Goal: Task Accomplishment & Management: Complete application form

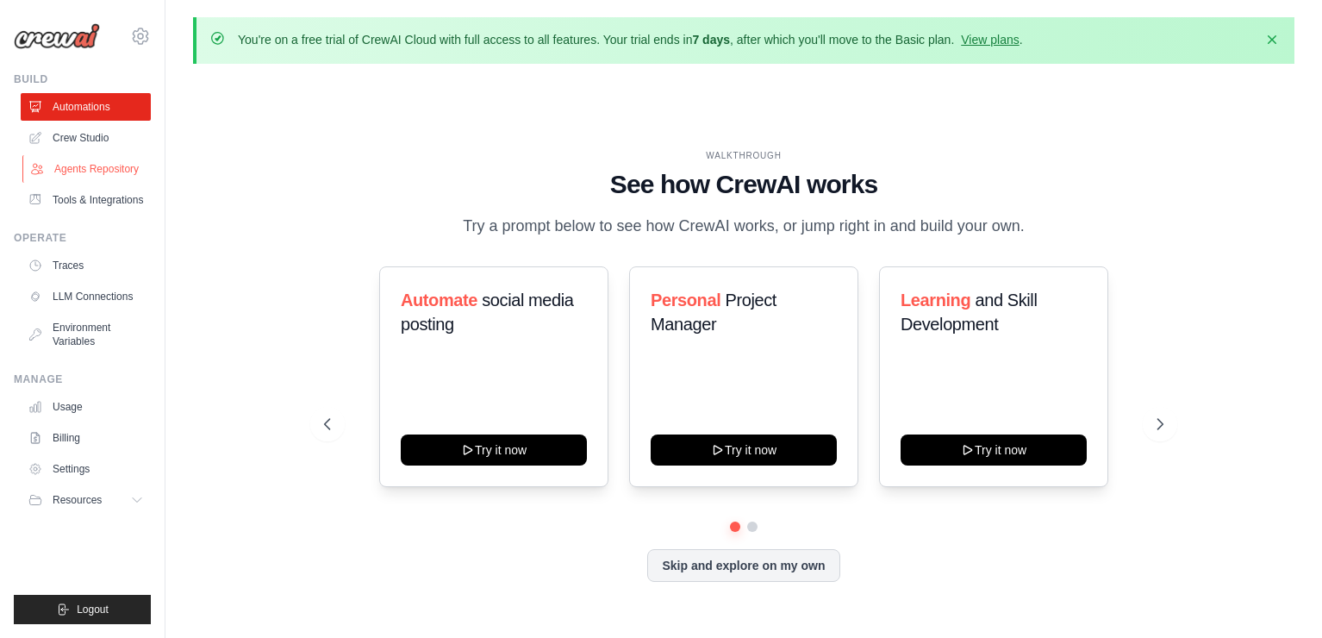
click at [97, 166] on link "Agents Repository" at bounding box center [87, 169] width 130 height 28
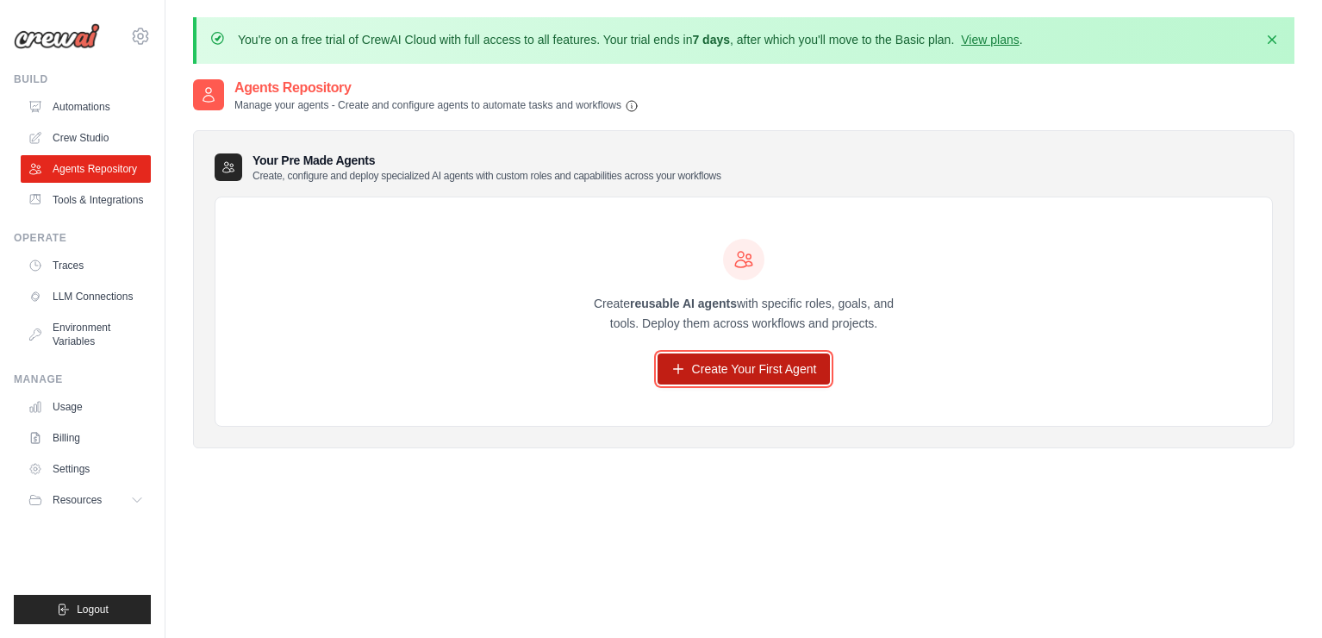
click at [771, 364] on link "Create Your First Agent" at bounding box center [743, 368] width 173 height 31
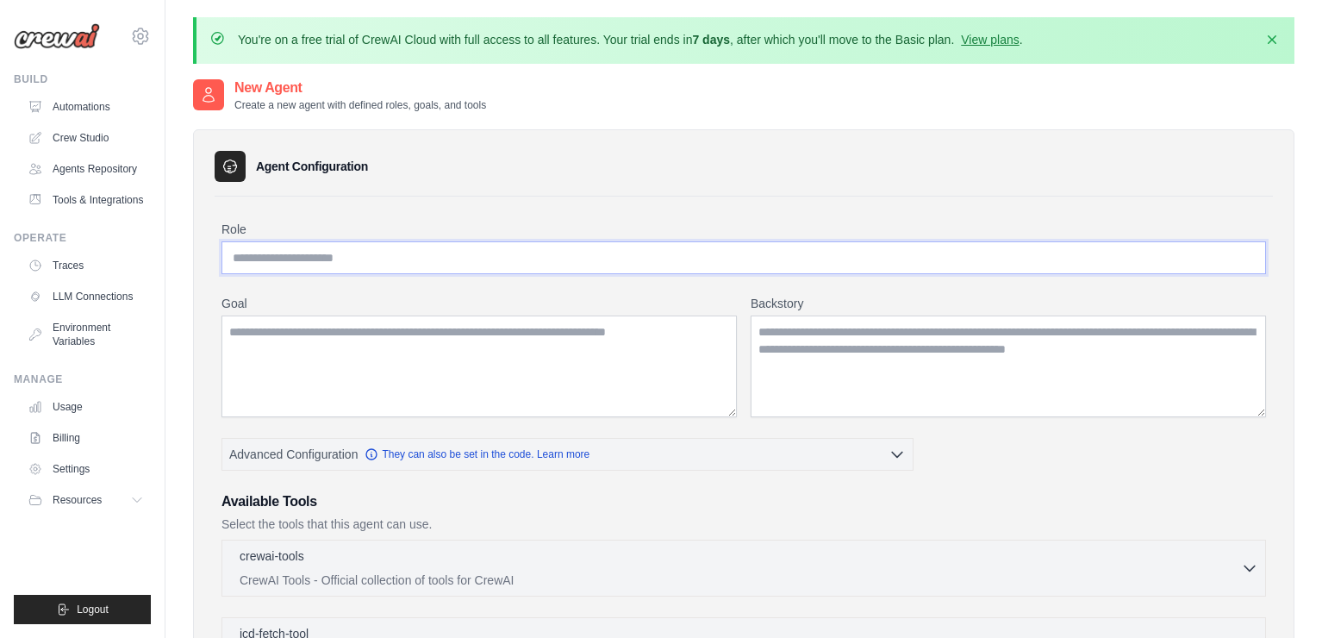
click at [575, 270] on input "Role" at bounding box center [743, 257] width 1044 height 33
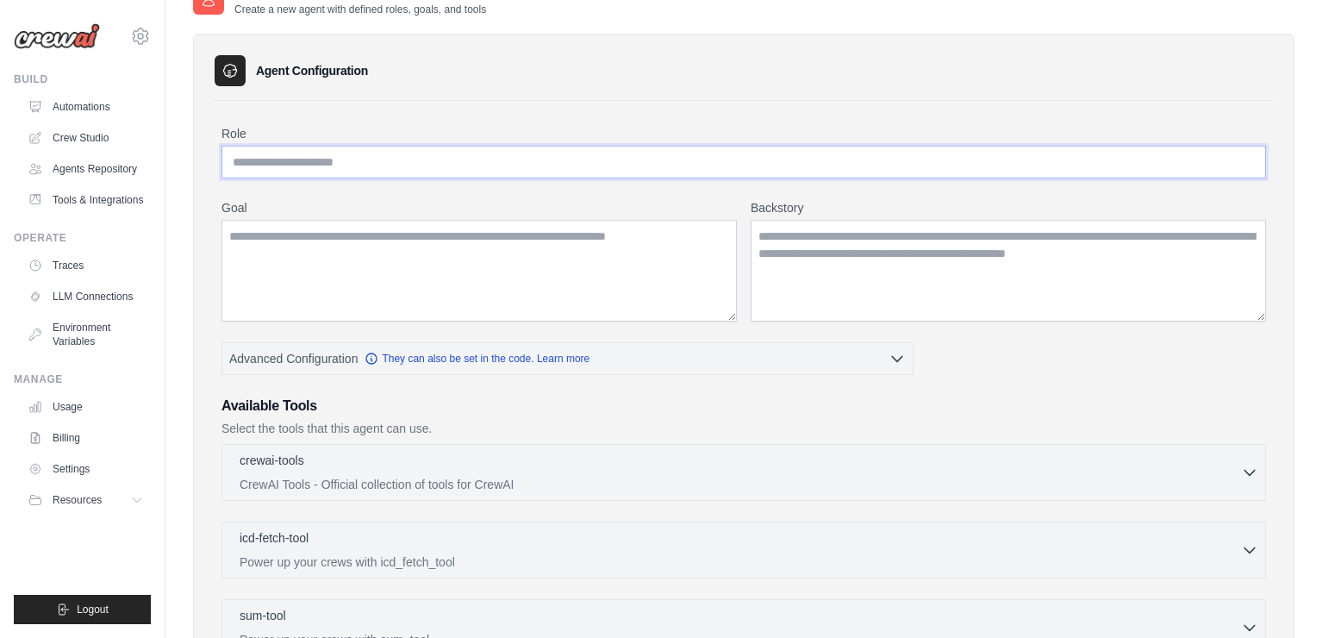
scroll to position [77, 0]
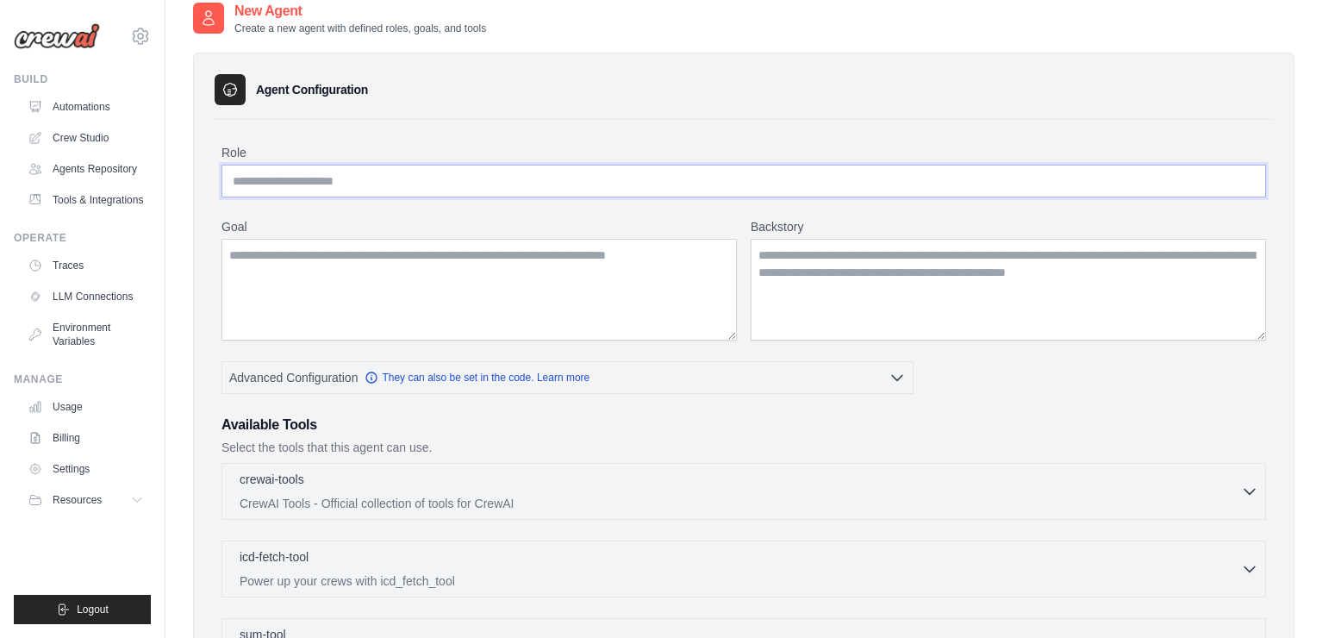
click at [846, 175] on input "Role" at bounding box center [743, 181] width 1044 height 33
type input "**********"
click at [615, 307] on textarea "Goal" at bounding box center [478, 290] width 515 height 102
type textarea "**********"
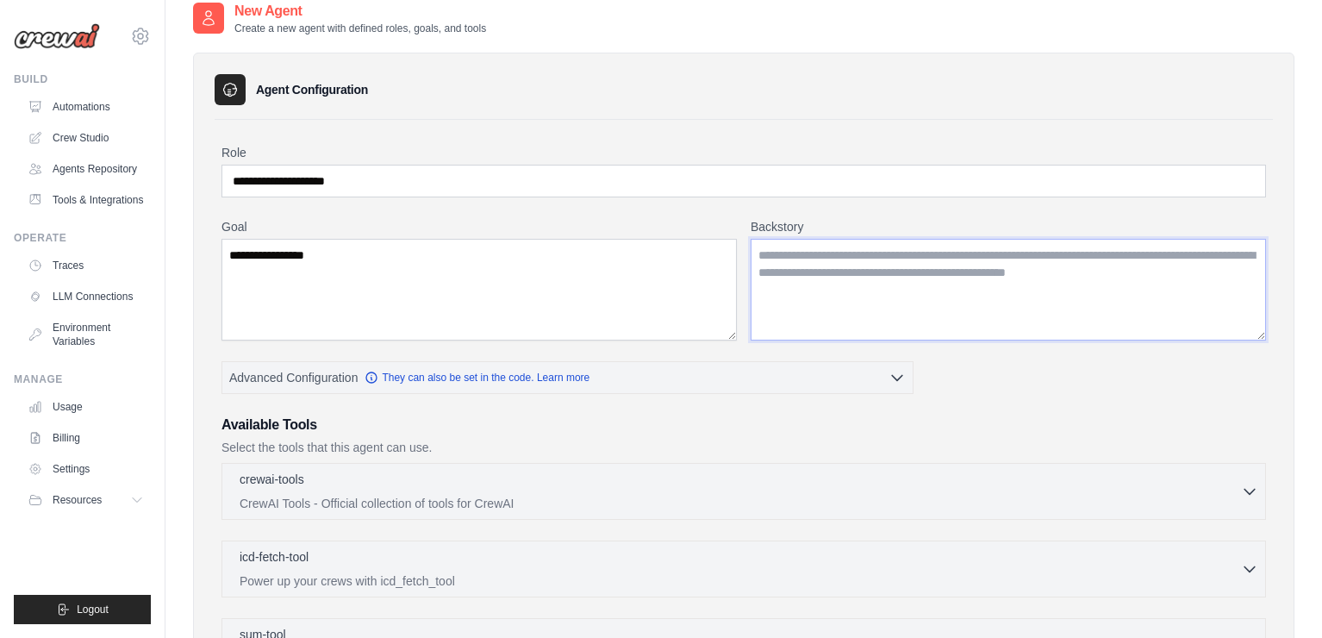
click at [775, 283] on textarea "Backstory" at bounding box center [1007, 290] width 515 height 102
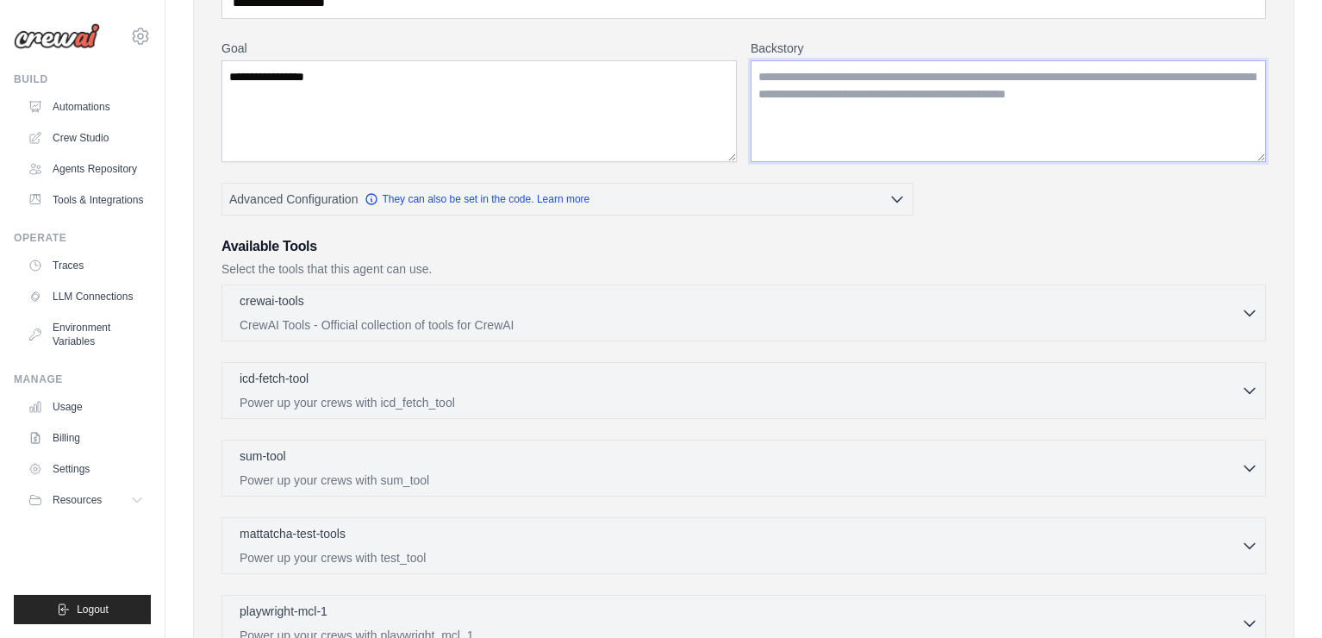
scroll to position [291, 0]
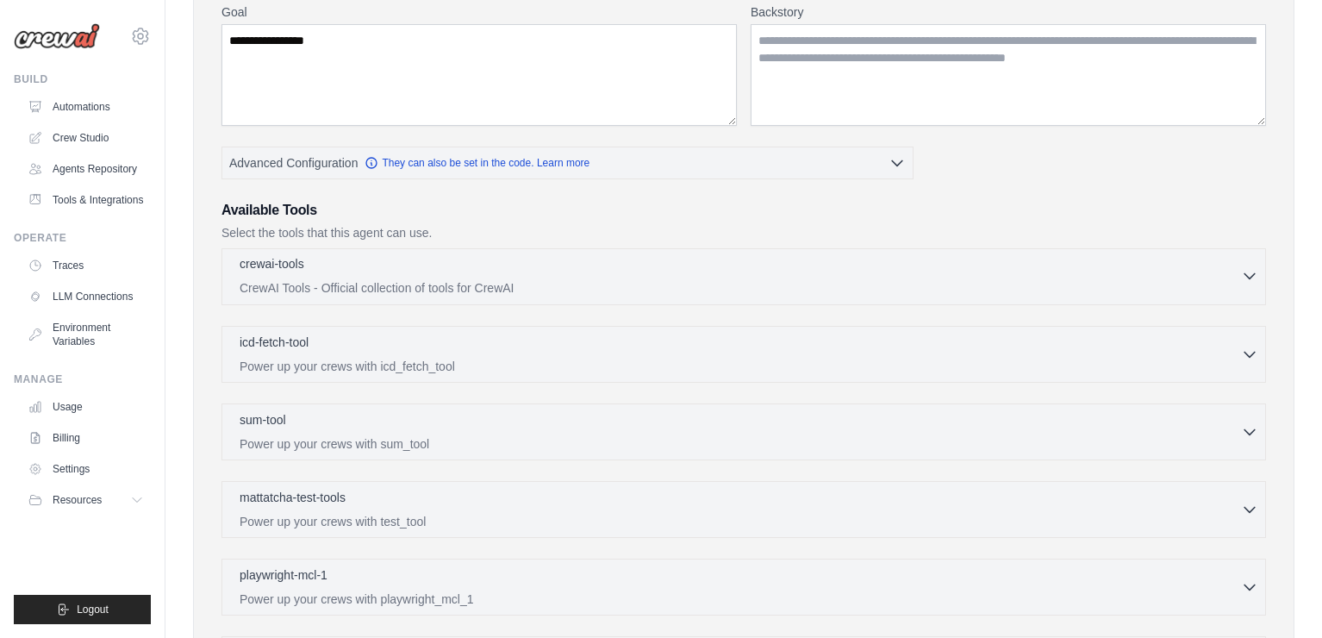
click at [712, 285] on p "CrewAI Tools - Official collection of tools for CrewAI" at bounding box center [740, 287] width 1001 height 17
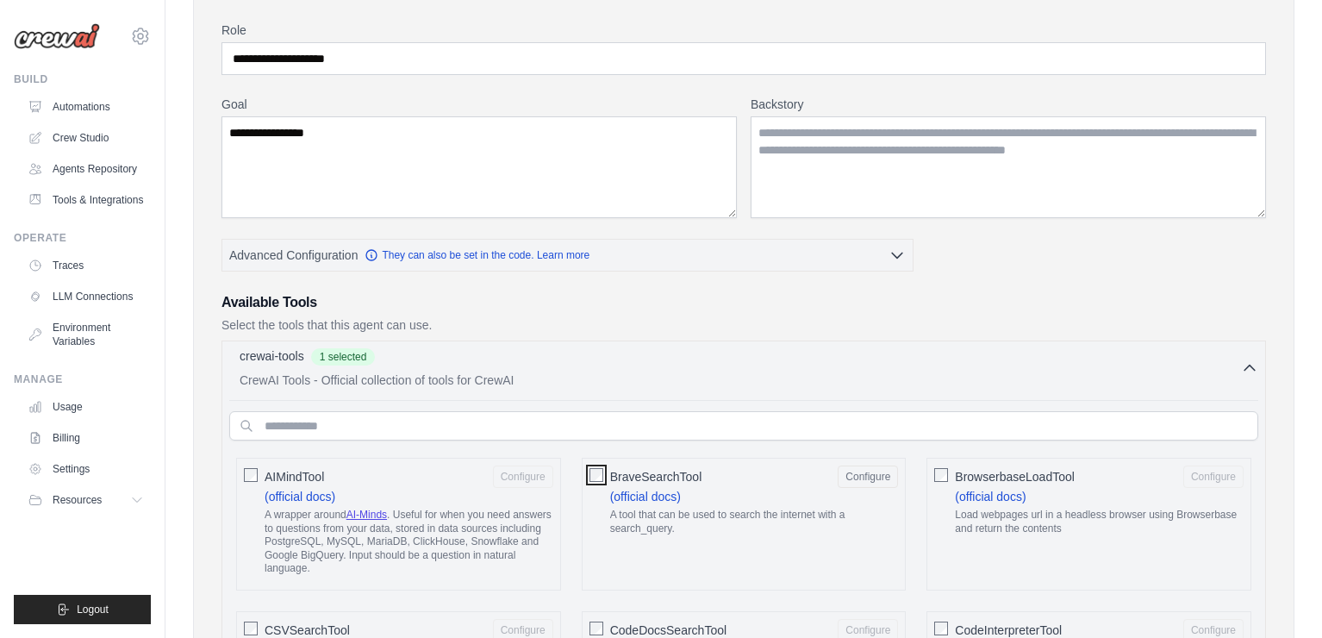
scroll to position [198, 0]
click at [310, 360] on div "crewai-tools 1 selected" at bounding box center [740, 358] width 1001 height 21
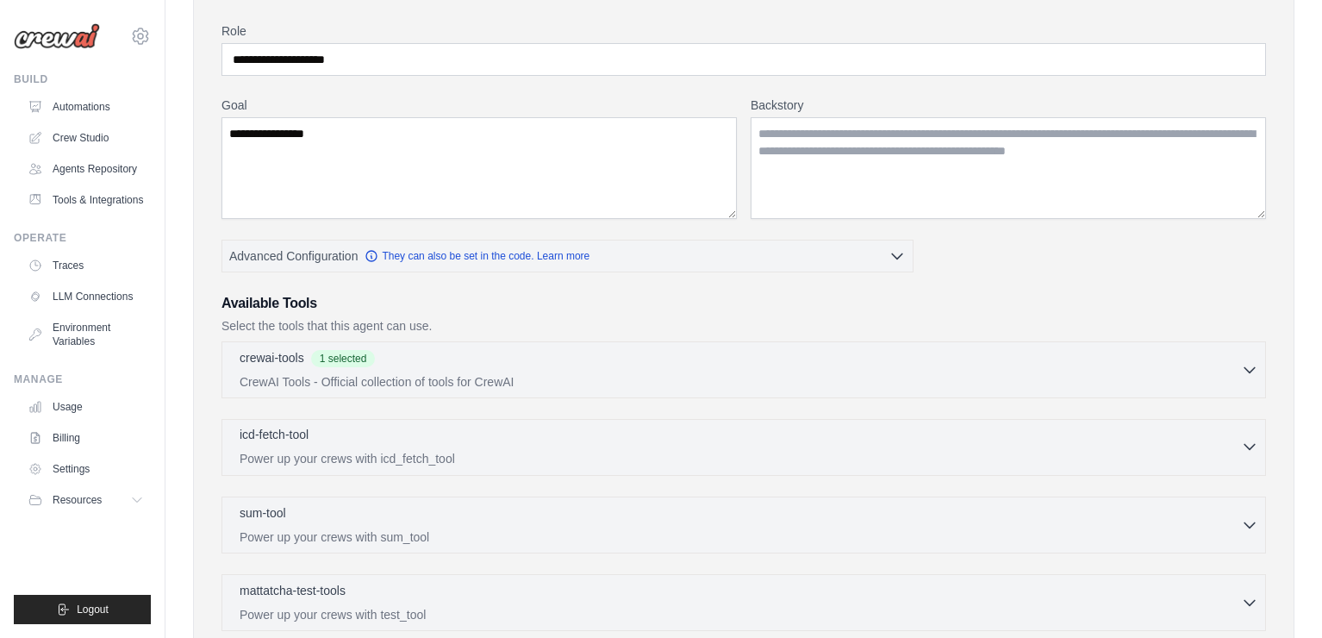
click at [426, 444] on div "icd-fetch-tool 0 selected" at bounding box center [740, 436] width 1001 height 21
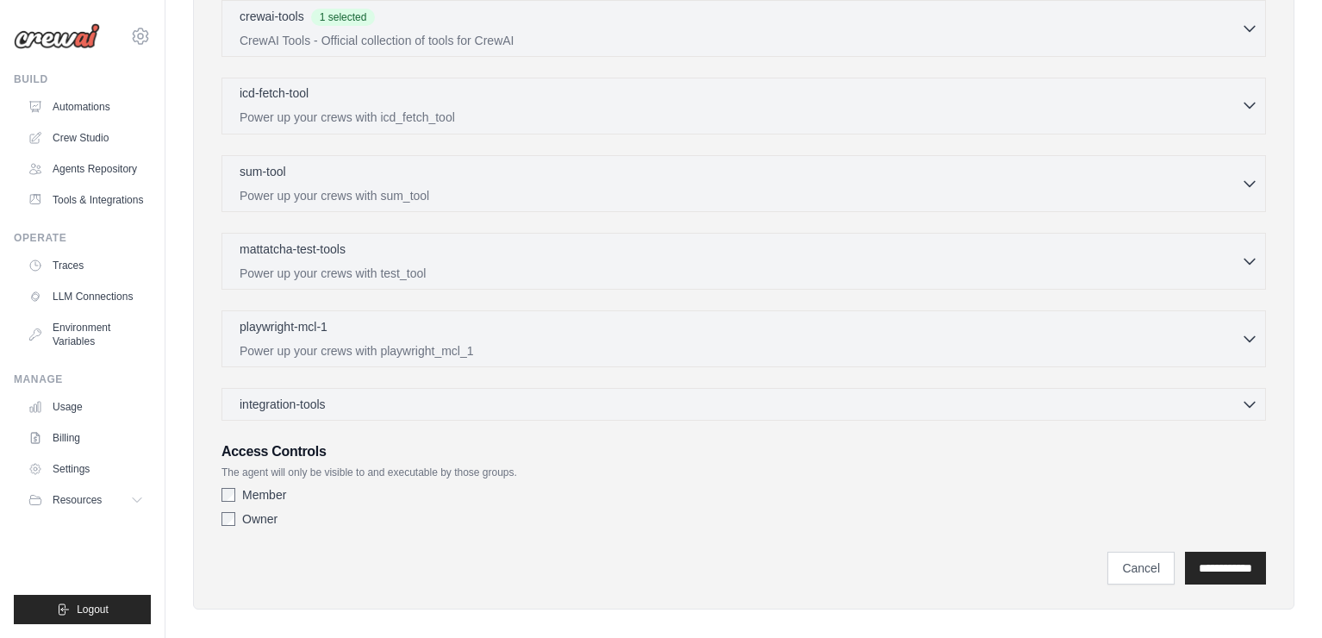
scroll to position [540, 0]
click at [1202, 565] on input "**********" at bounding box center [1225, 567] width 81 height 33
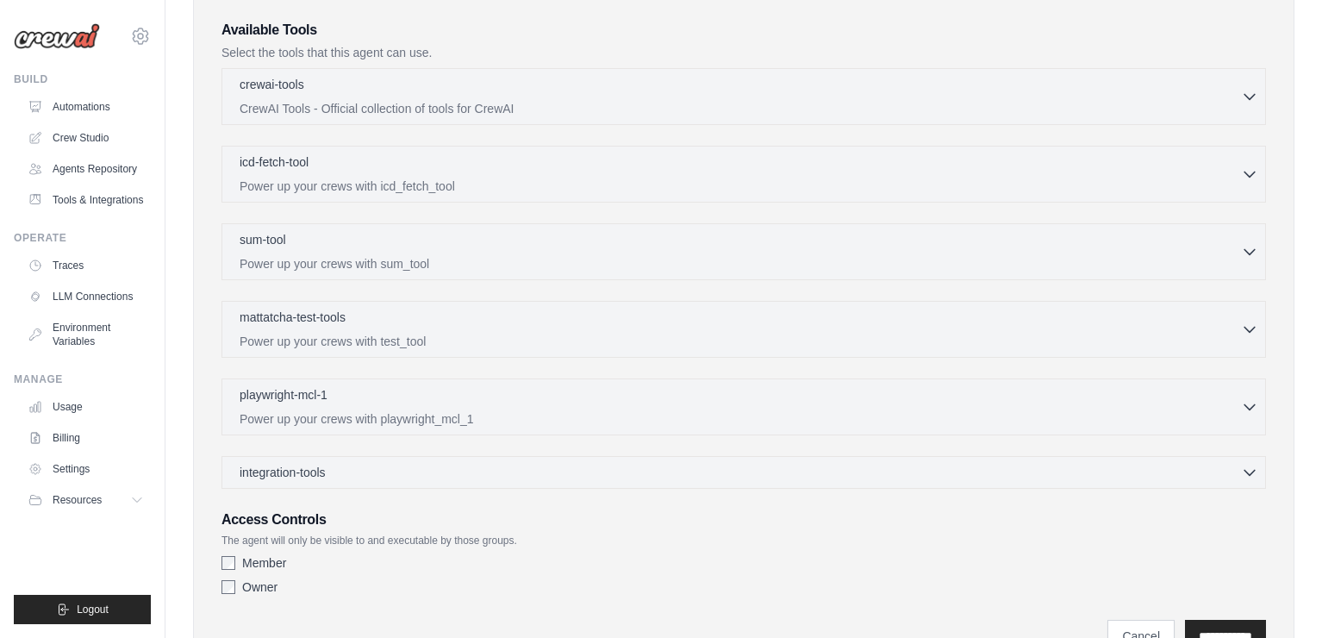
click at [1215, 40] on h3 "Available Tools" at bounding box center [743, 30] width 1044 height 21
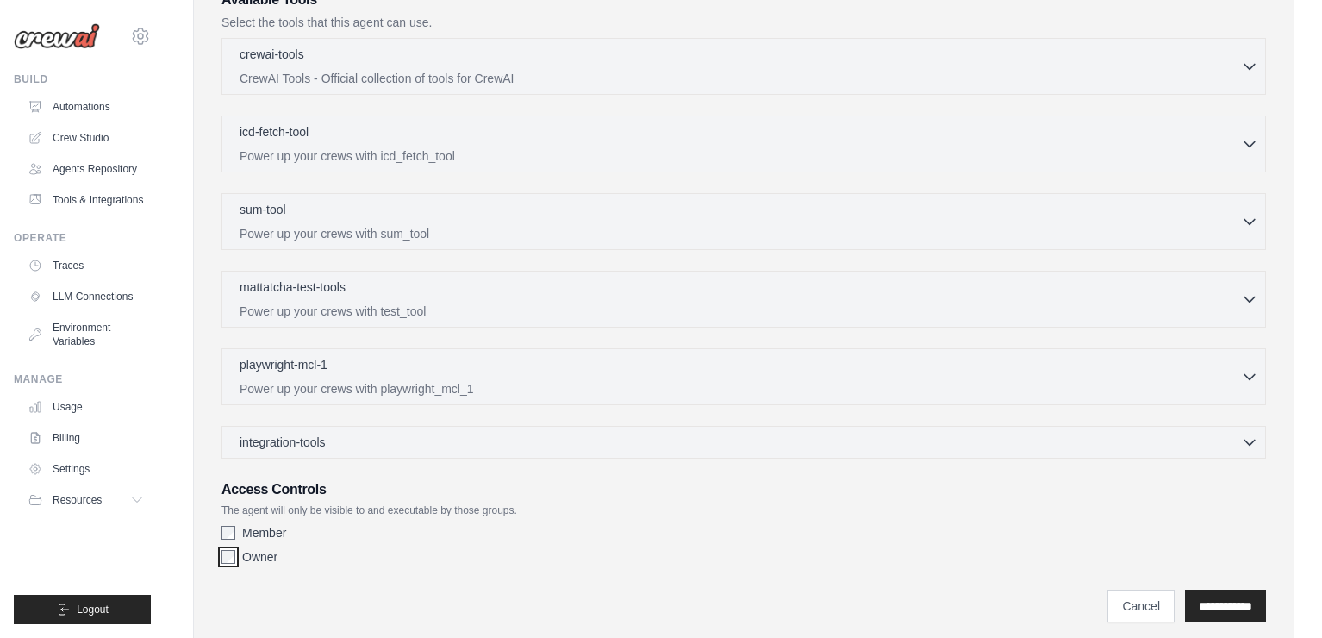
scroll to position [566, 0]
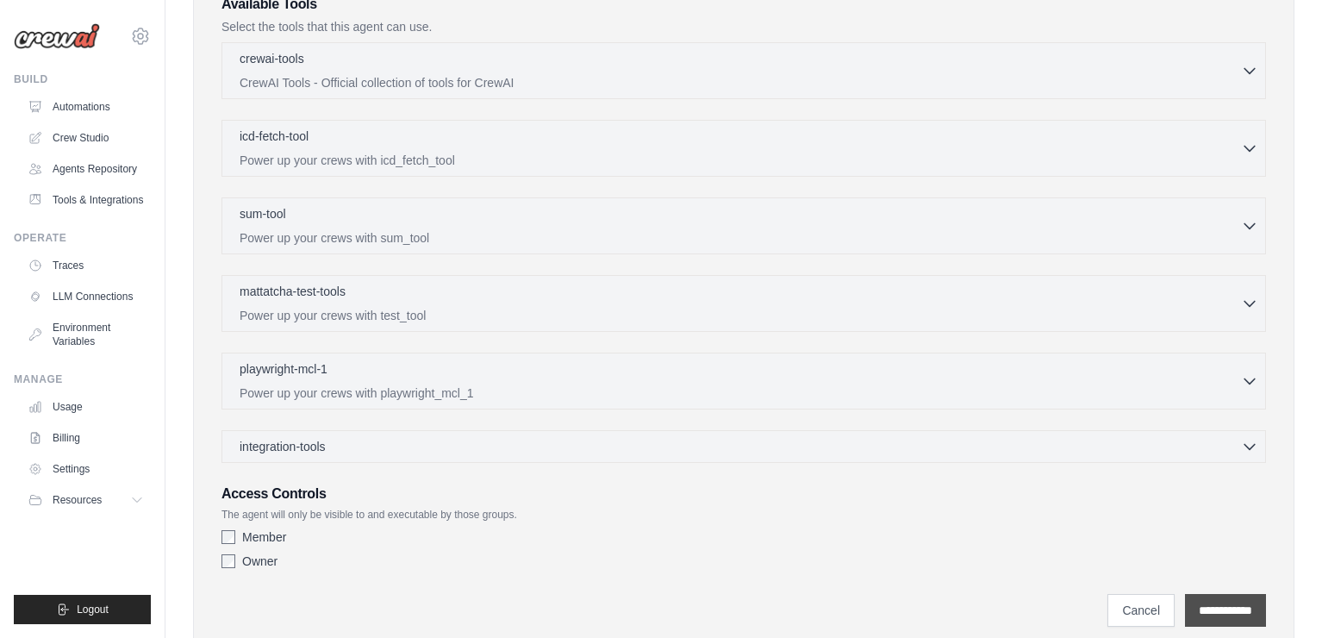
click at [1217, 604] on input "**********" at bounding box center [1225, 610] width 81 height 33
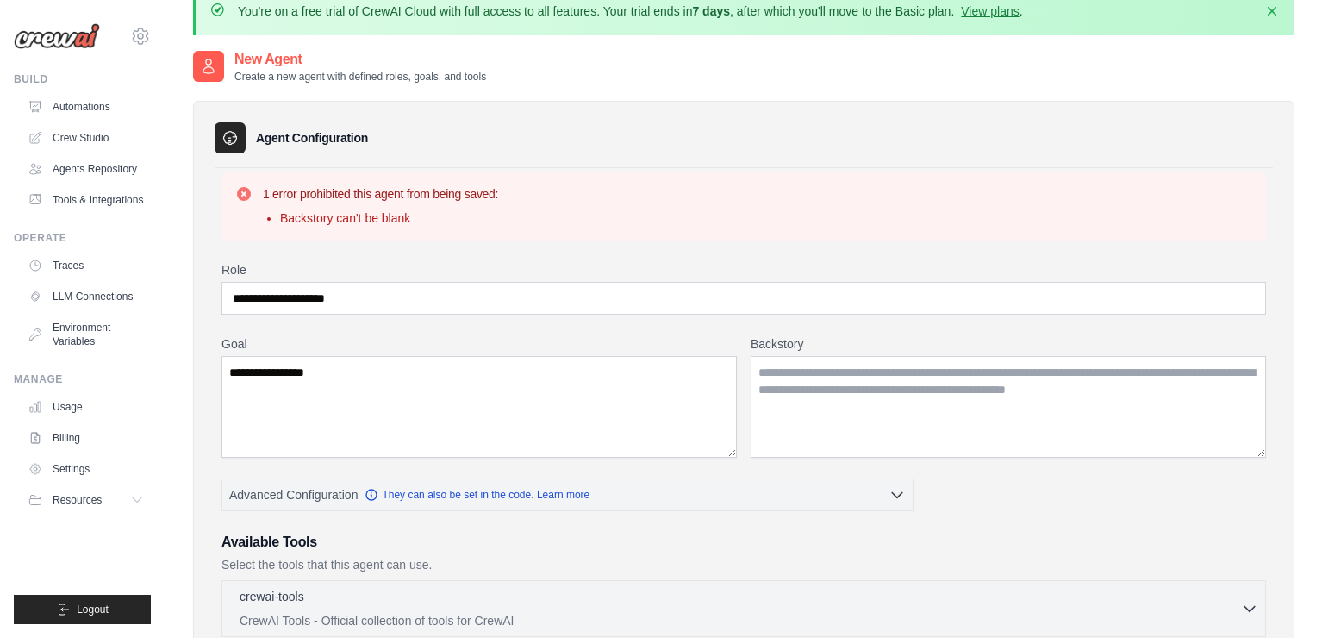
scroll to position [29, 0]
click at [815, 394] on textarea "Backstory" at bounding box center [1007, 406] width 515 height 102
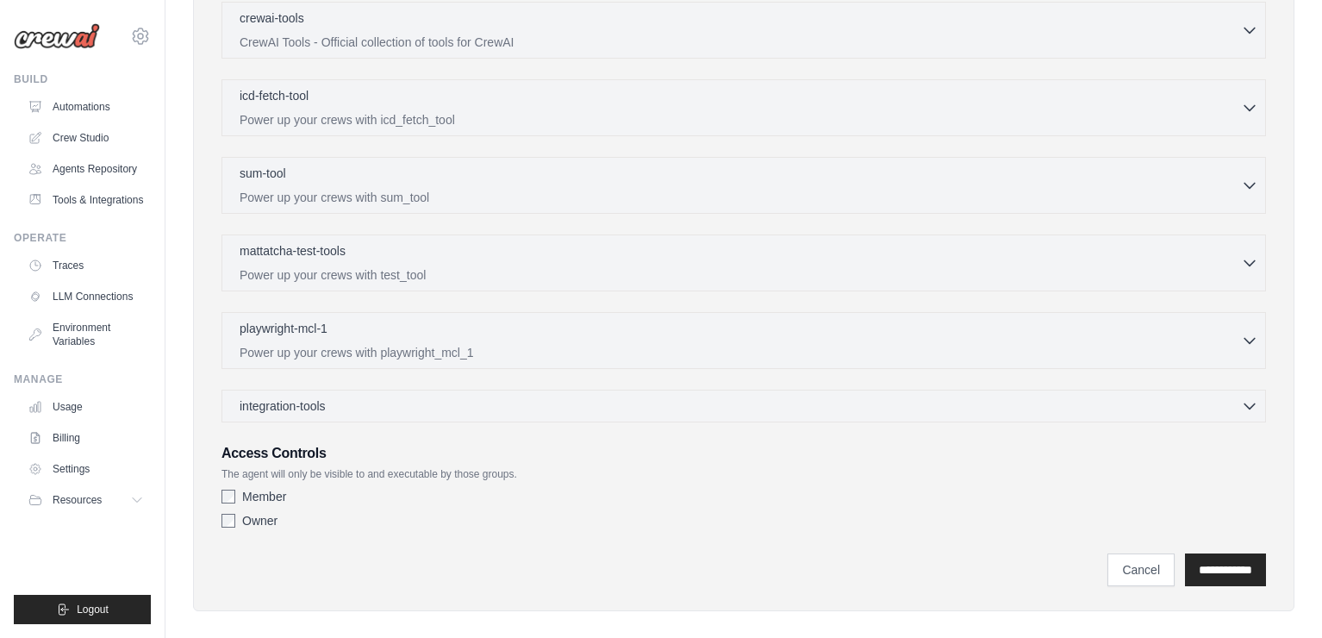
scroll to position [624, 0]
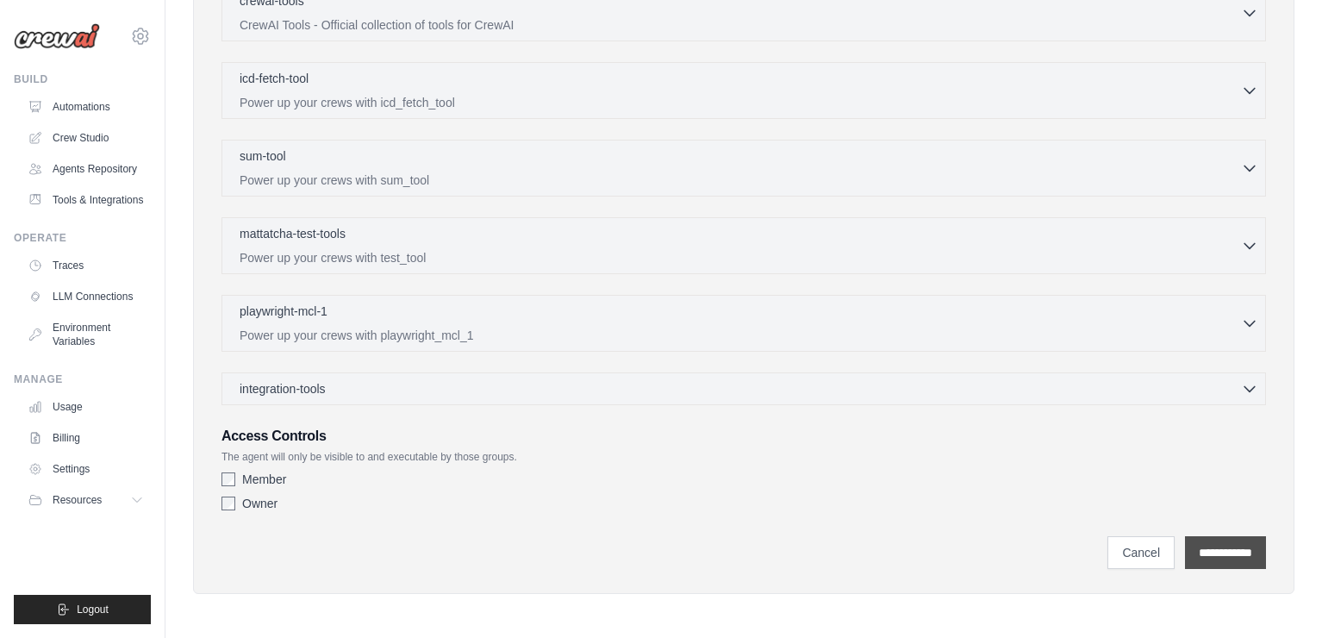
type textarea "**********"
click at [1215, 552] on input "**********" at bounding box center [1225, 552] width 81 height 33
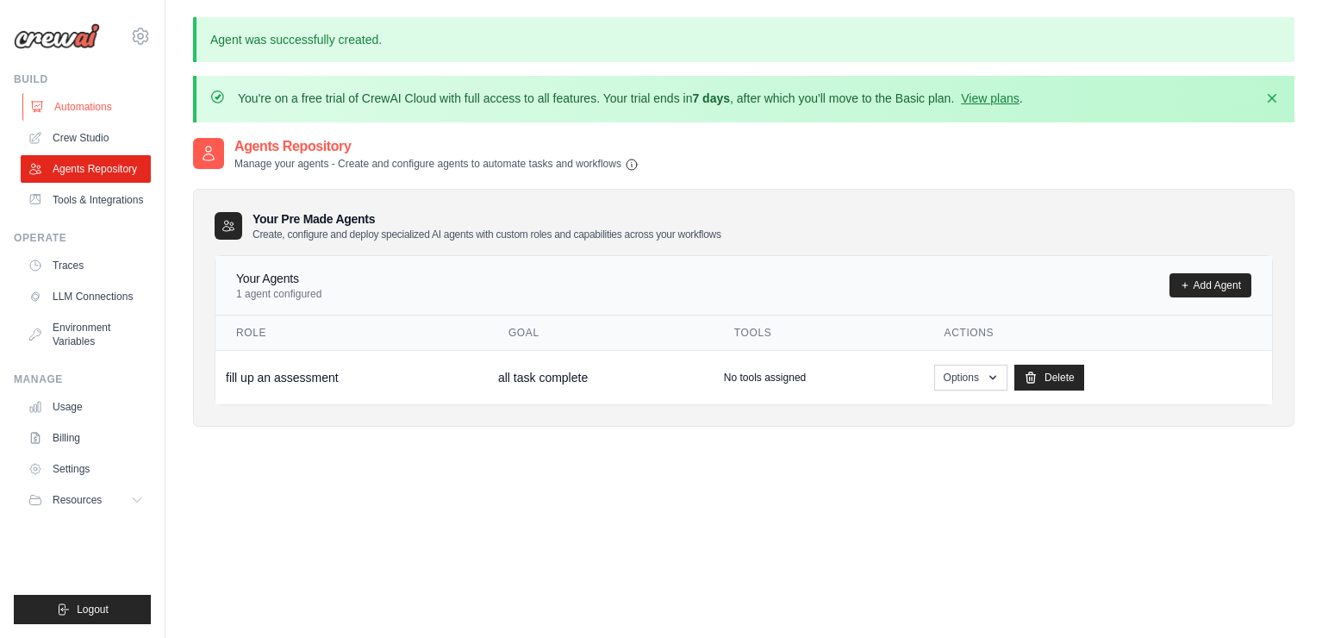
click at [87, 113] on link "Automations" at bounding box center [87, 107] width 130 height 28
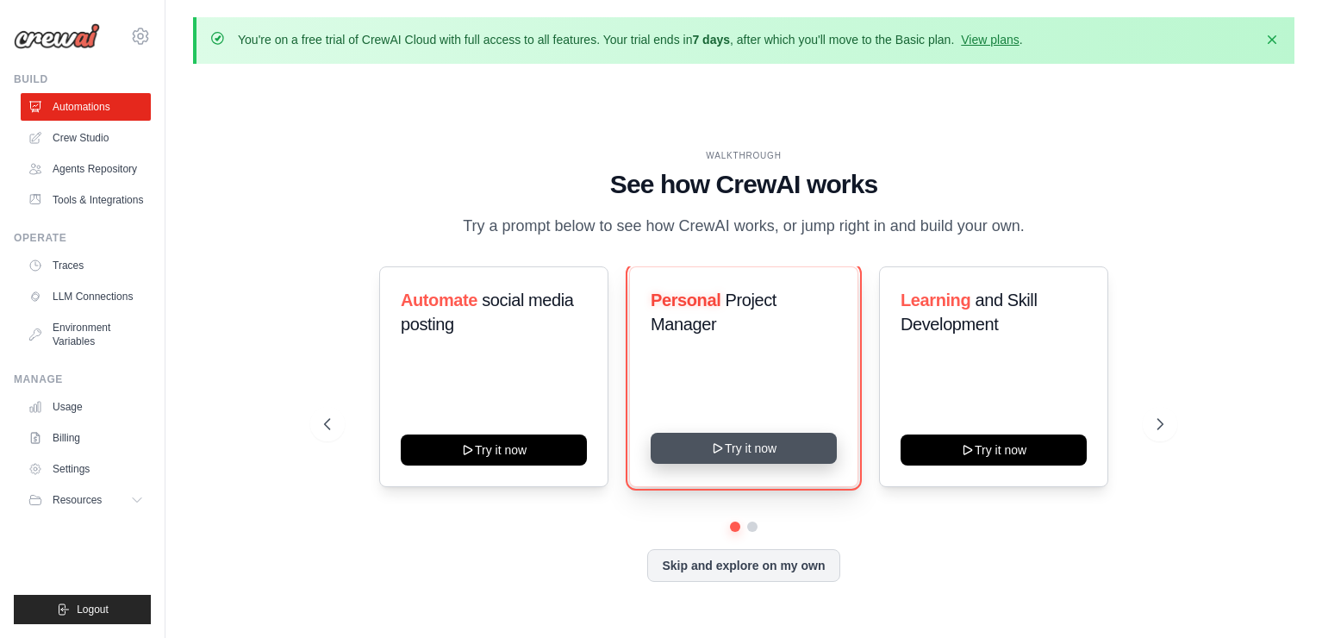
click at [697, 437] on button "Try it now" at bounding box center [744, 448] width 186 height 31
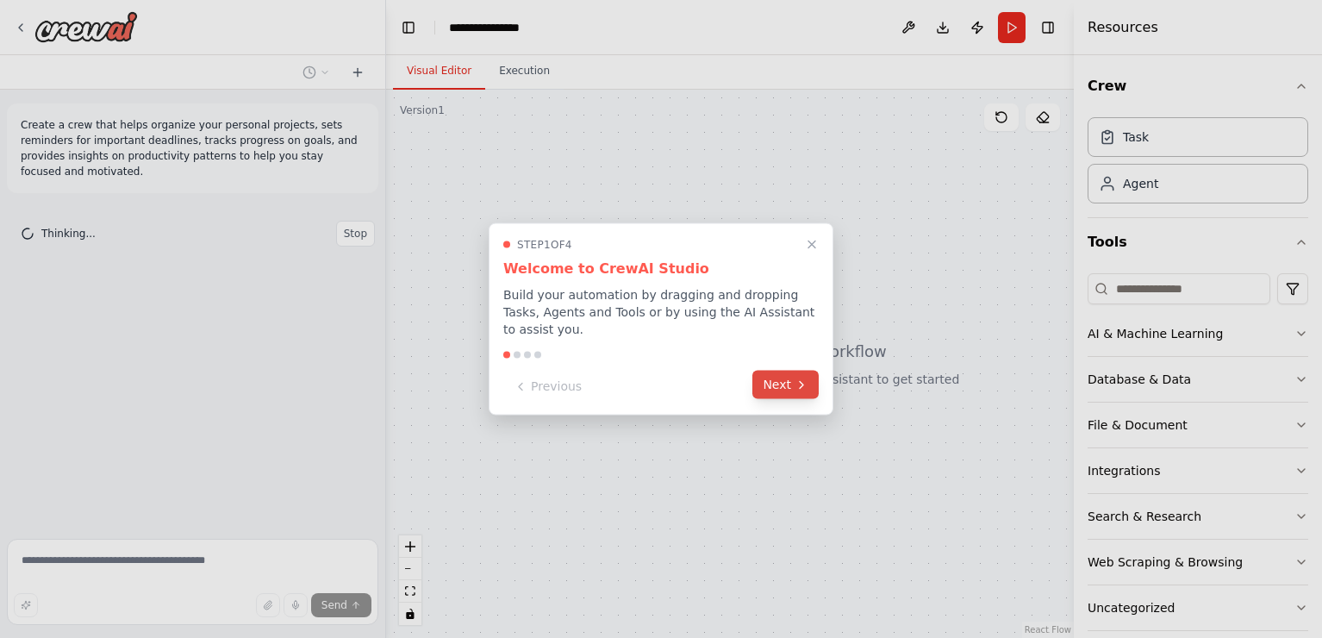
click at [791, 383] on button "Next" at bounding box center [785, 384] width 66 height 28
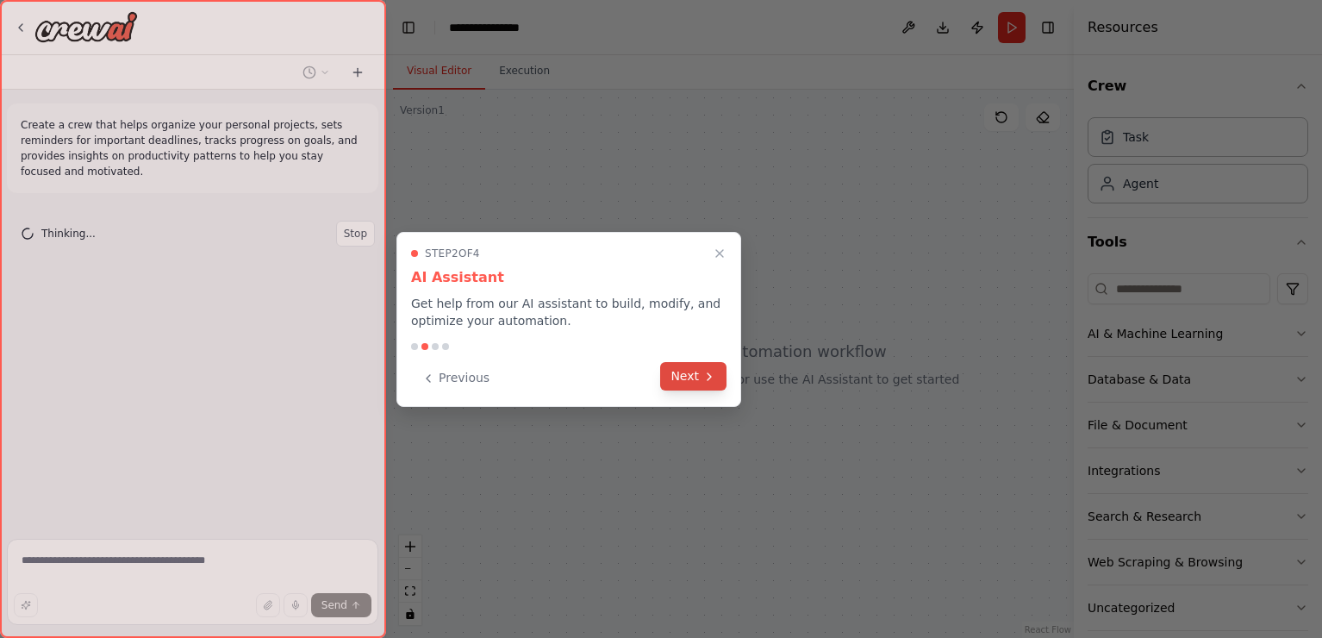
click at [700, 387] on button "Next" at bounding box center [693, 376] width 66 height 28
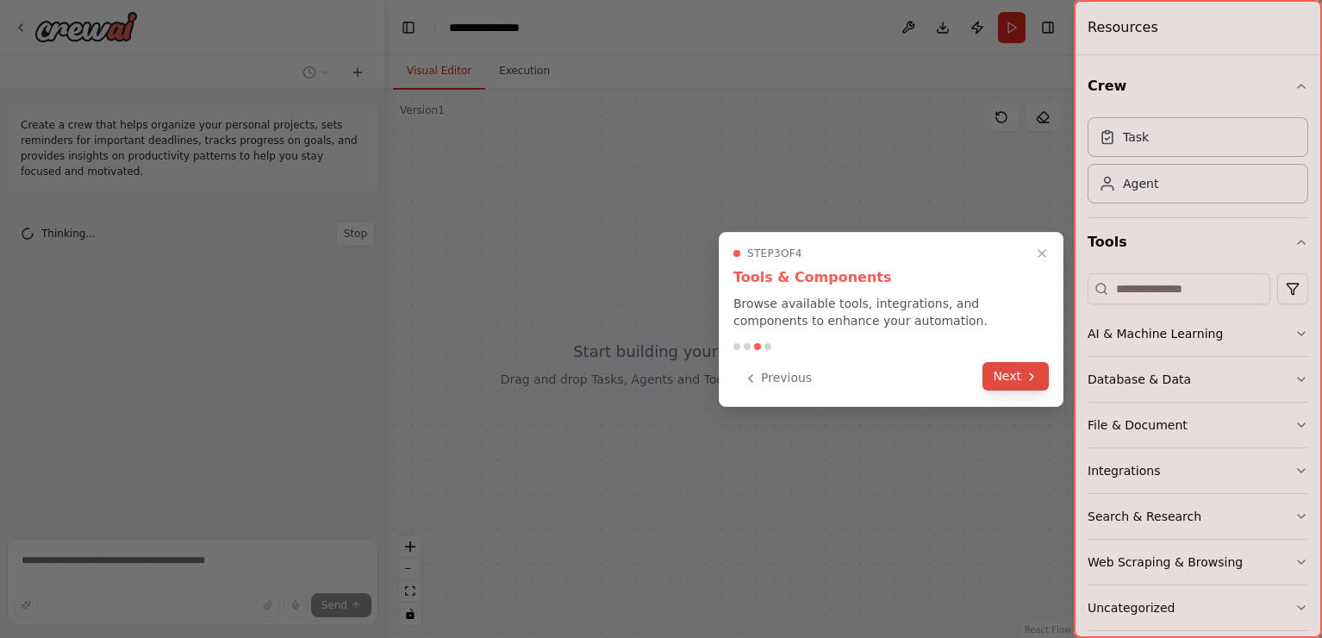
click at [1029, 375] on icon at bounding box center [1031, 377] width 14 height 14
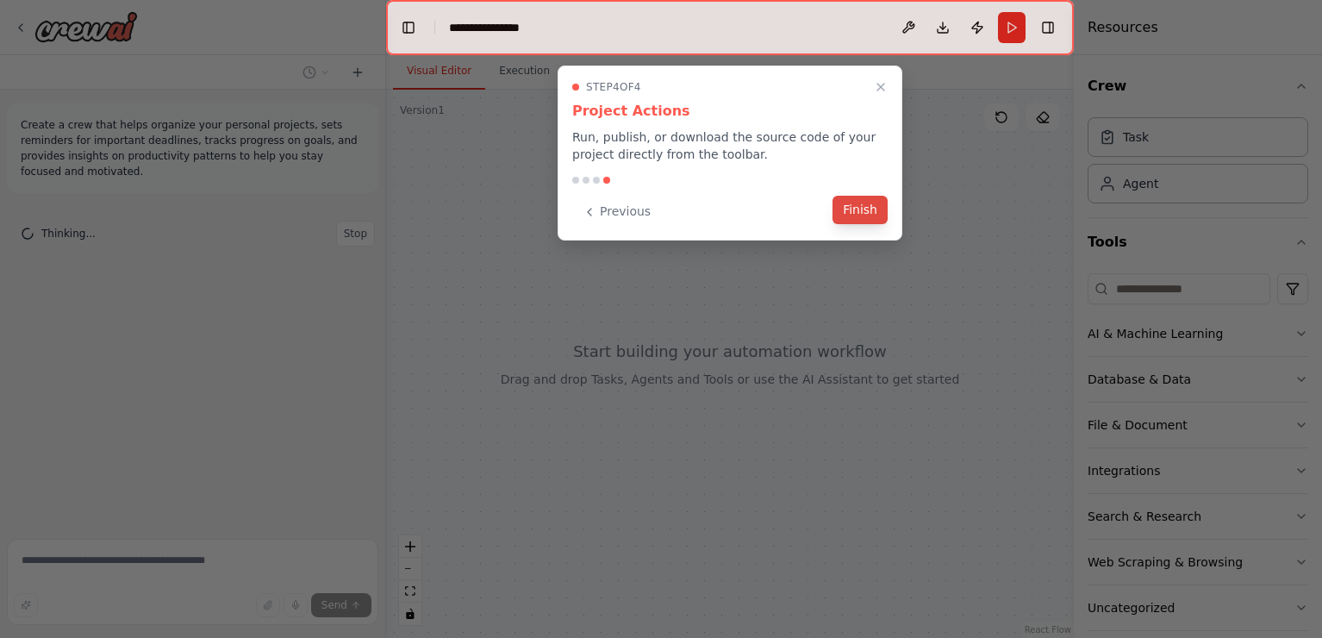
click at [868, 219] on button "Finish" at bounding box center [859, 210] width 55 height 28
click at [868, 219] on div at bounding box center [730, 364] width 688 height 548
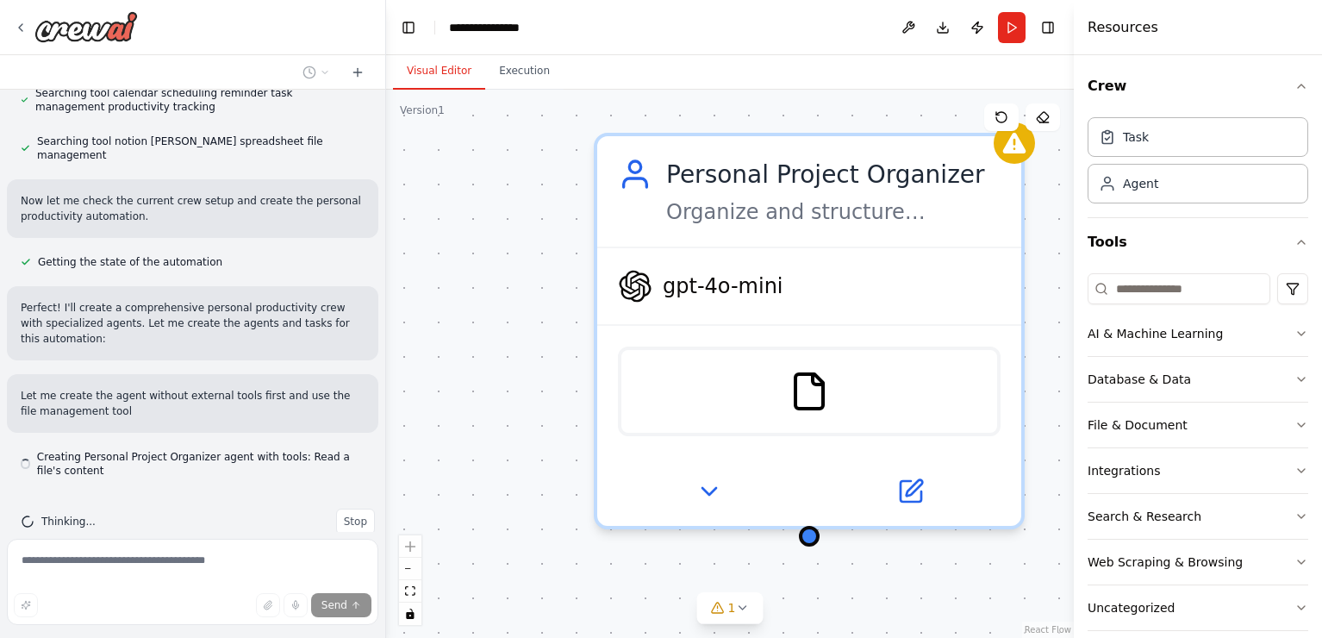
scroll to position [374, 0]
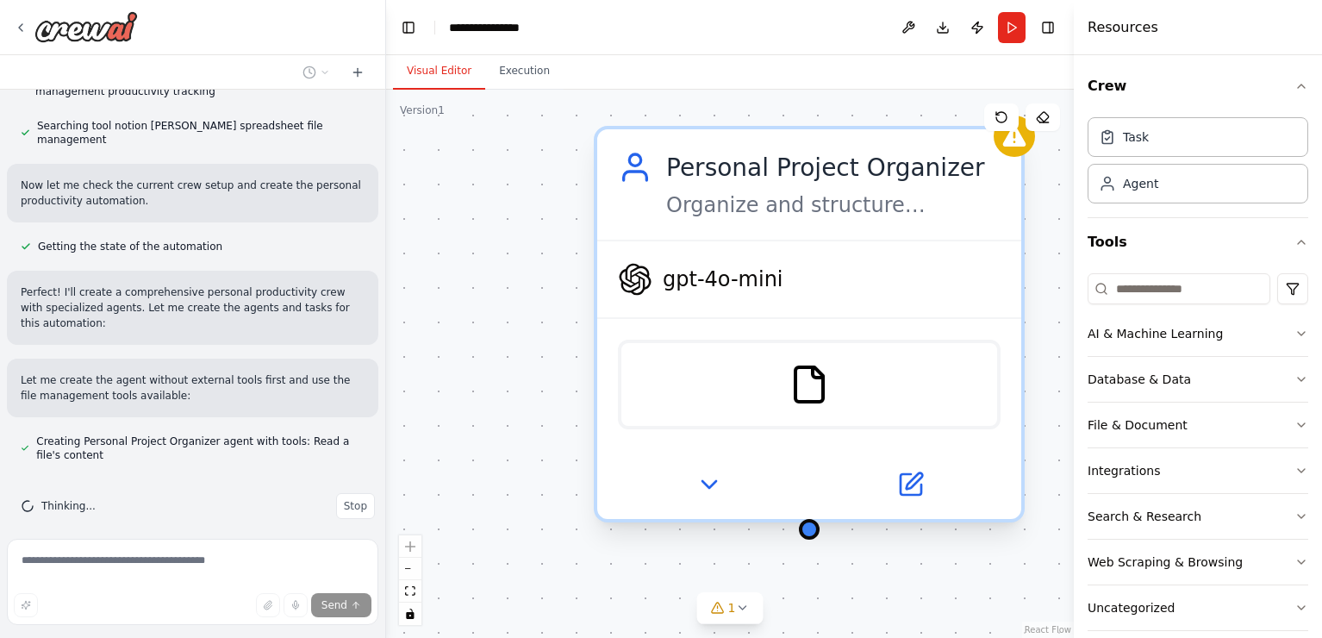
click at [753, 271] on span "gpt-4o-mini" at bounding box center [723, 279] width 121 height 28
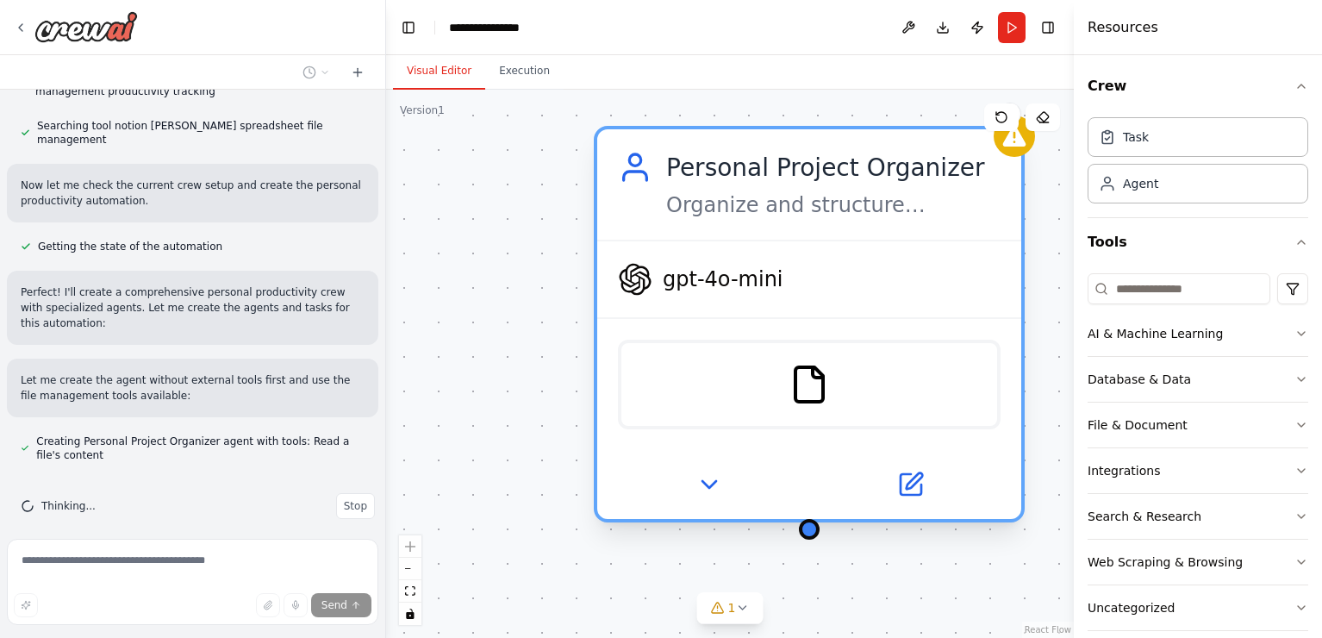
click at [759, 294] on div "gpt-4o-mini" at bounding box center [700, 279] width 165 height 34
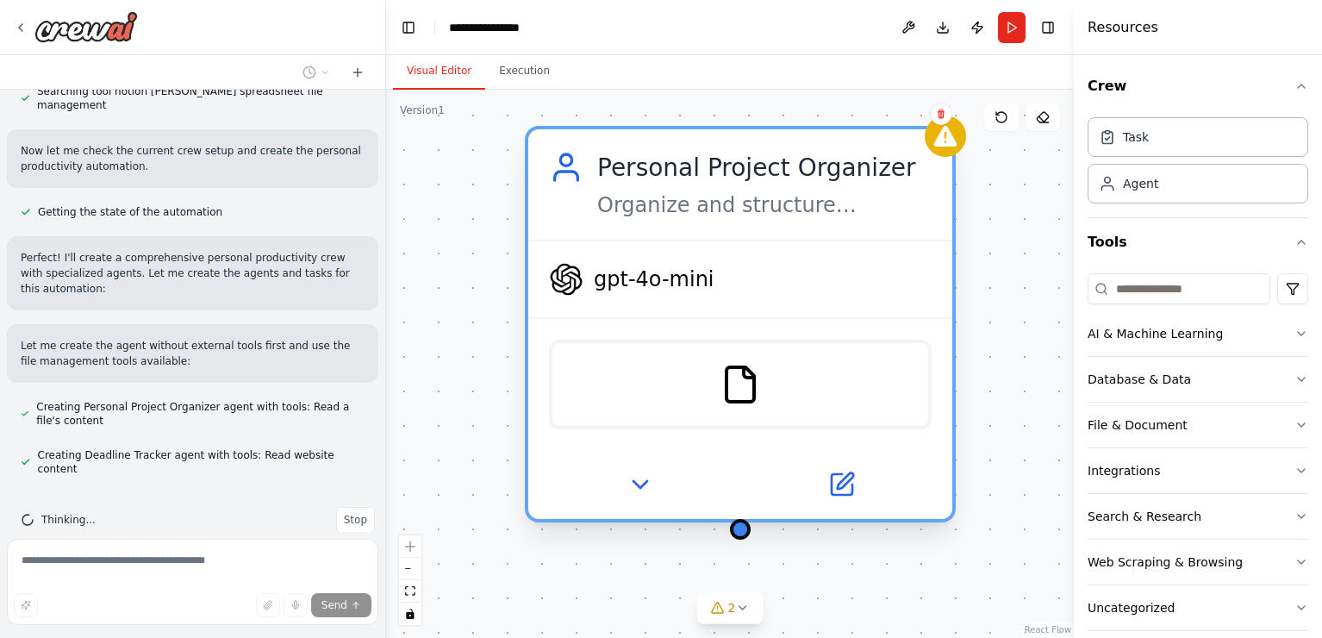
drag, startPoint x: 825, startPoint y: 383, endPoint x: 762, endPoint y: 378, distance: 63.0
click at [762, 378] on div "FileReadTool" at bounding box center [740, 384] width 383 height 90
click at [730, 281] on div "gpt-4o-mini" at bounding box center [740, 279] width 424 height 76
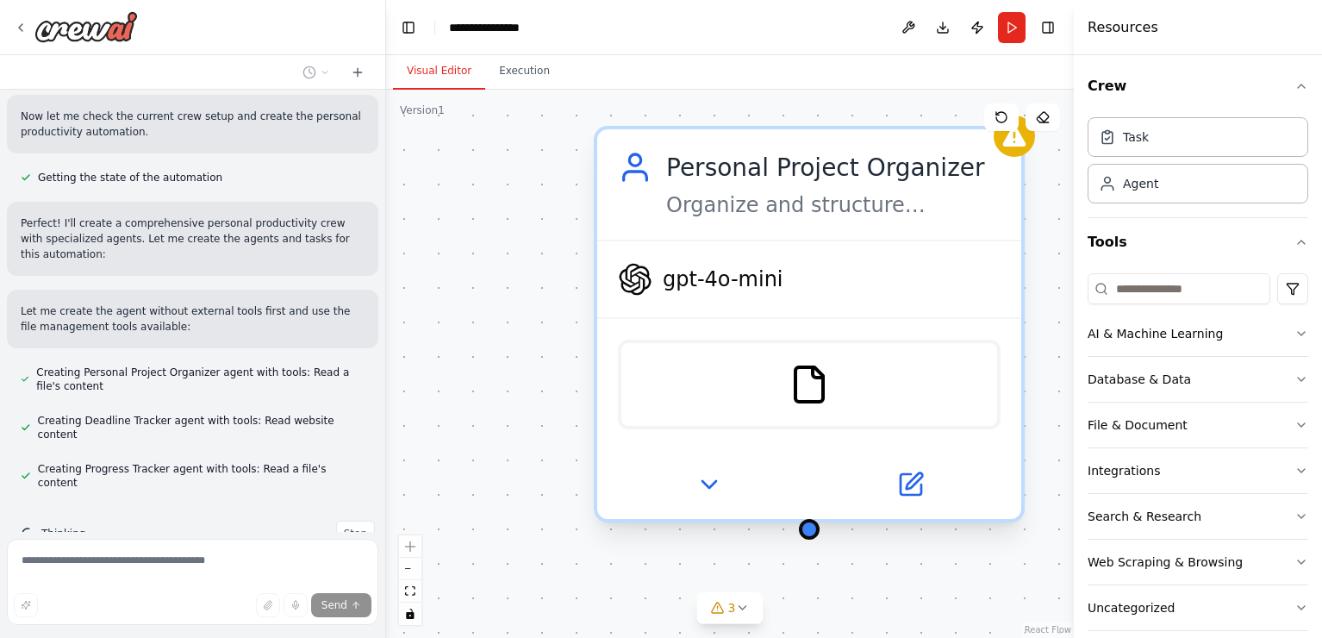
click at [688, 308] on div "gpt-4o-mini" at bounding box center [809, 279] width 424 height 76
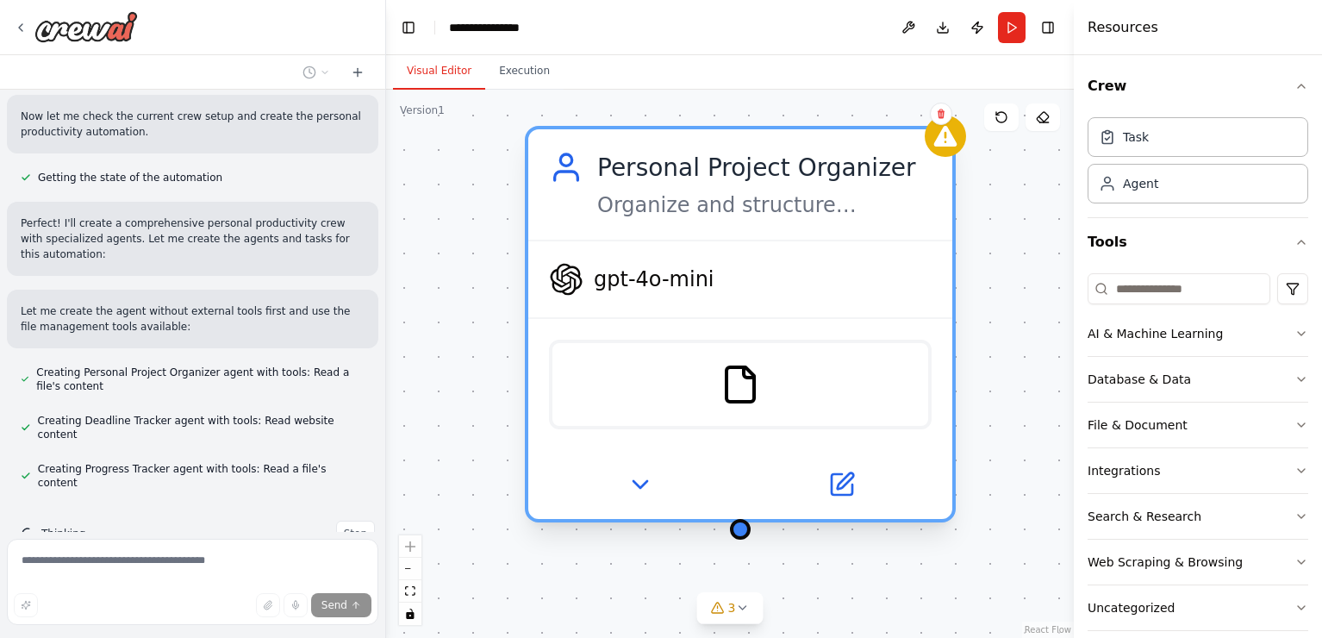
drag, startPoint x: 835, startPoint y: 181, endPoint x: 772, endPoint y: 193, distance: 64.0
click at [772, 194] on div "Personal Project Organizer Organize and structure personal projects by creating…" at bounding box center [764, 184] width 334 height 69
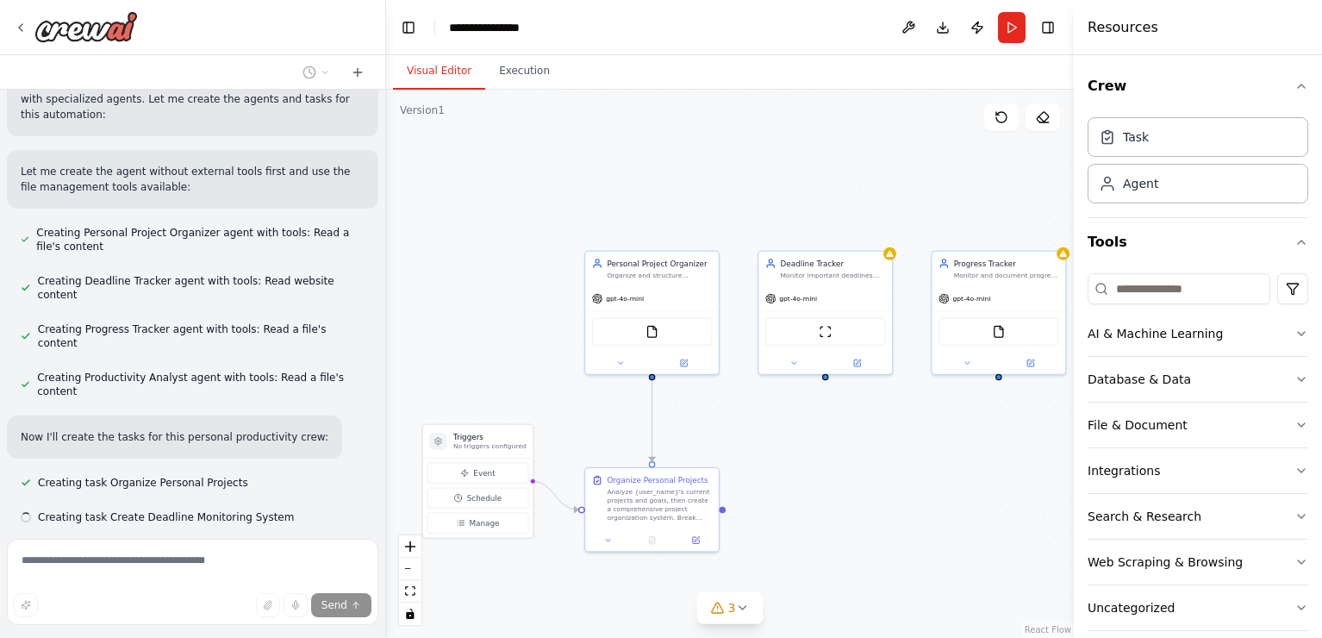
scroll to position [617, 0]
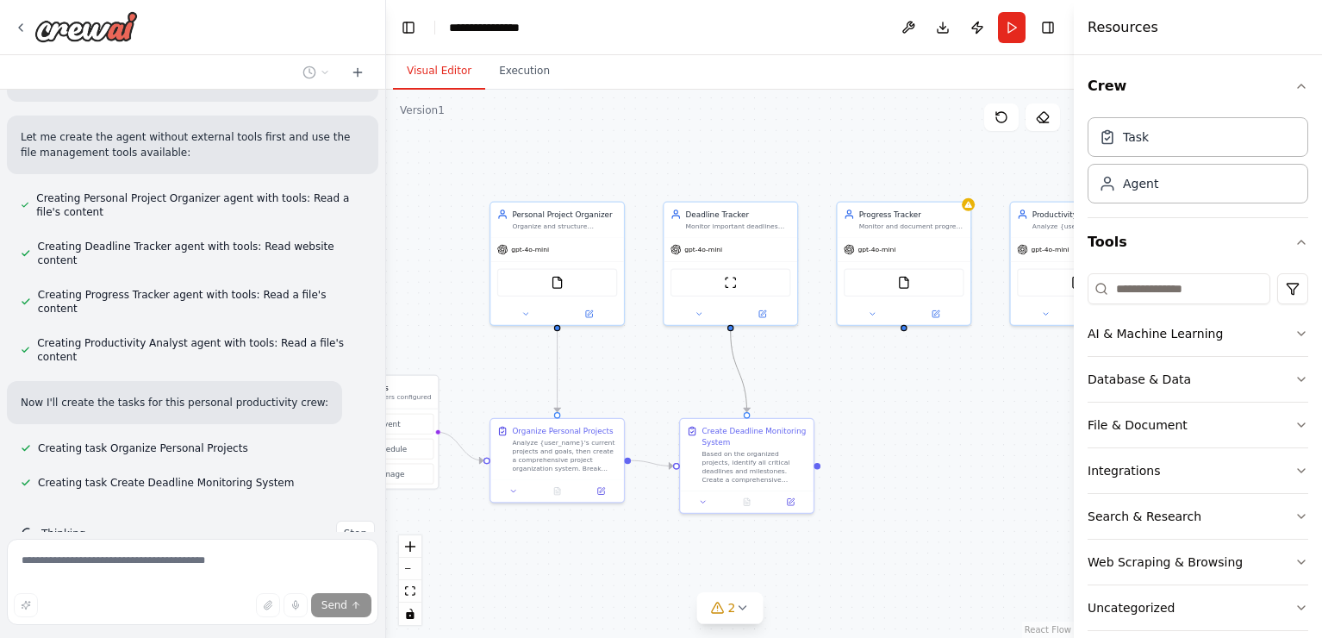
drag, startPoint x: 850, startPoint y: 451, endPoint x: 736, endPoint y: 404, distance: 123.7
click at [736, 404] on div ".deletable-edge-delete-btn { width: 20px; height: 20px; border: 0px solid #ffff…" at bounding box center [730, 364] width 688 height 548
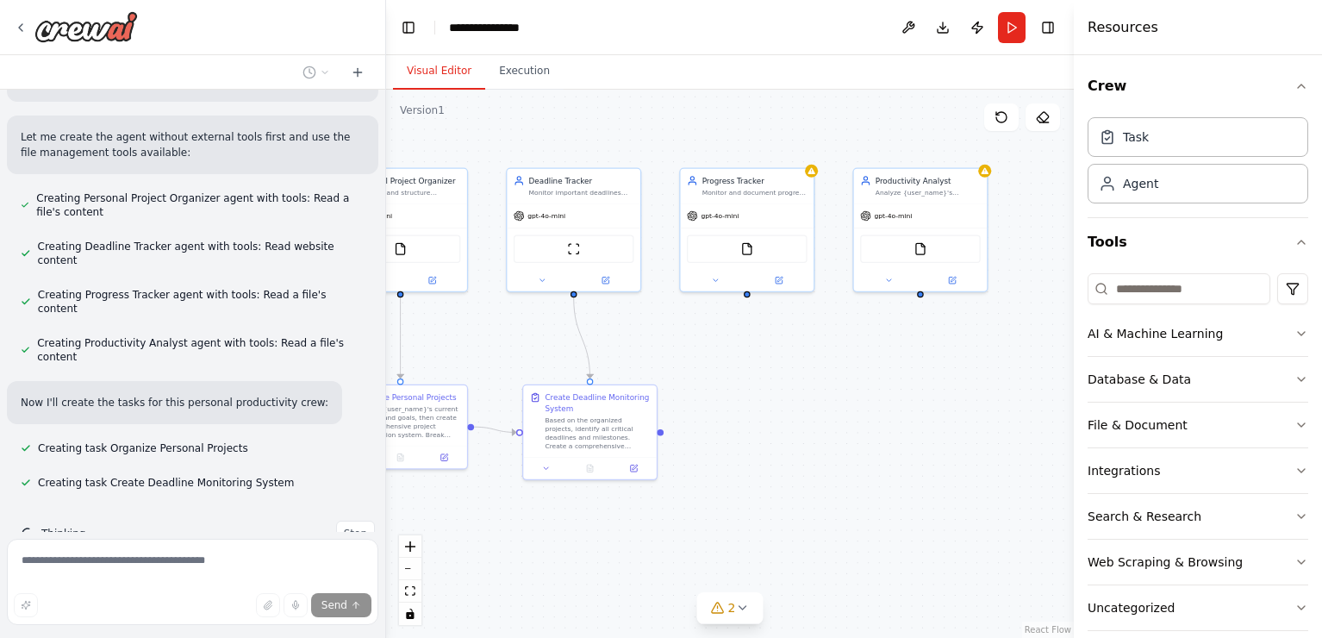
drag, startPoint x: 899, startPoint y: 408, endPoint x: 762, endPoint y: 372, distance: 141.7
click at [762, 372] on div ".deletable-edge-delete-btn { width: 20px; height: 20px; border: 0px solid #ffff…" at bounding box center [730, 364] width 688 height 548
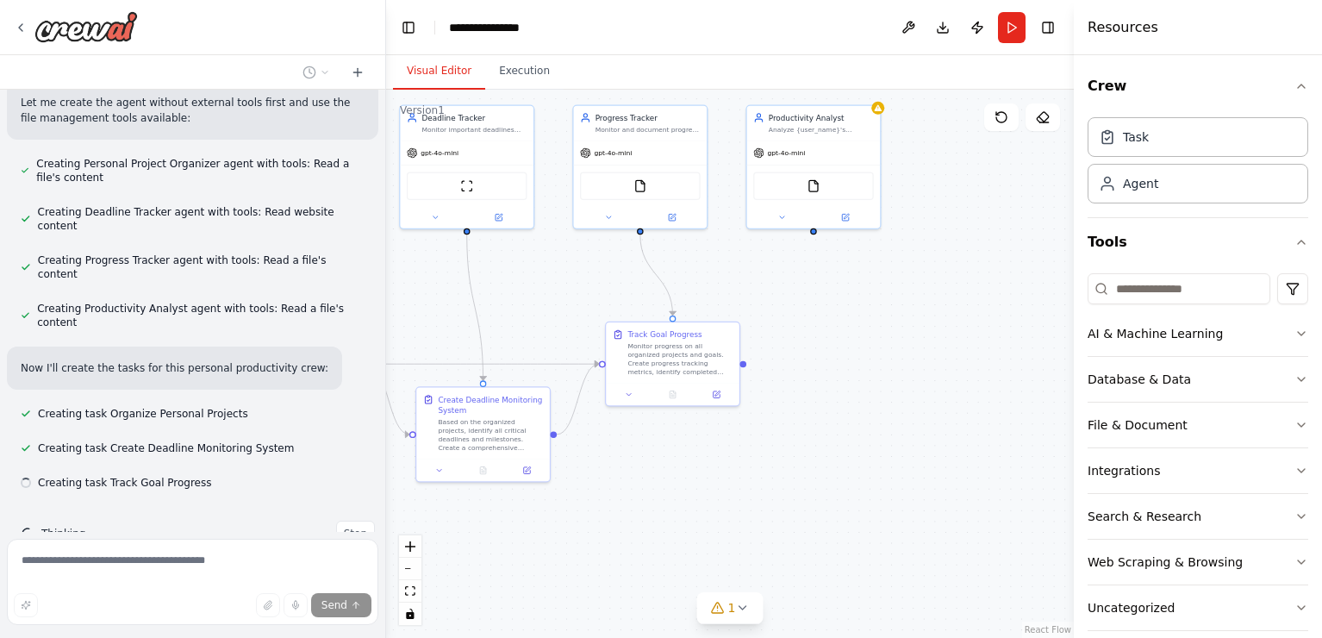
drag, startPoint x: 873, startPoint y: 383, endPoint x: 766, endPoint y: 320, distance: 124.0
click at [766, 320] on div ".deletable-edge-delete-btn { width: 20px; height: 20px; border: 0px solid #ffff…" at bounding box center [730, 364] width 688 height 548
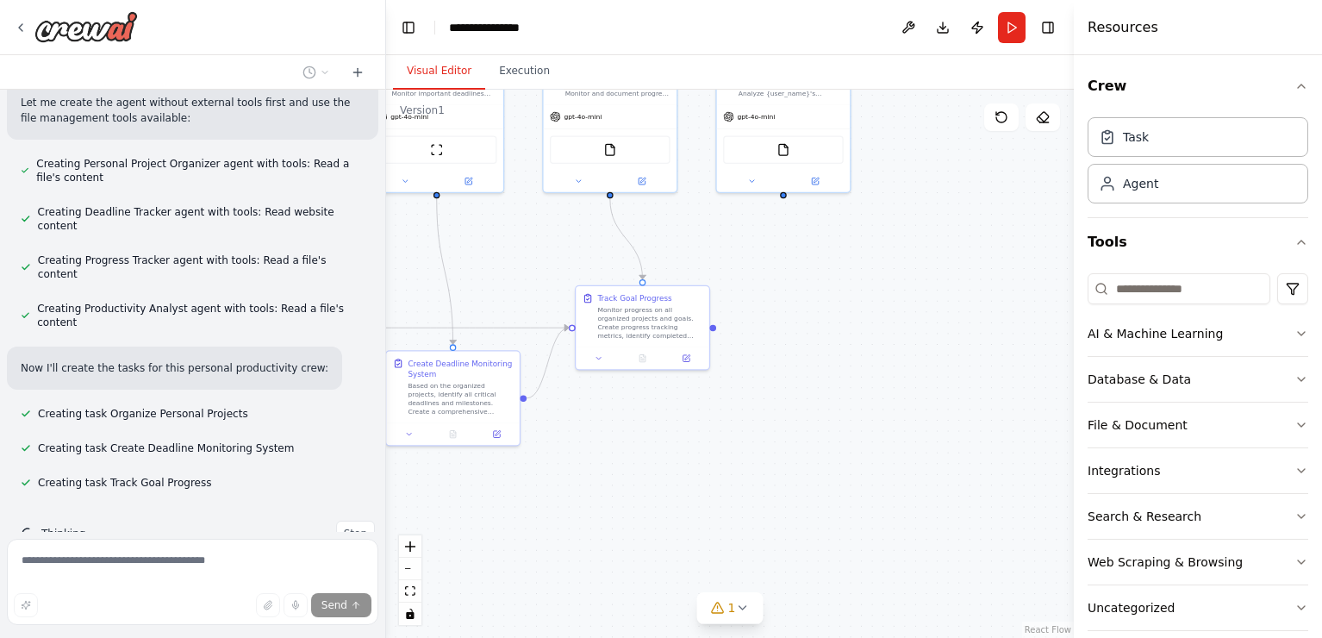
drag, startPoint x: 784, startPoint y: 333, endPoint x: 775, endPoint y: 287, distance: 46.5
click at [775, 287] on div ".deletable-edge-delete-btn { width: 20px; height: 20px; border: 0px solid #ffff…" at bounding box center [730, 364] width 688 height 548
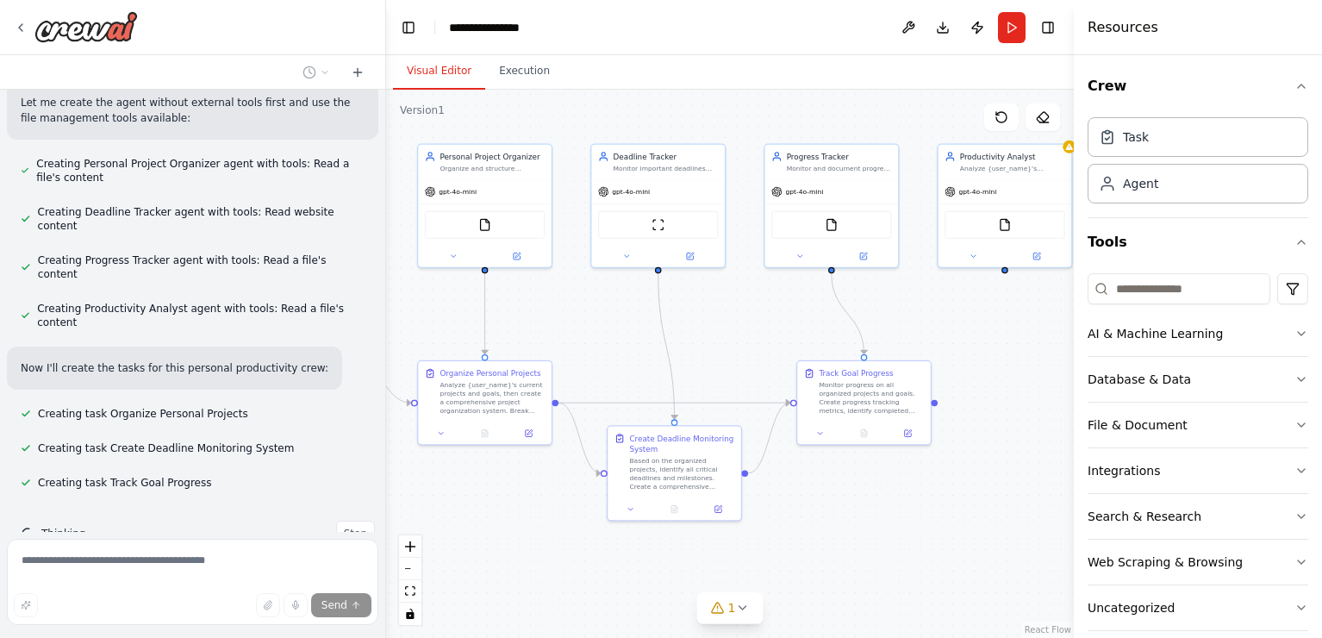
drag, startPoint x: 775, startPoint y: 287, endPoint x: 981, endPoint y: 370, distance: 222.2
click at [981, 370] on div ".deletable-edge-delete-btn { width: 20px; height: 20px; border: 0px solid #ffff…" at bounding box center [730, 364] width 688 height 548
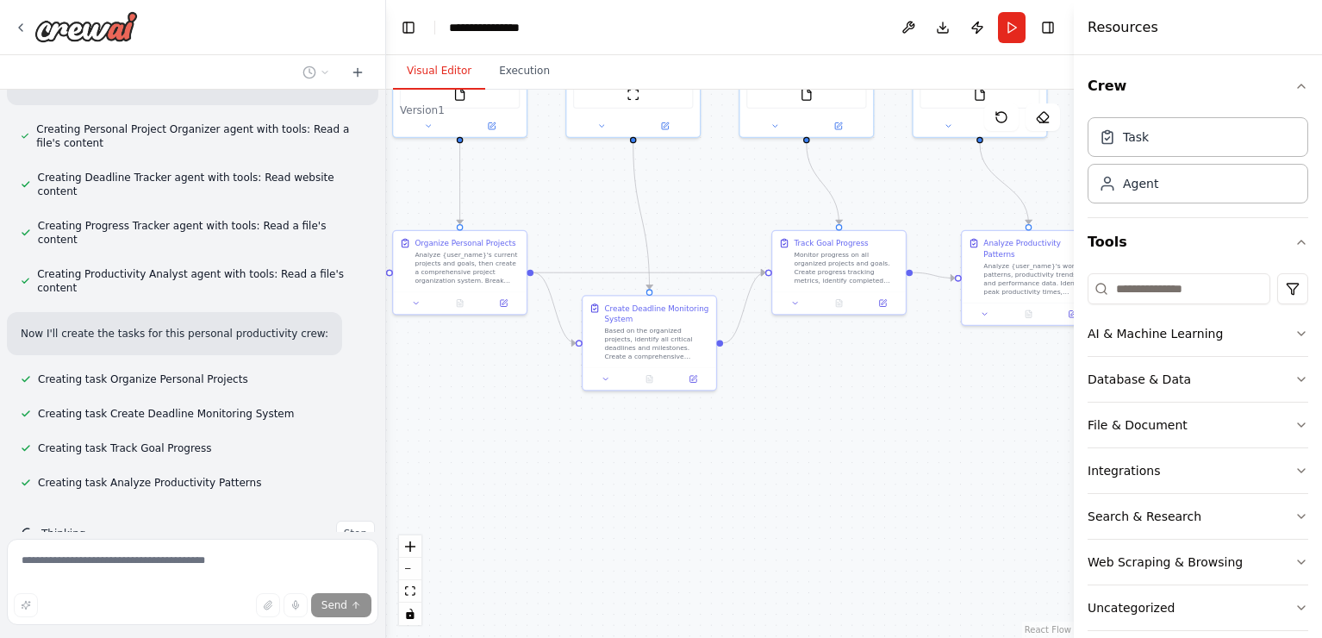
drag, startPoint x: 981, startPoint y: 370, endPoint x: 947, endPoint y: 231, distance: 143.8
click at [947, 231] on div ".deletable-edge-delete-btn { width: 20px; height: 20px; border: 0px solid #ffff…" at bounding box center [730, 364] width 688 height 548
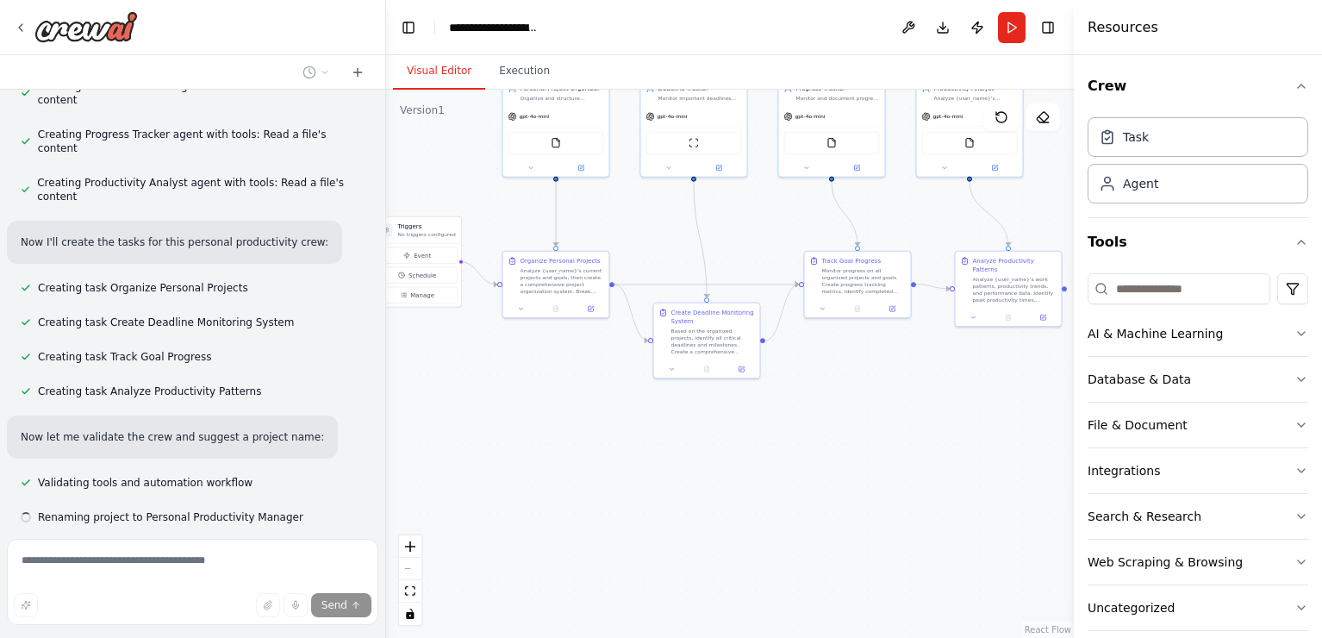
scroll to position [812, 0]
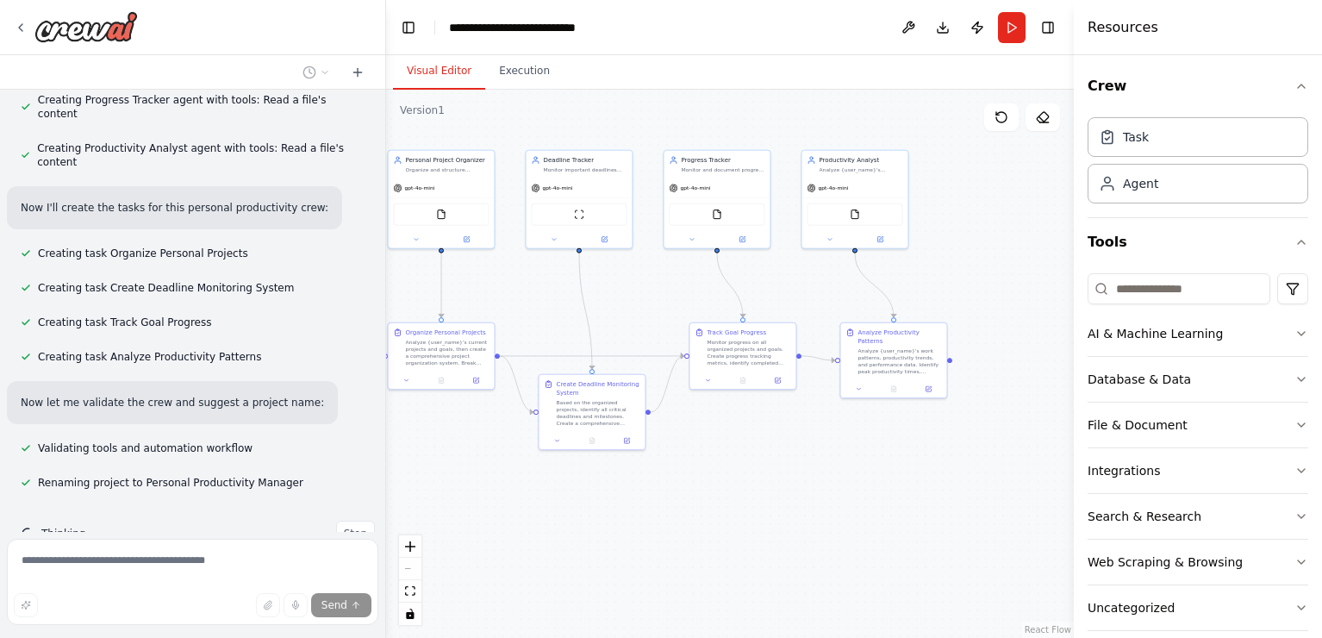
drag, startPoint x: 835, startPoint y: 395, endPoint x: 719, endPoint y: 465, distance: 135.6
click at [719, 465] on div ".deletable-edge-delete-btn { width: 20px; height: 20px; border: 0px solid #ffff…" at bounding box center [730, 364] width 688 height 548
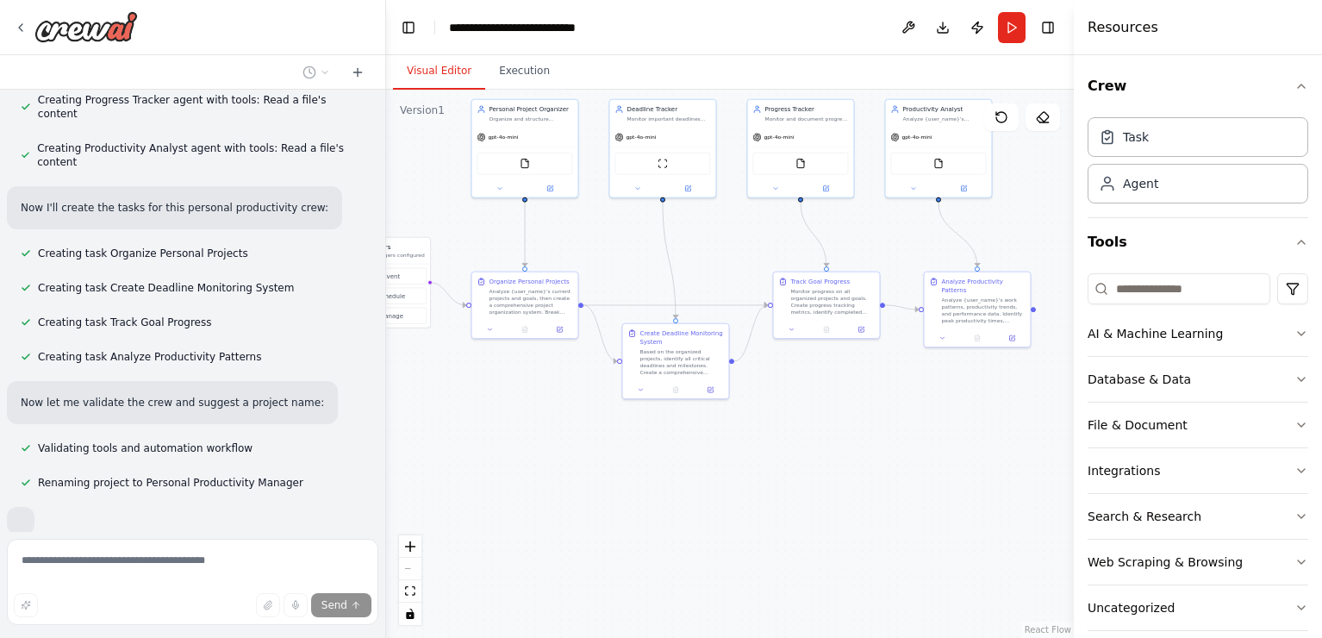
scroll to position [853, 0]
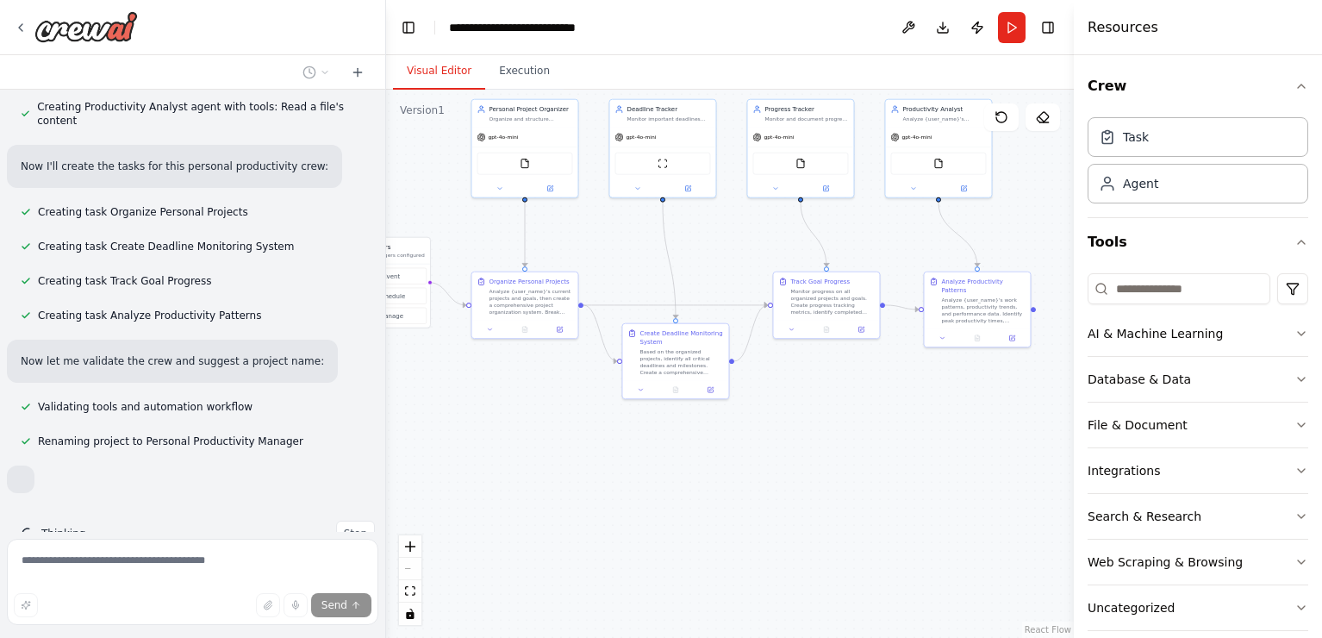
click at [805, 415] on div "Create a crew that helps organize your personal projects, sets reminders for im…" at bounding box center [661, 319] width 1322 height 638
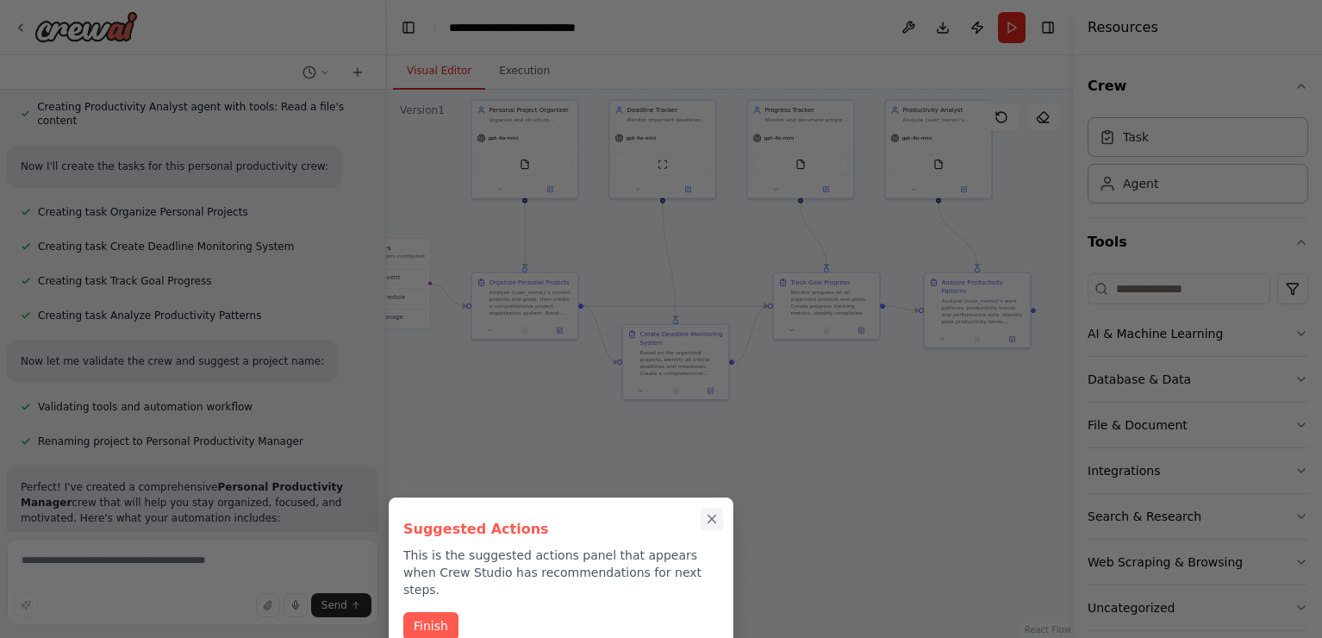
click at [710, 520] on icon "Close walkthrough" at bounding box center [712, 519] width 8 height 8
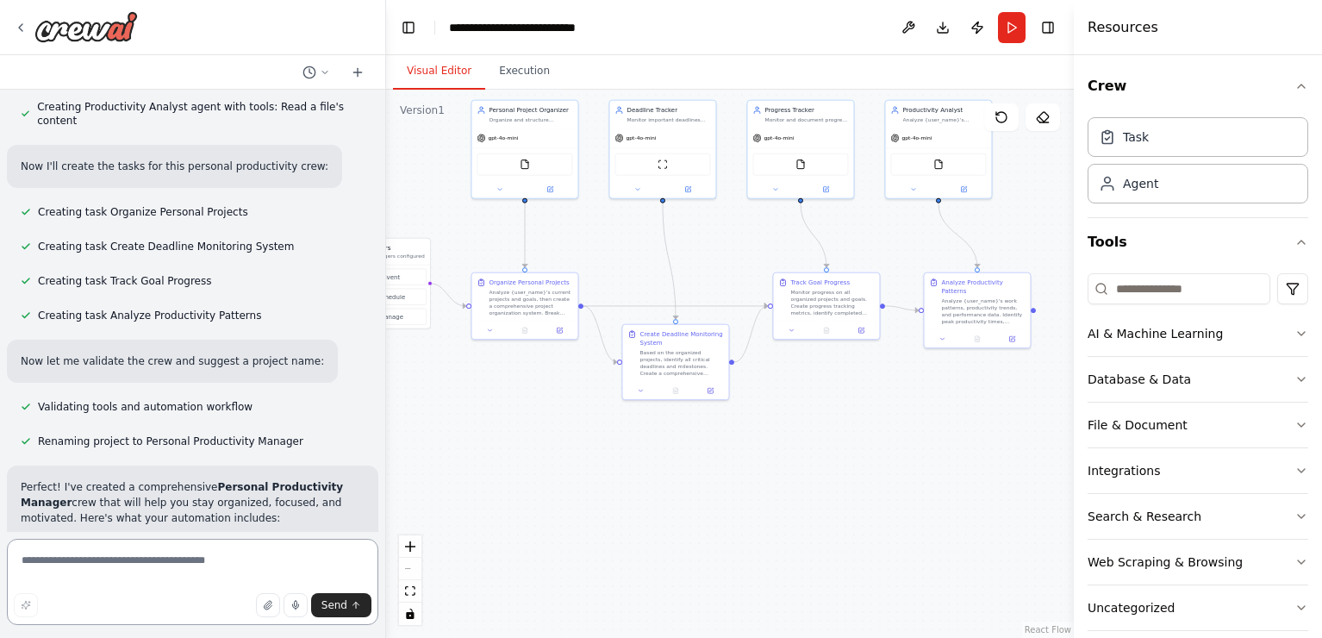
click at [265, 575] on textarea at bounding box center [192, 582] width 371 height 86
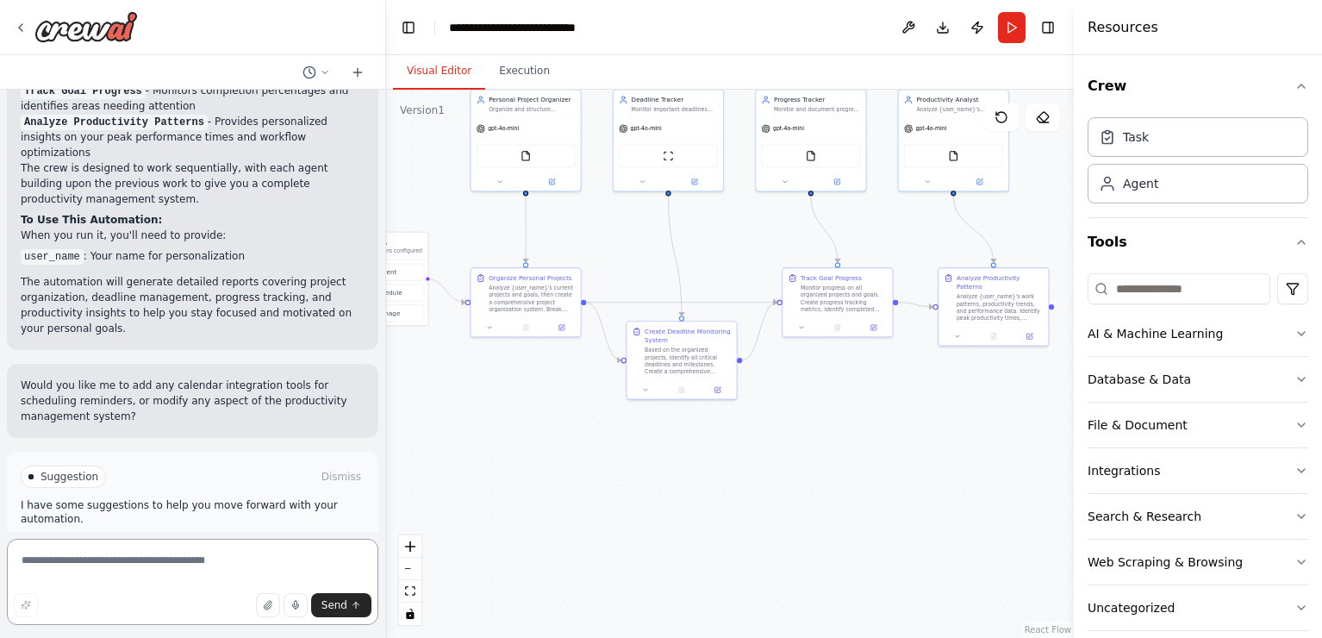
scroll to position [1520, 0]
click at [245, 534] on button "Run Automation" at bounding box center [193, 548] width 344 height 28
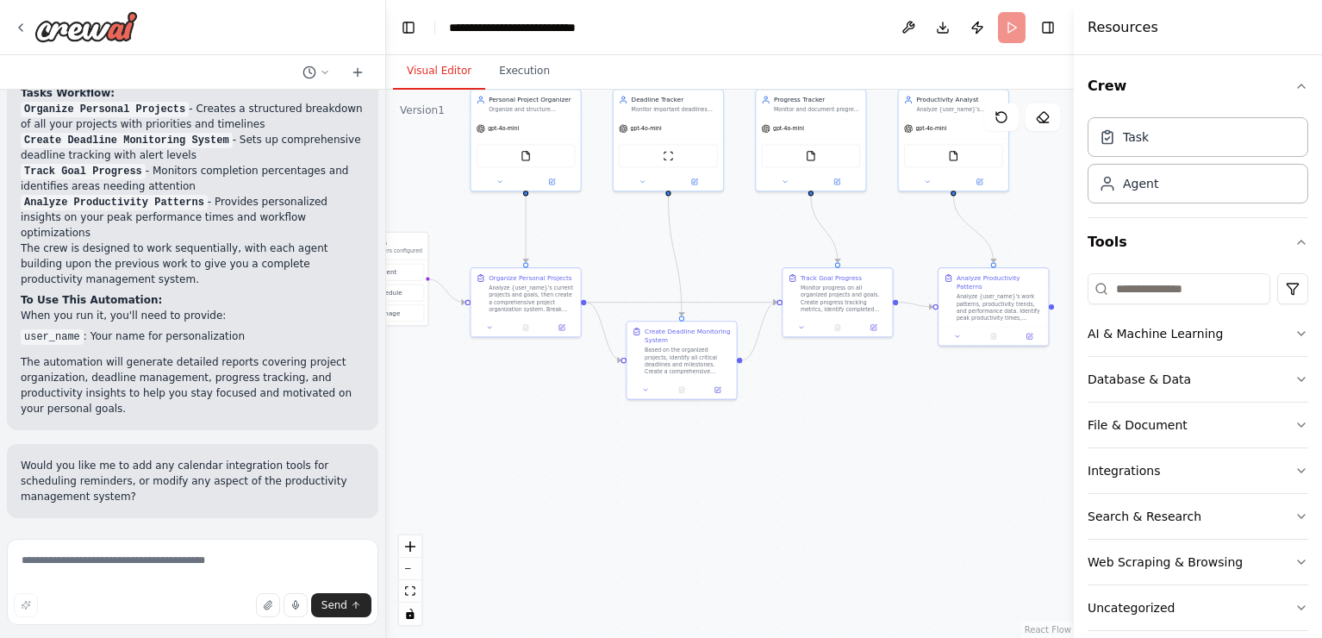
scroll to position [1380, 0]
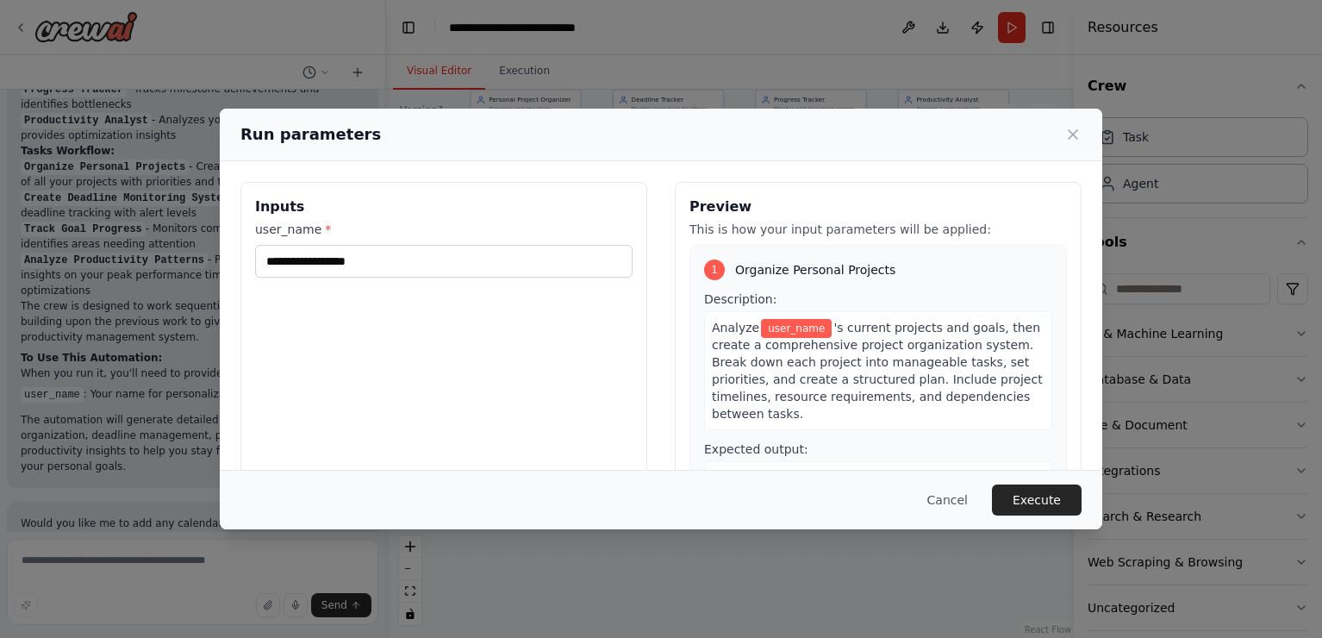
click at [319, 242] on div "user_name *" at bounding box center [443, 249] width 377 height 57
click at [319, 258] on input "user_name *" at bounding box center [443, 261] width 377 height 33
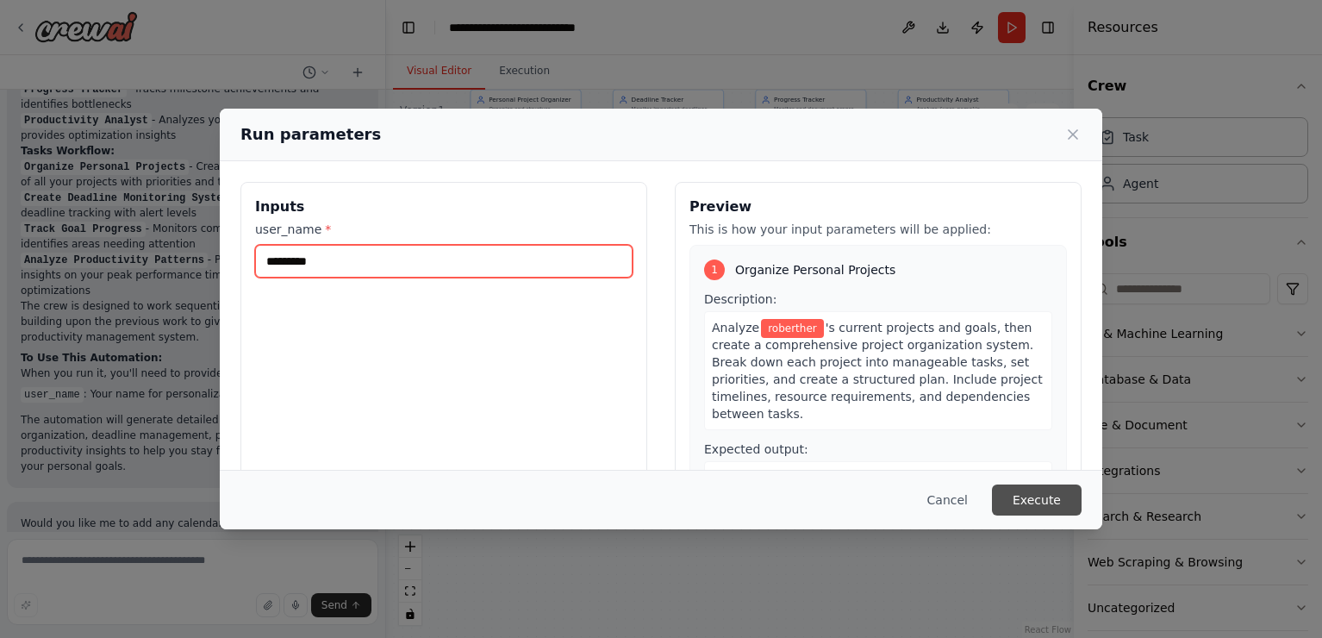
type input "*********"
click at [1059, 503] on button "Execute" at bounding box center [1037, 499] width 90 height 31
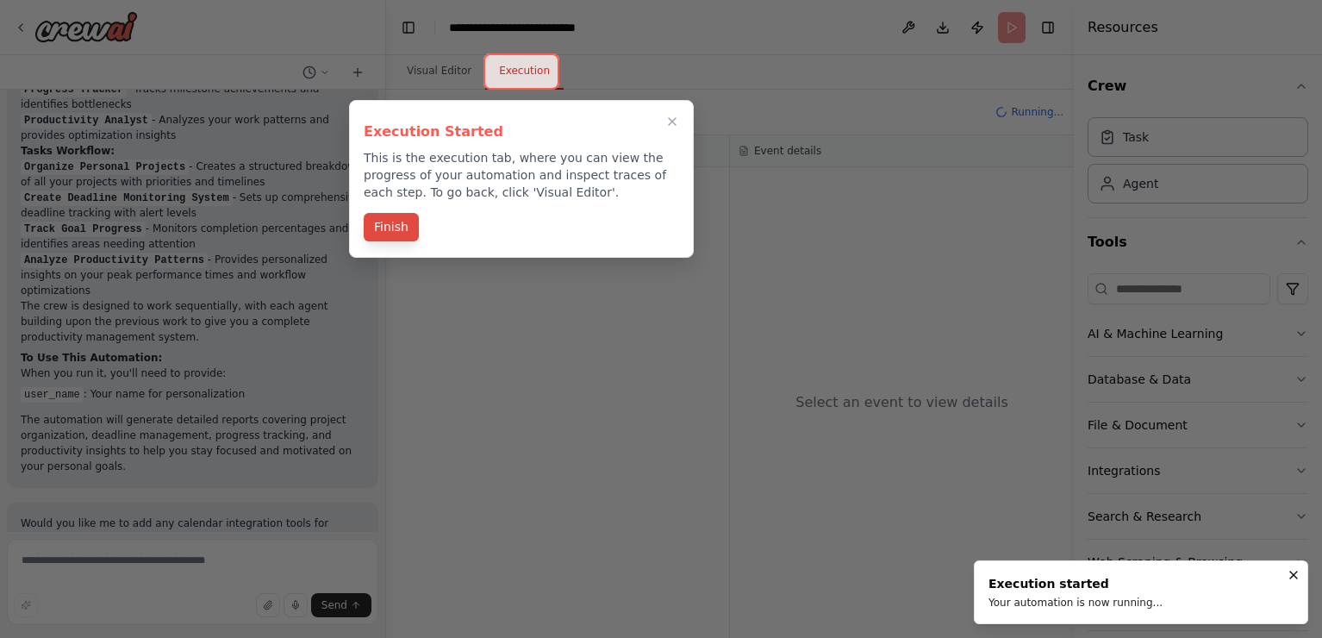
click at [390, 226] on button "Finish" at bounding box center [391, 227] width 55 height 28
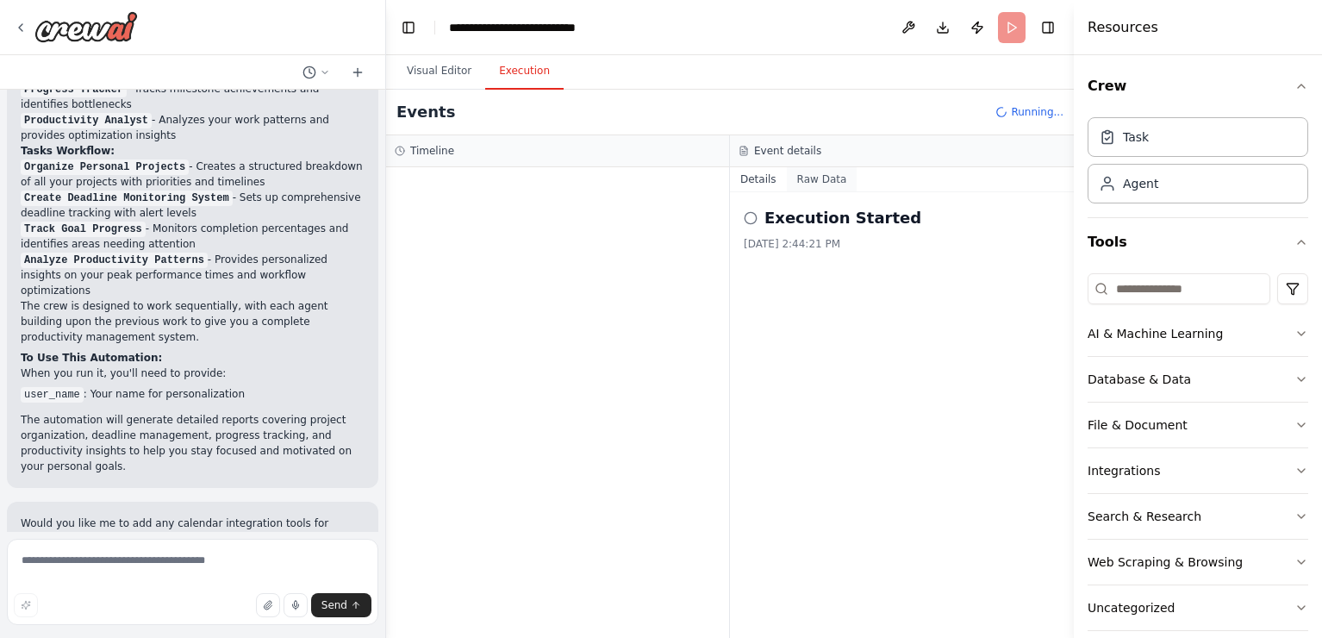
click at [822, 174] on button "Raw Data" at bounding box center [822, 179] width 71 height 24
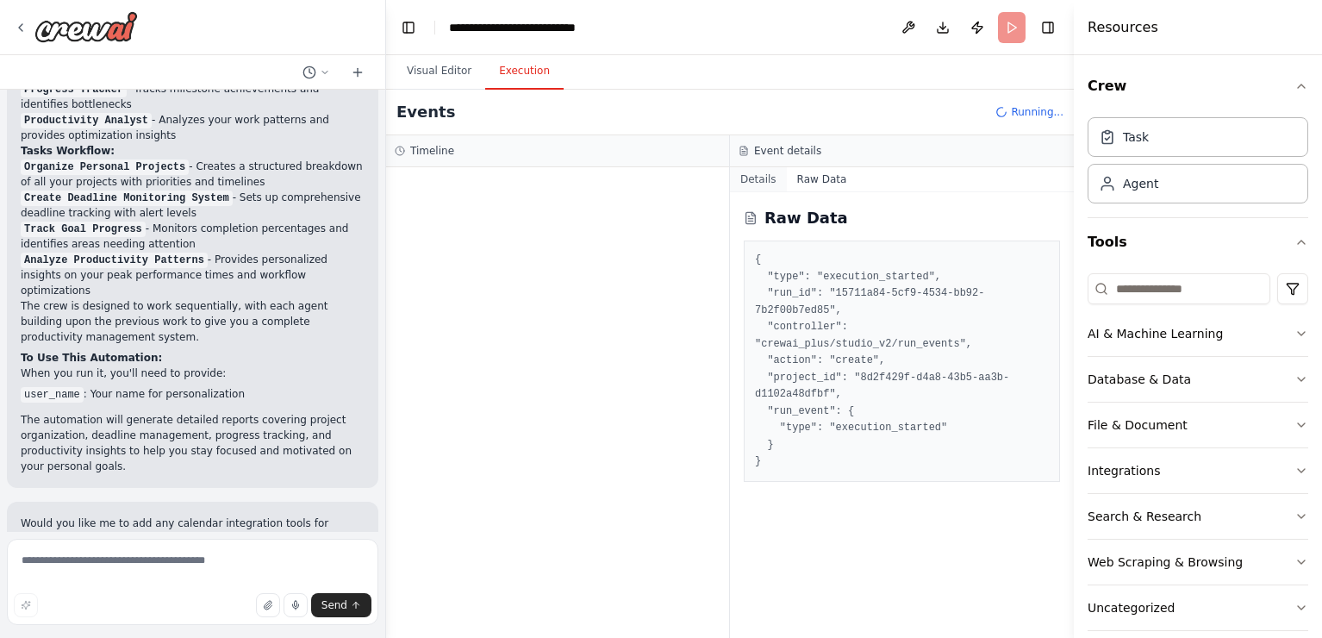
click at [758, 180] on button "Details" at bounding box center [758, 179] width 57 height 24
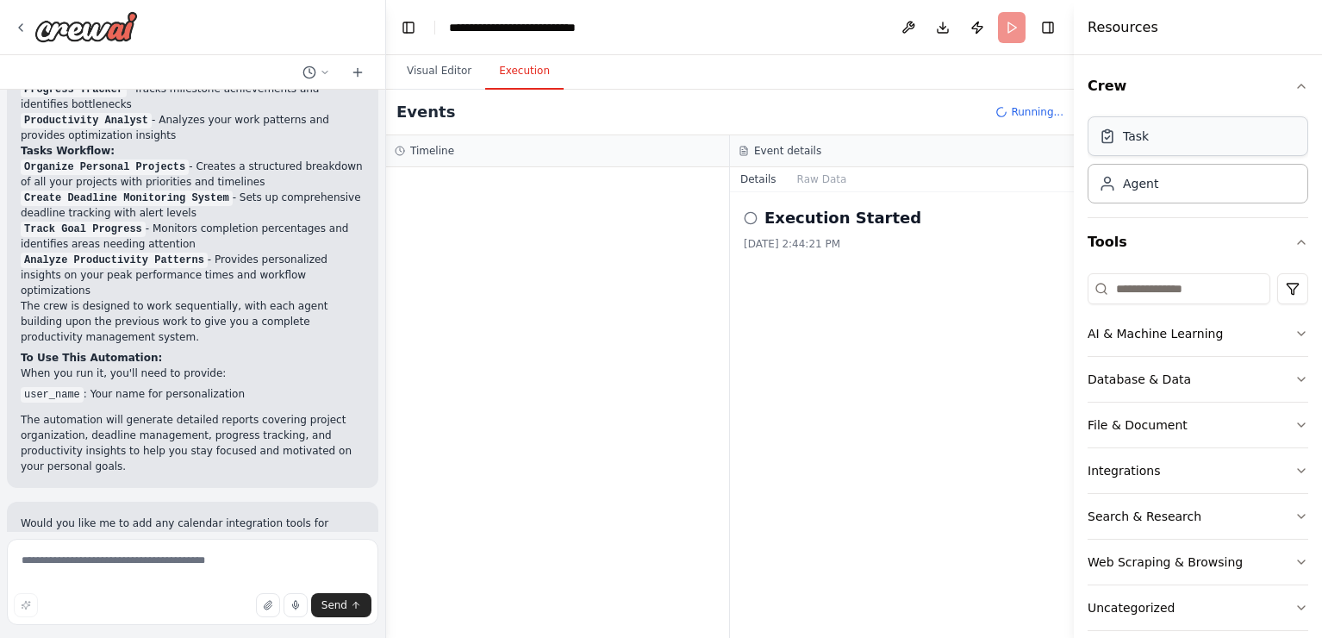
click at [1179, 145] on div "Task" at bounding box center [1197, 136] width 221 height 40
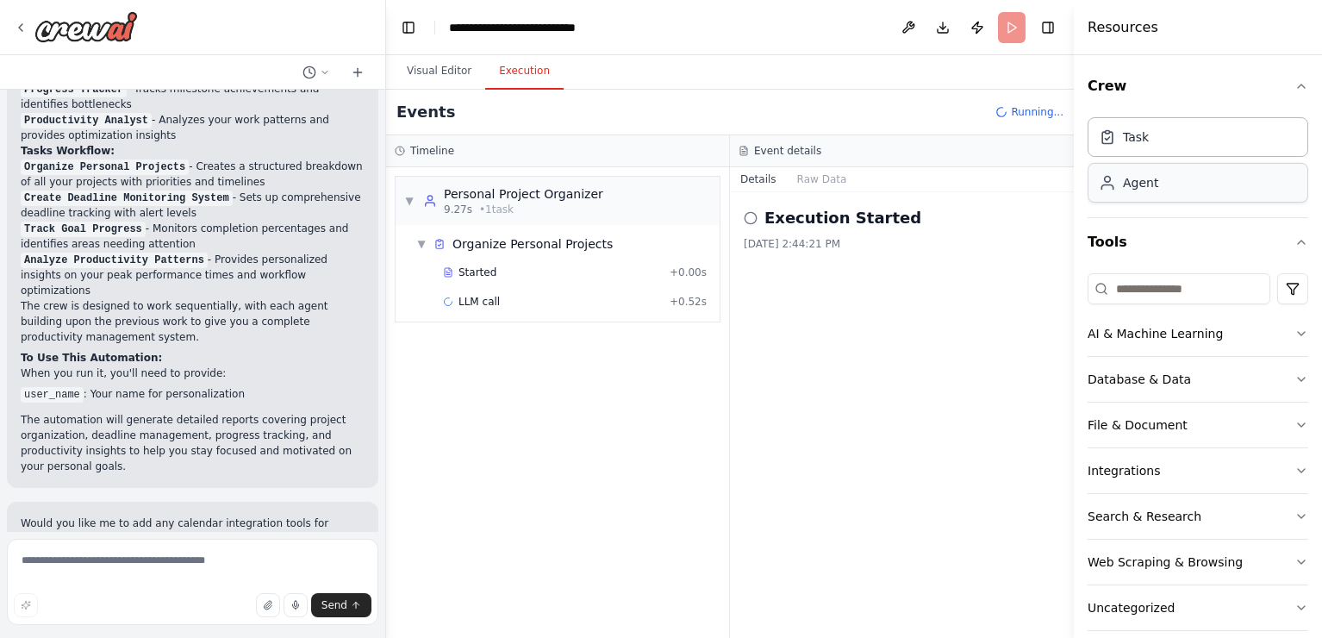
click at [1175, 184] on div "Agent" at bounding box center [1197, 183] width 221 height 40
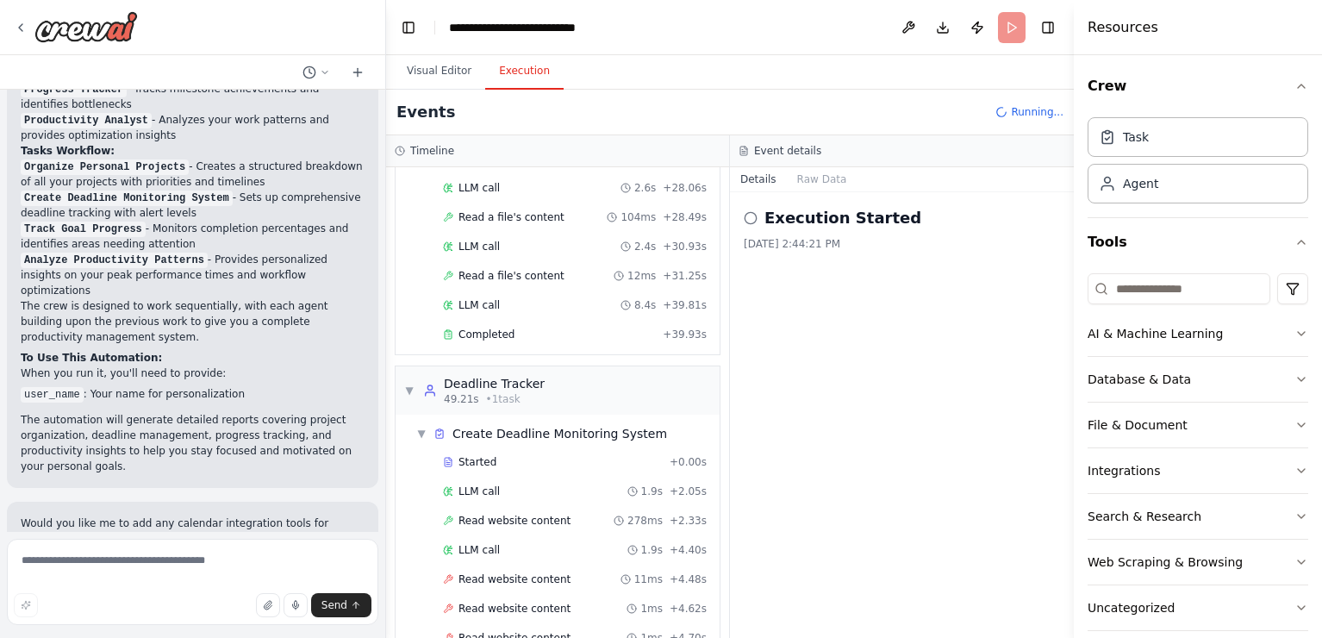
scroll to position [624, 0]
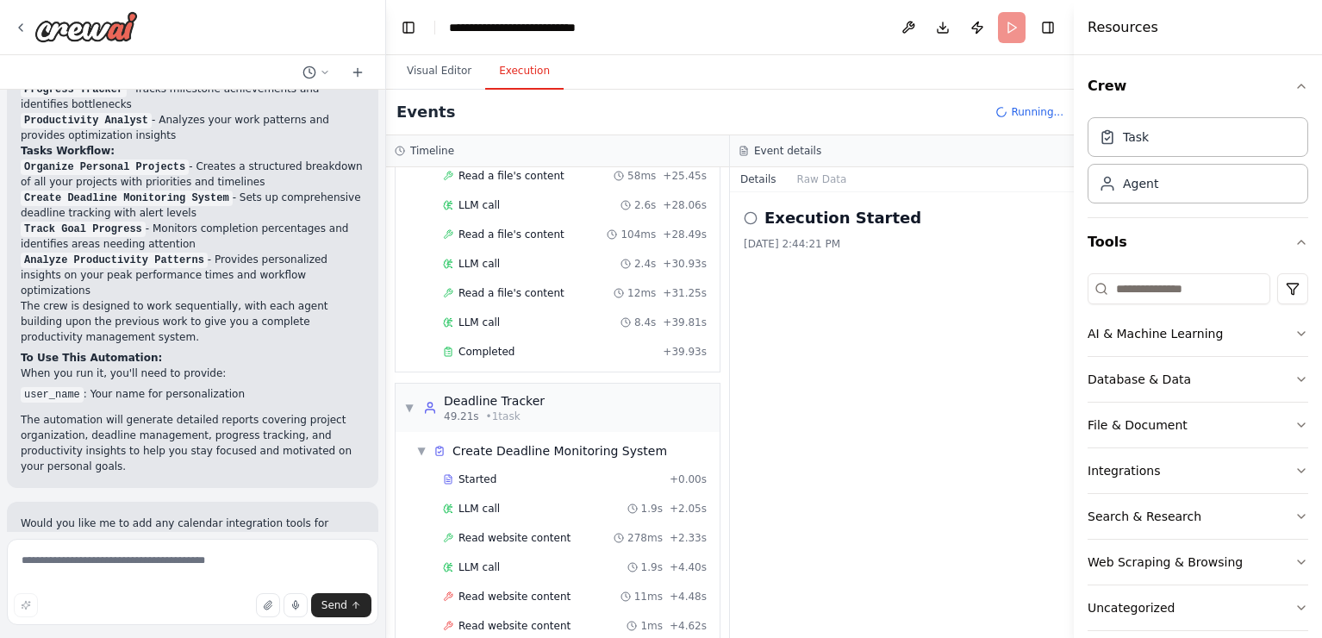
click at [753, 224] on icon at bounding box center [751, 218] width 14 height 14
click at [981, 23] on button "Publish" at bounding box center [977, 27] width 28 height 31
click at [1008, 27] on header "**********" at bounding box center [730, 27] width 688 height 55
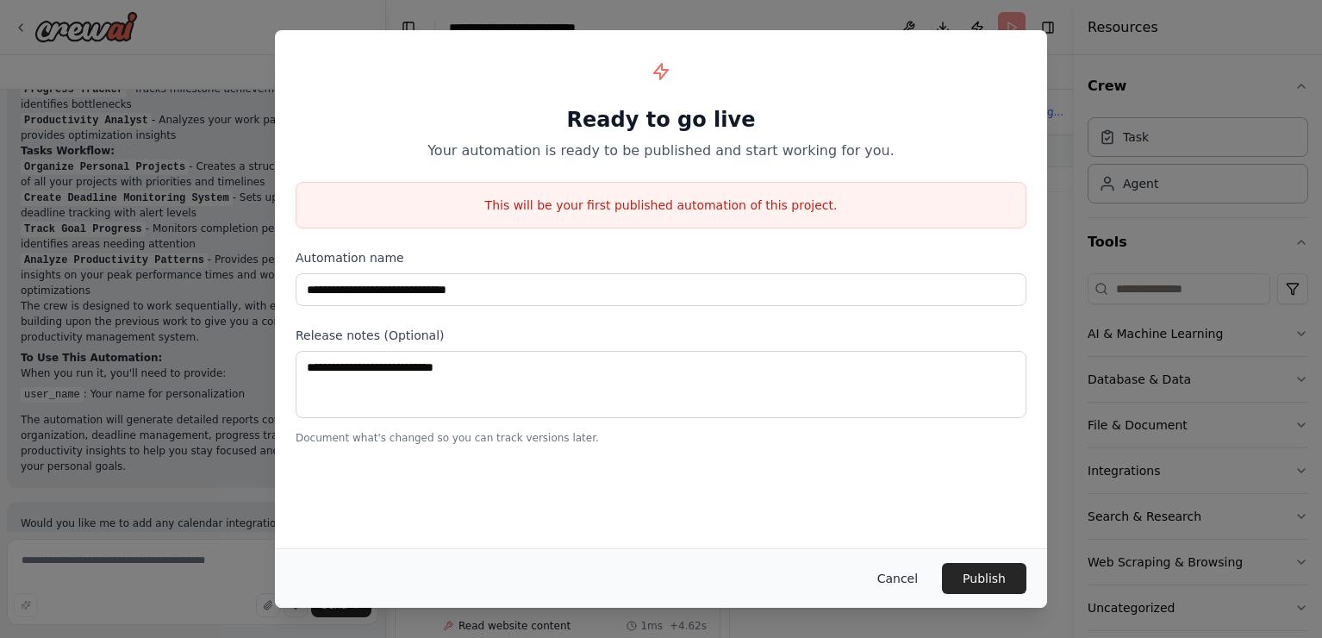
click at [927, 580] on button "Cancel" at bounding box center [897, 578] width 68 height 31
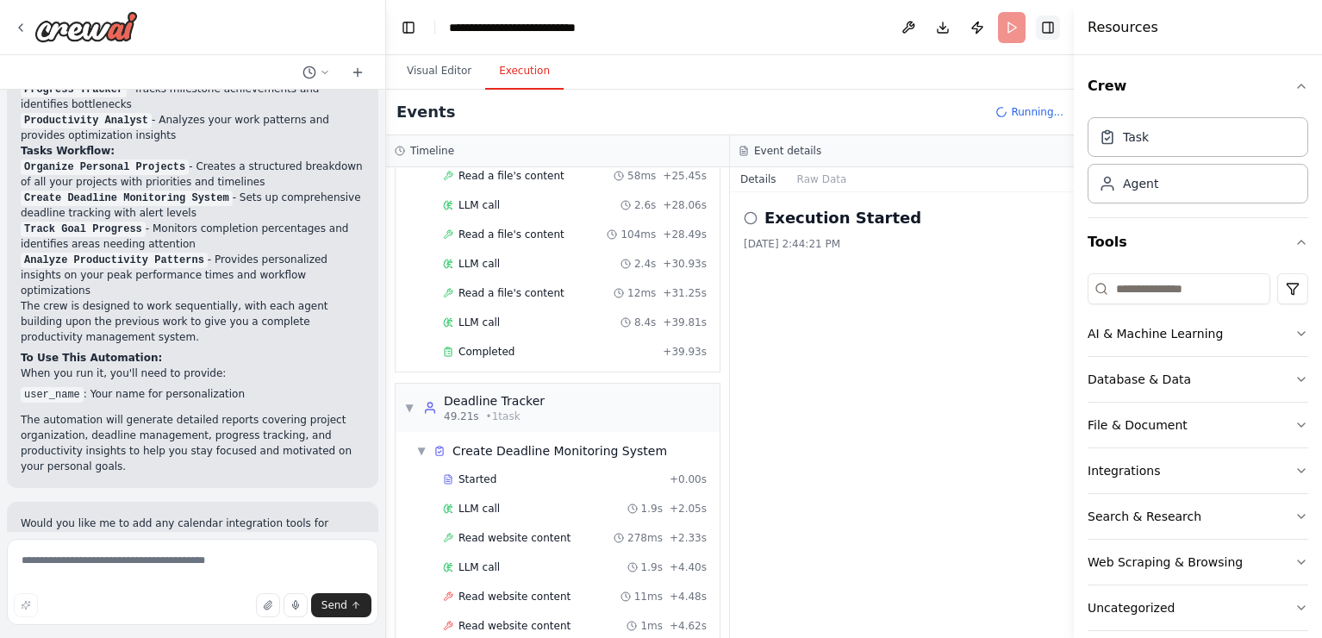
click at [1050, 26] on button "Toggle Right Sidebar" at bounding box center [1048, 28] width 24 height 24
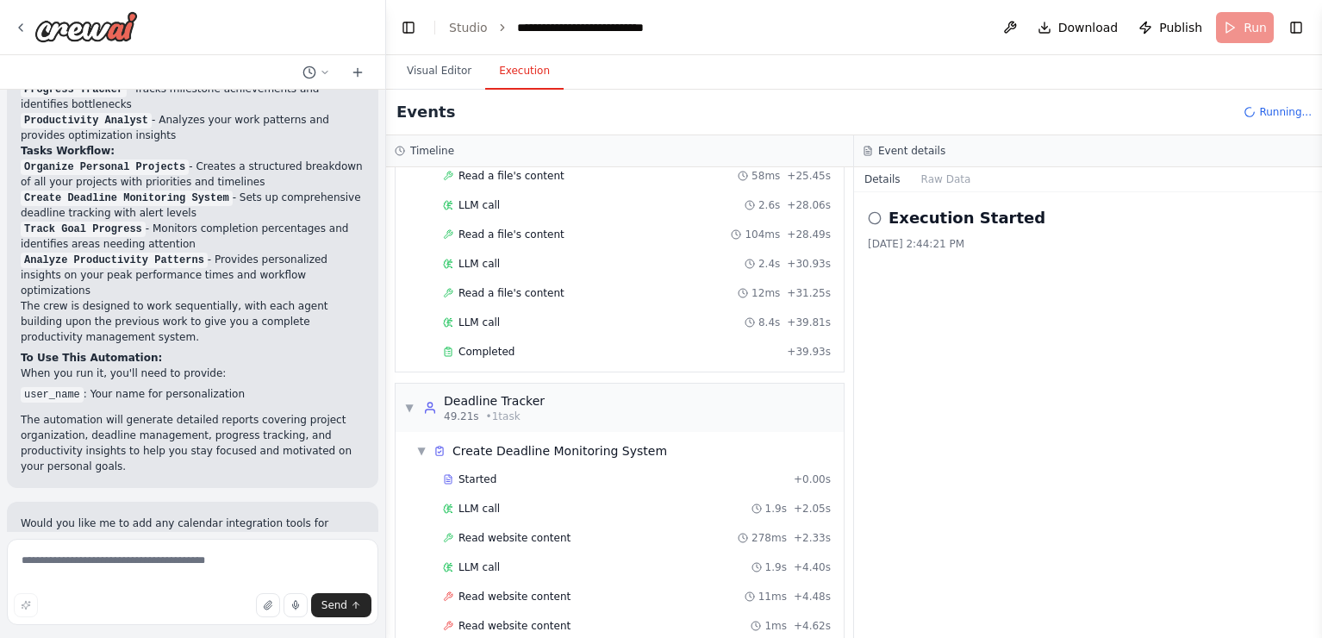
click at [1248, 31] on header "**********" at bounding box center [854, 27] width 936 height 55
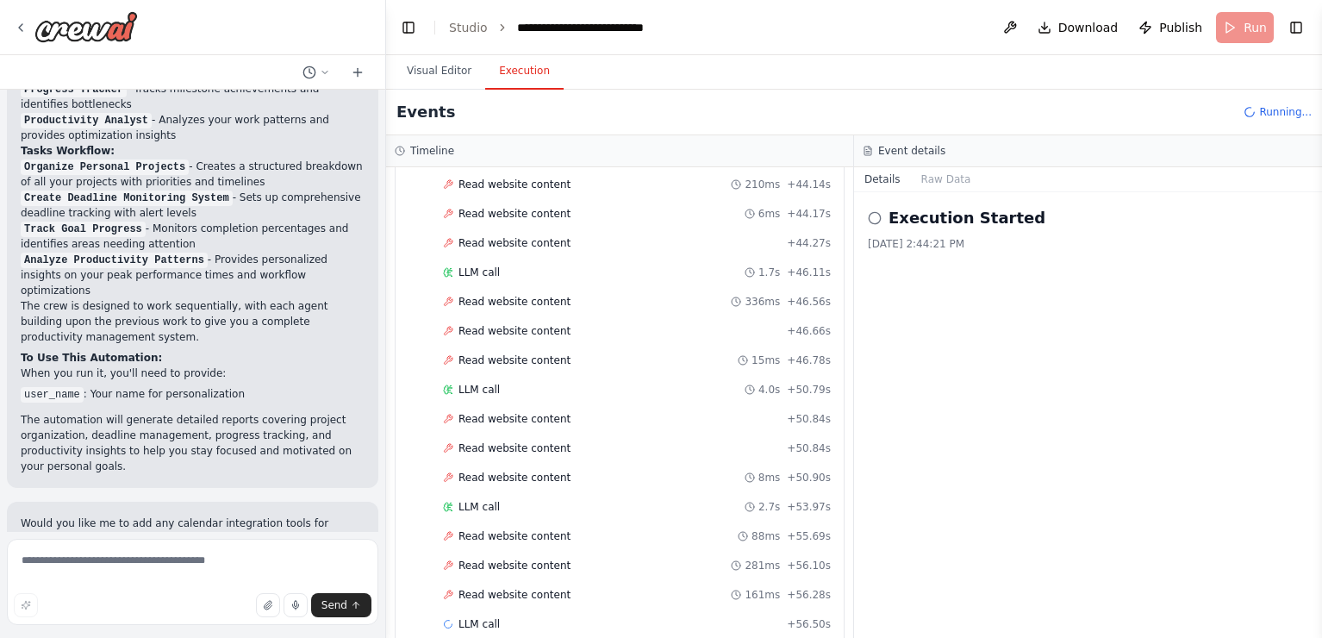
scroll to position [2468, 0]
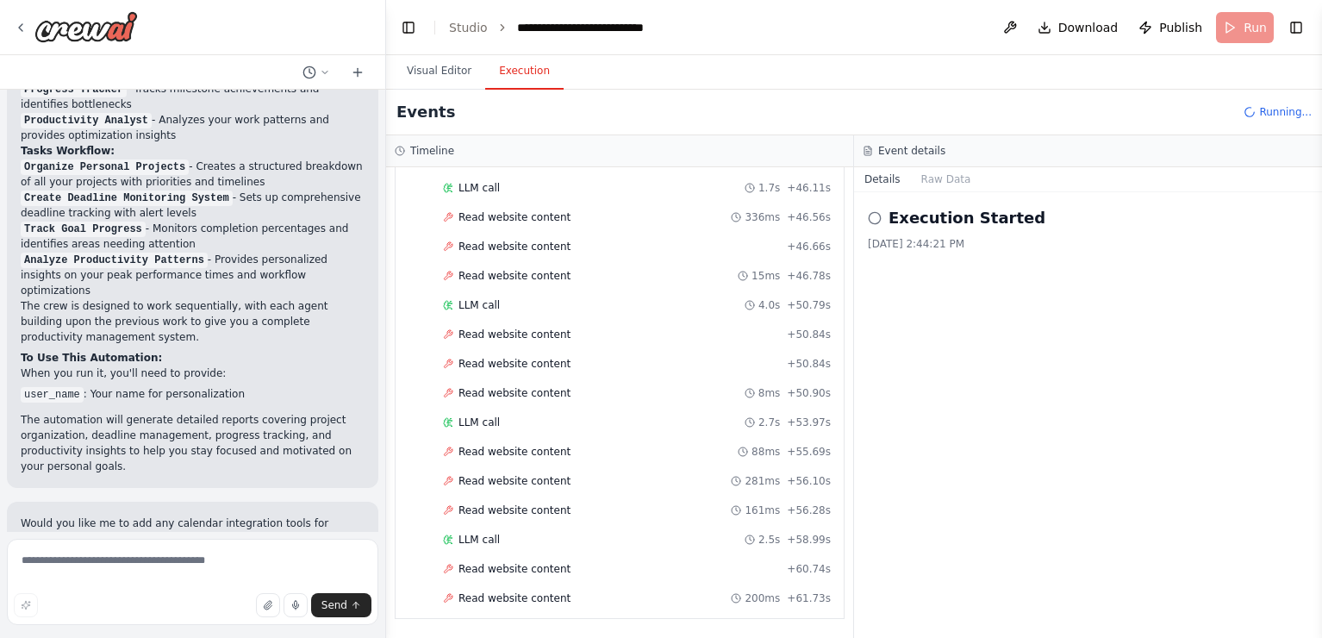
click at [871, 215] on icon at bounding box center [875, 218] width 14 height 14
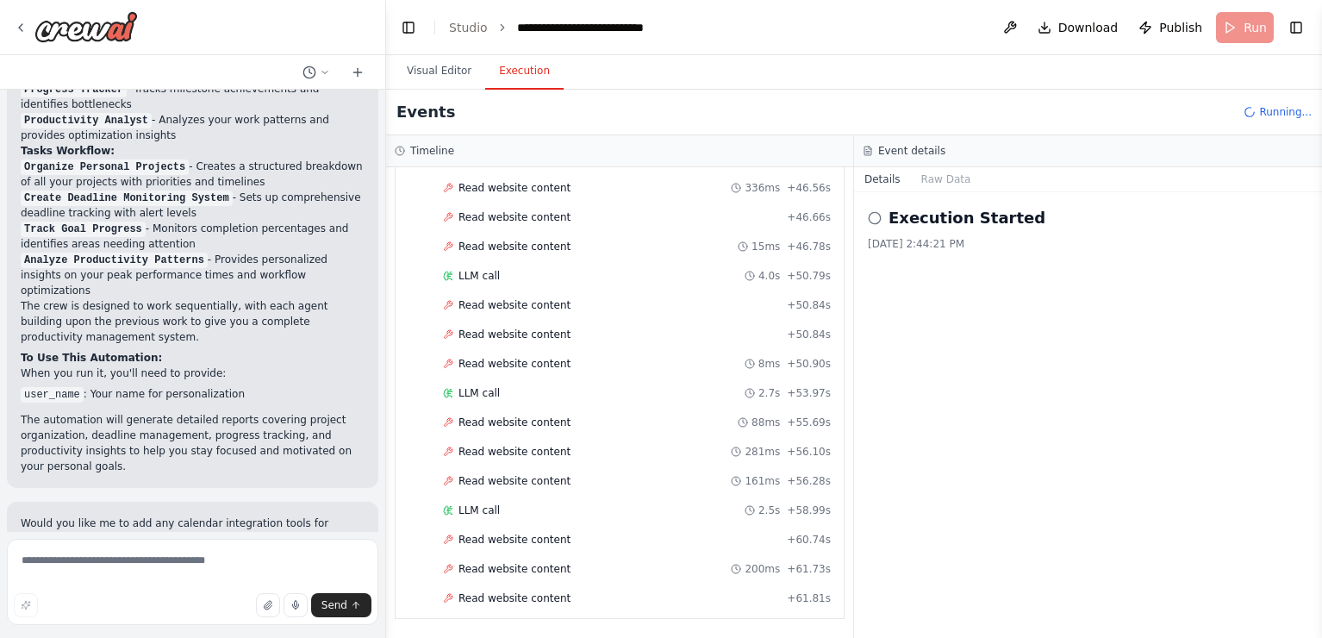
scroll to position [2585, 0]
click at [879, 219] on circle at bounding box center [874, 217] width 11 height 11
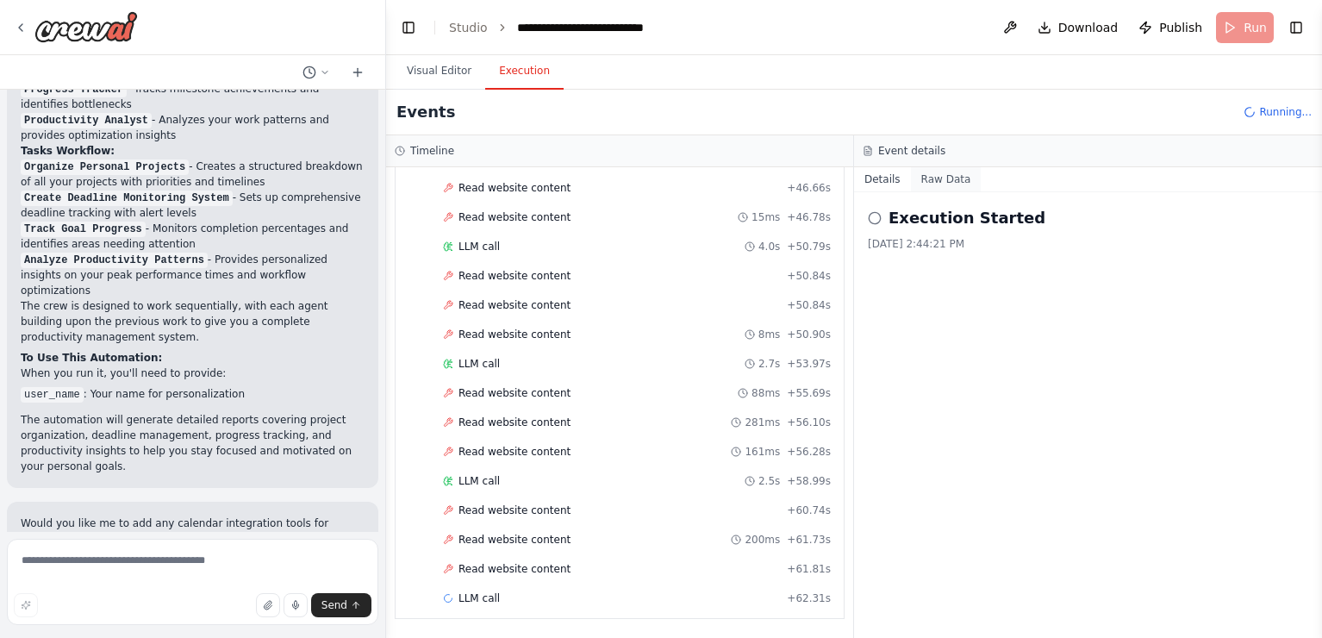
click at [947, 182] on button "Raw Data" at bounding box center [946, 179] width 71 height 24
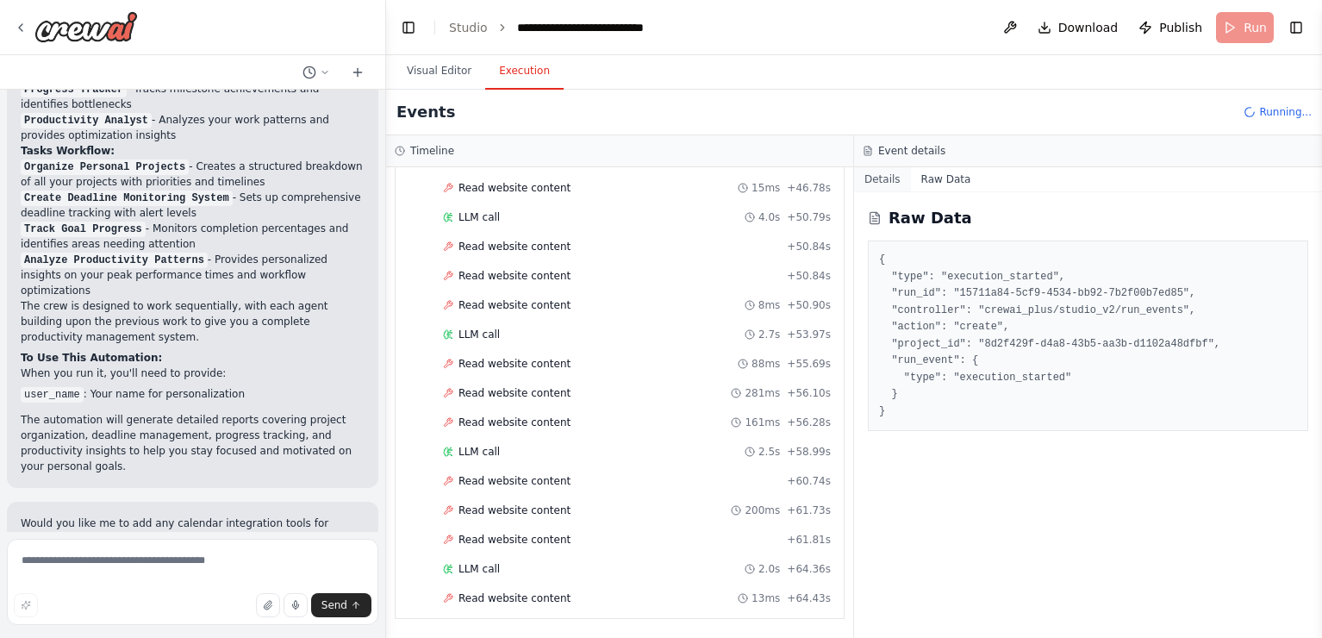
click at [885, 180] on button "Details" at bounding box center [882, 179] width 57 height 24
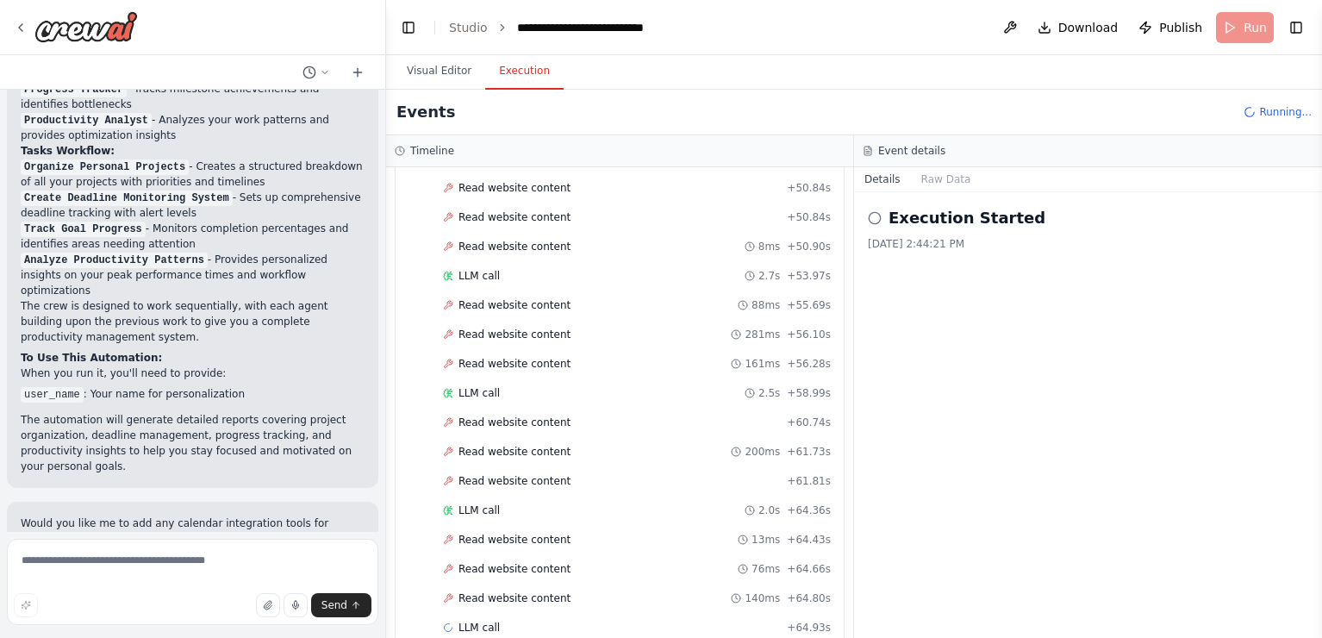
scroll to position [2702, 0]
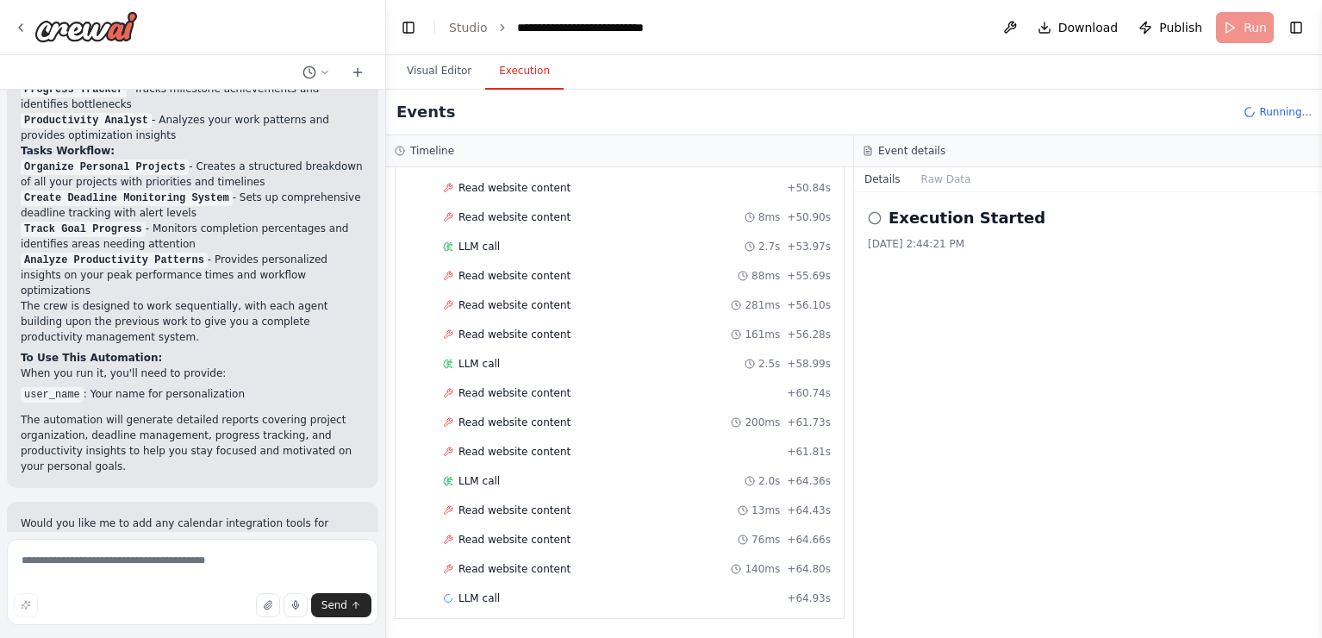
click at [875, 221] on icon at bounding box center [875, 218] width 14 height 14
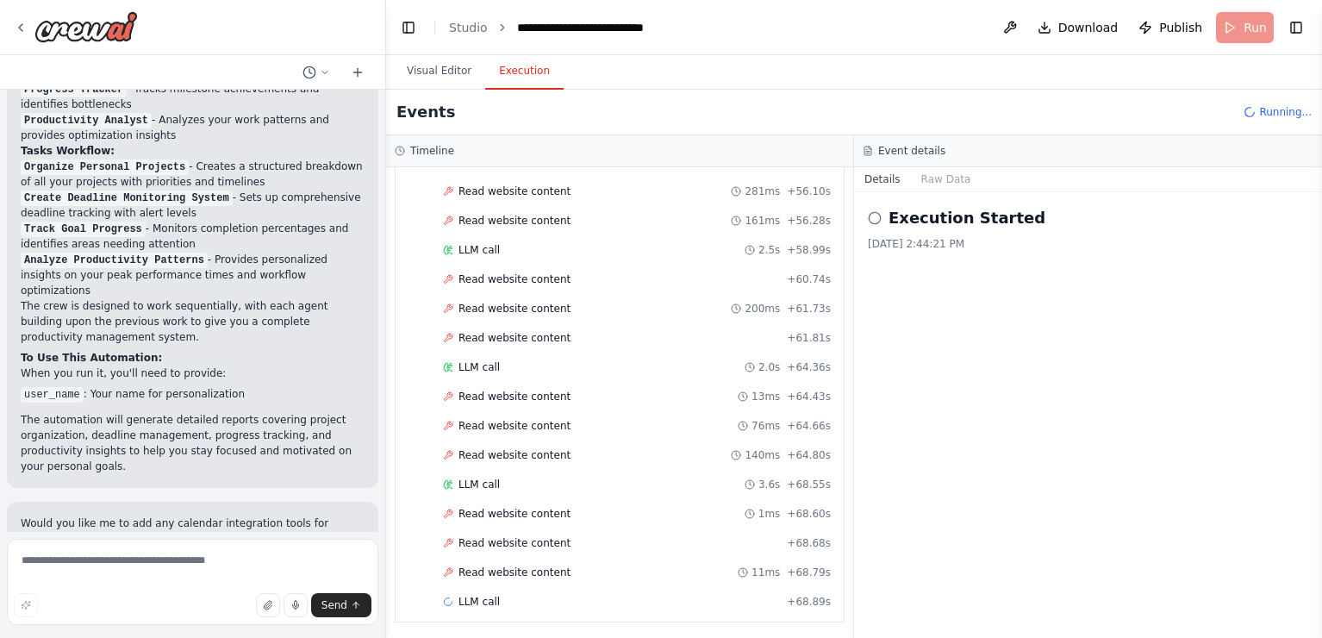
scroll to position [2819, 0]
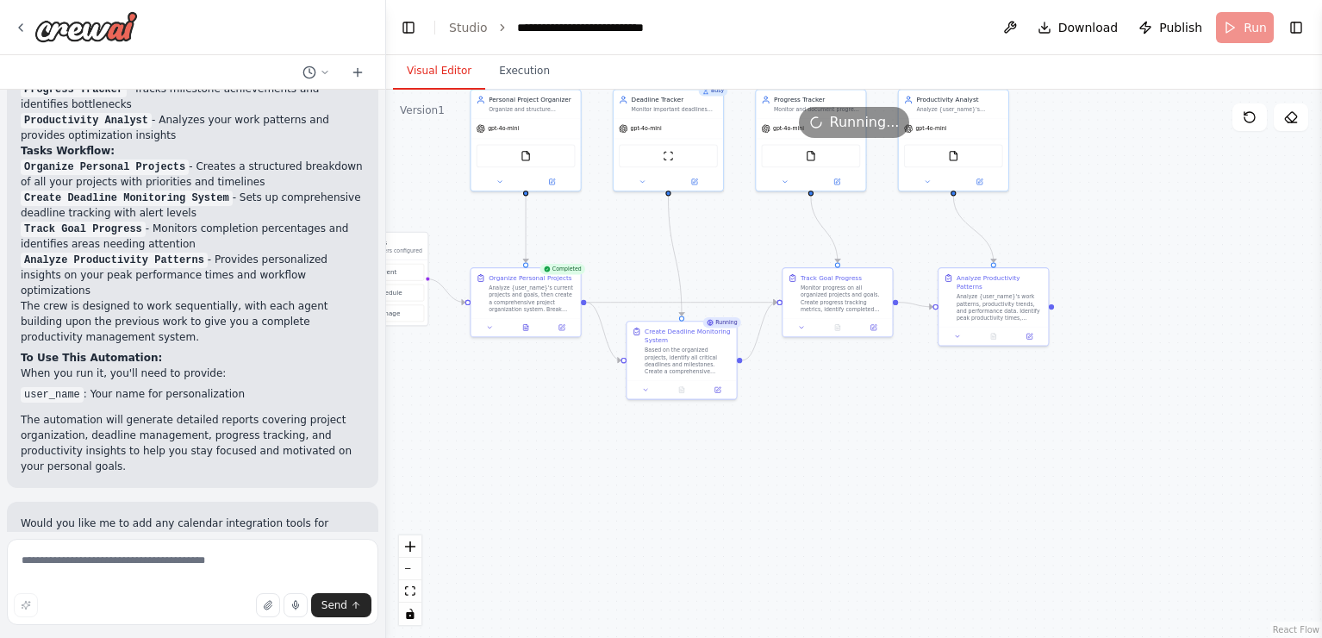
click at [449, 63] on button "Visual Editor" at bounding box center [439, 71] width 92 height 36
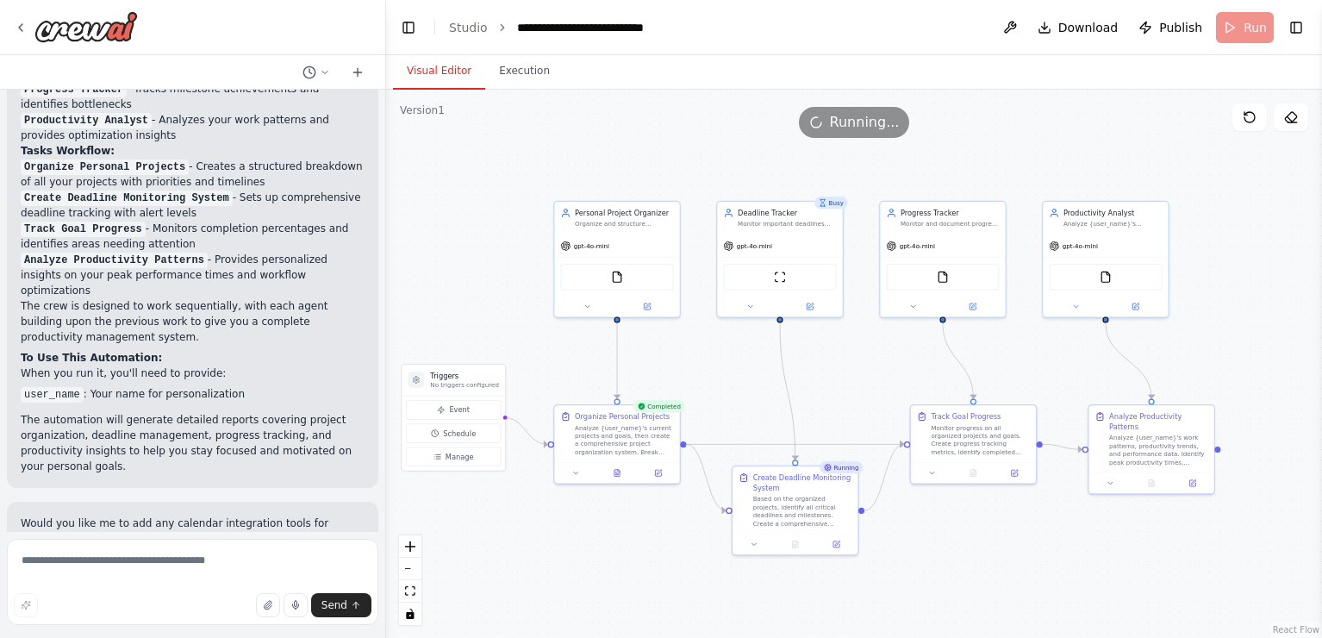
drag, startPoint x: 694, startPoint y: 218, endPoint x: 814, endPoint y: 355, distance: 182.5
click at [814, 355] on div ".deletable-edge-delete-btn { width: 20px; height: 20px; border: 0px solid #ffff…" at bounding box center [854, 364] width 936 height 548
drag, startPoint x: 934, startPoint y: 131, endPoint x: 951, endPoint y: 147, distance: 23.8
click at [951, 147] on div "Version 1 Show Tools Hide Agents .deletable-edge-delete-btn { width: 20px; heig…" at bounding box center [854, 364] width 936 height 548
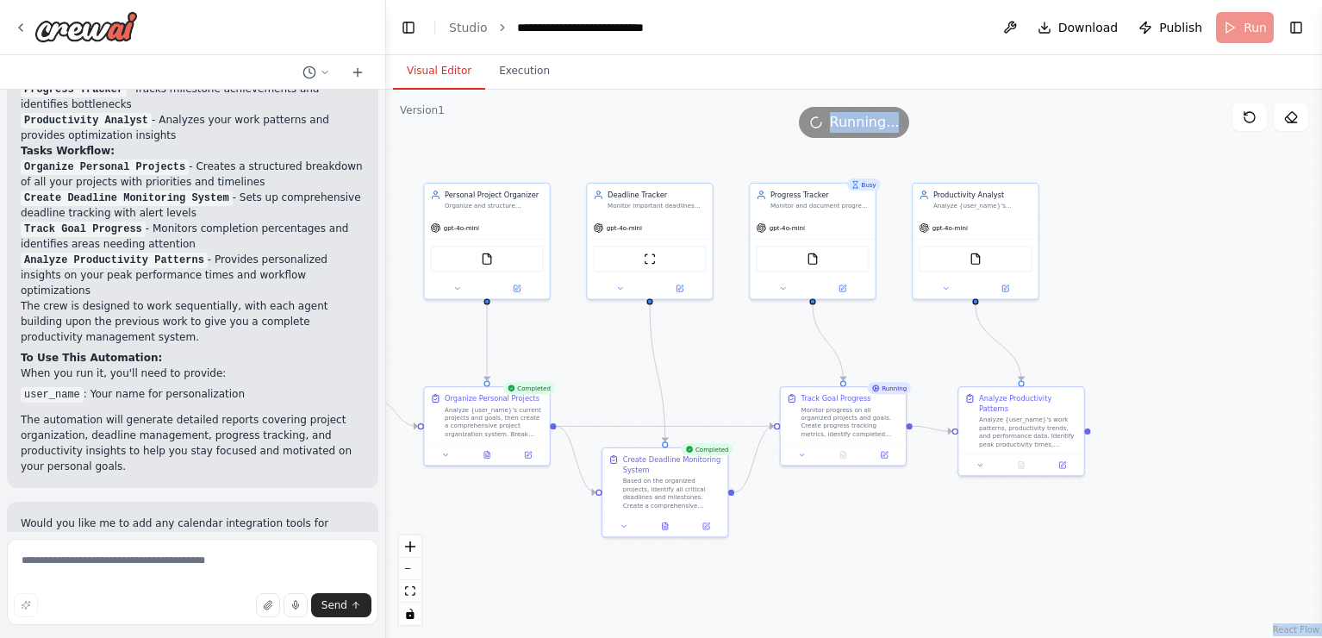
drag, startPoint x: 951, startPoint y: 147, endPoint x: 821, endPoint y: 130, distance: 131.2
click at [821, 129] on div "Version 1 Show Tools Hide Agents .deletable-edge-delete-btn { width: 20px; heig…" at bounding box center [854, 364] width 936 height 548
click at [532, 84] on button "Execution" at bounding box center [524, 71] width 78 height 36
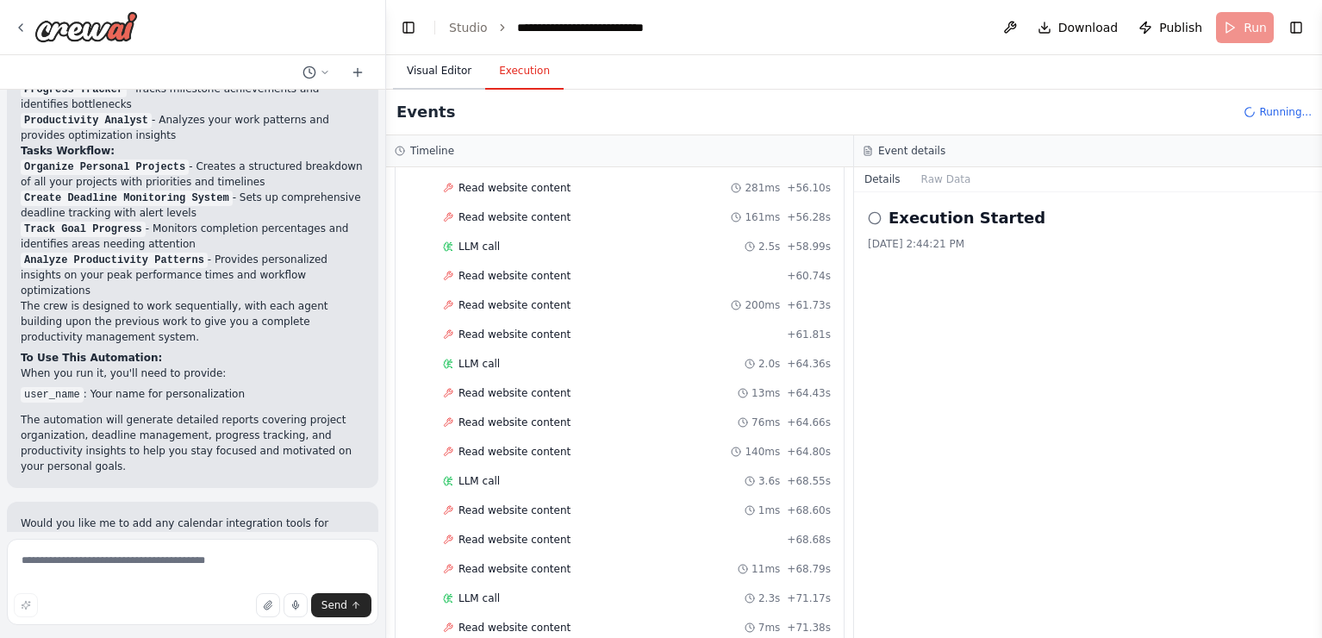
click at [440, 84] on button "Visual Editor" at bounding box center [439, 71] width 92 height 36
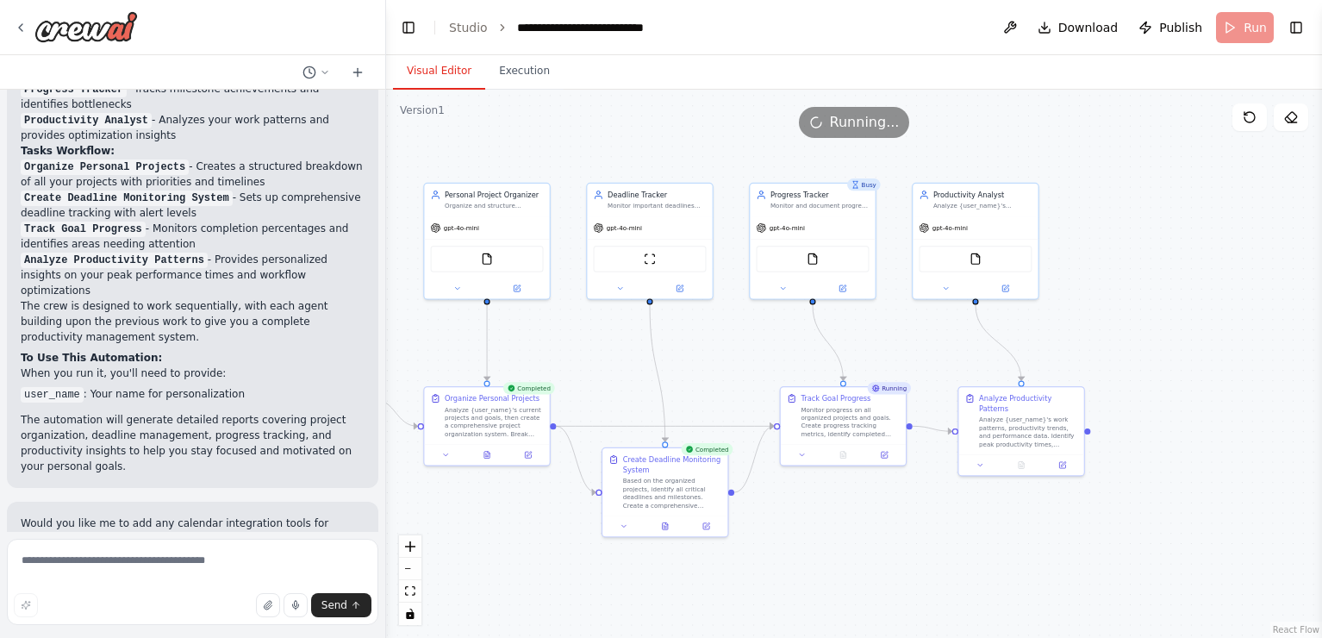
click at [496, 25] on icon "breadcrumb" at bounding box center [502, 28] width 12 height 12
click at [502, 27] on icon "breadcrumb" at bounding box center [502, 28] width 12 height 12
click at [410, 30] on button "Toggle Left Sidebar" at bounding box center [408, 28] width 24 height 24
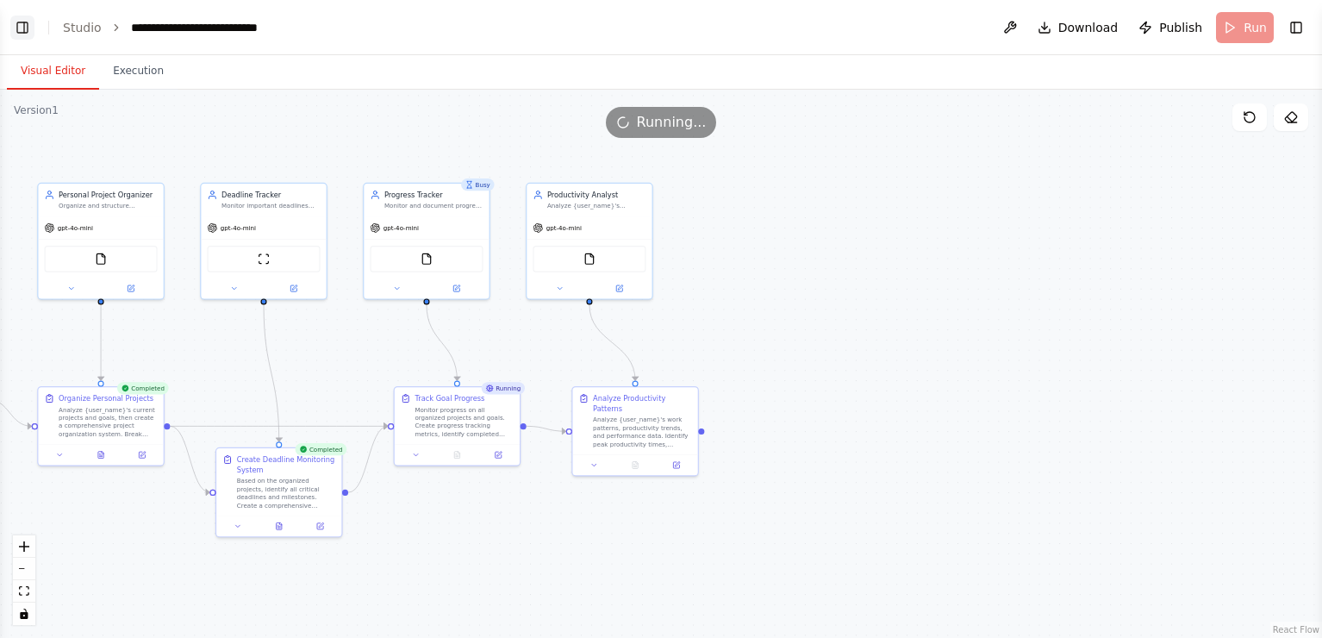
click at [21, 25] on button "Toggle Left Sidebar" at bounding box center [22, 28] width 24 height 24
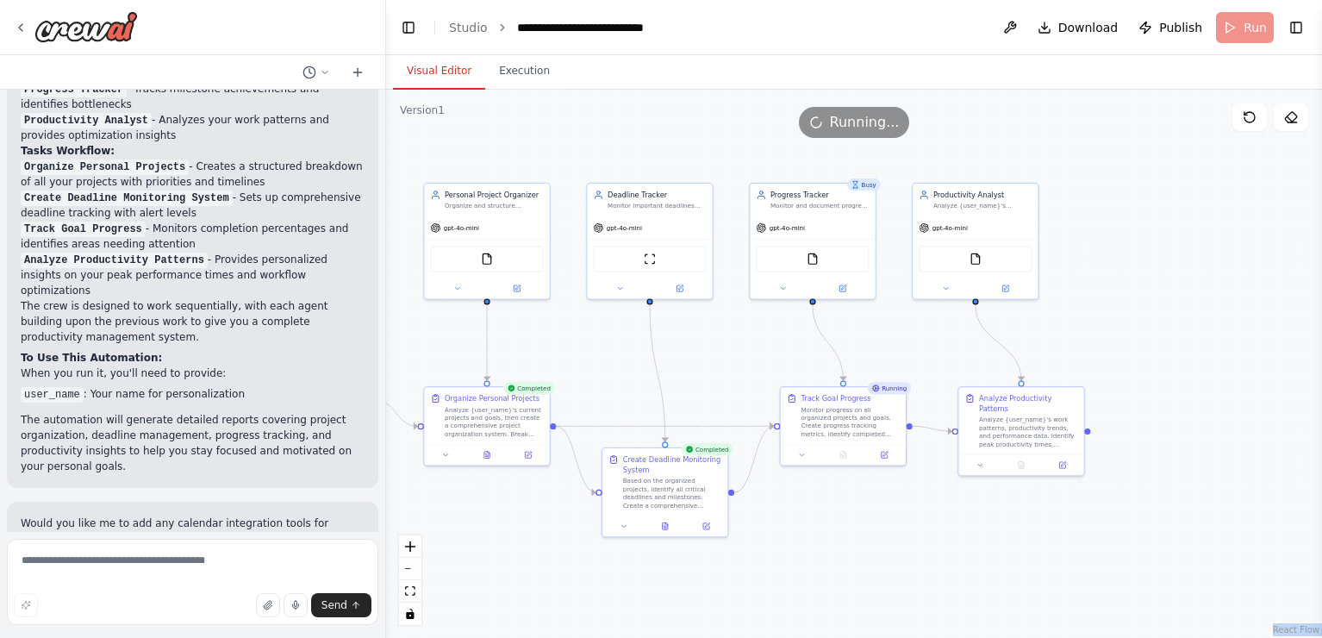
drag, startPoint x: 748, startPoint y: 124, endPoint x: 900, endPoint y: 98, distance: 153.8
click at [900, 98] on div "Version 1 Show Tools Hide Agents .deletable-edge-delete-btn { width: 20px; heig…" at bounding box center [854, 364] width 936 height 548
drag, startPoint x: 1056, startPoint y: 118, endPoint x: 1131, endPoint y: 117, distance: 75.0
click at [1132, 117] on div "Running..." at bounding box center [854, 122] width 936 height 31
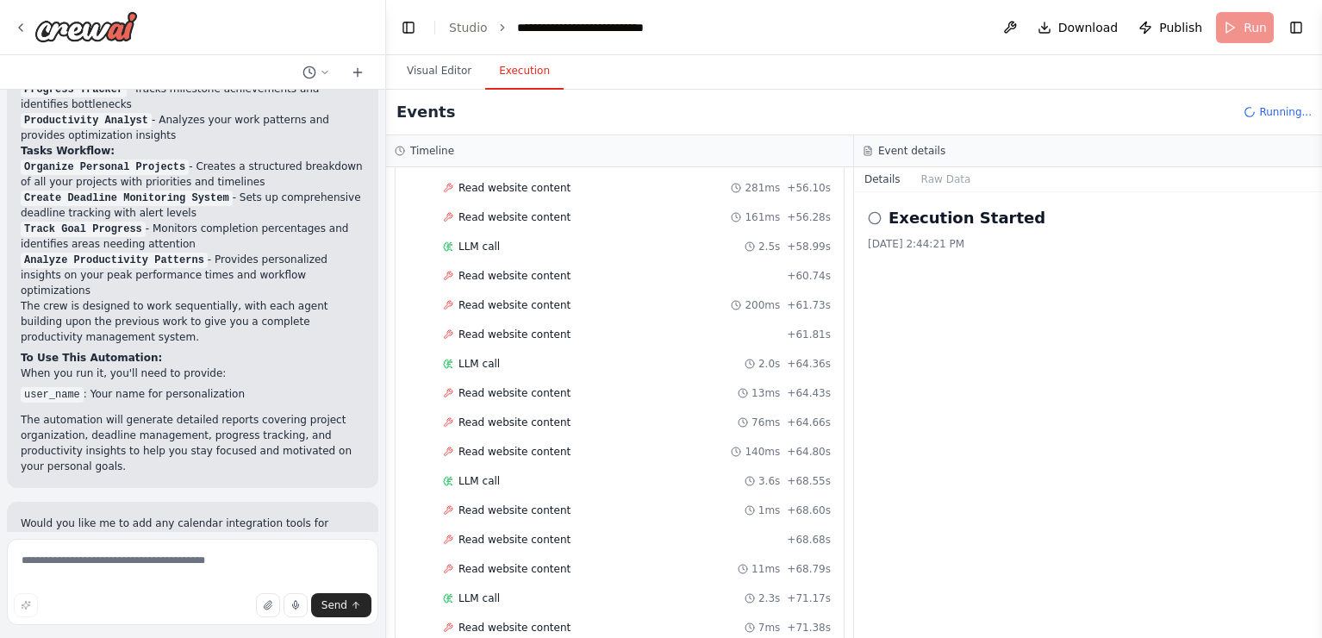
click at [536, 67] on button "Execution" at bounding box center [524, 71] width 78 height 36
click at [570, 21] on div "**********" at bounding box center [604, 27] width 174 height 17
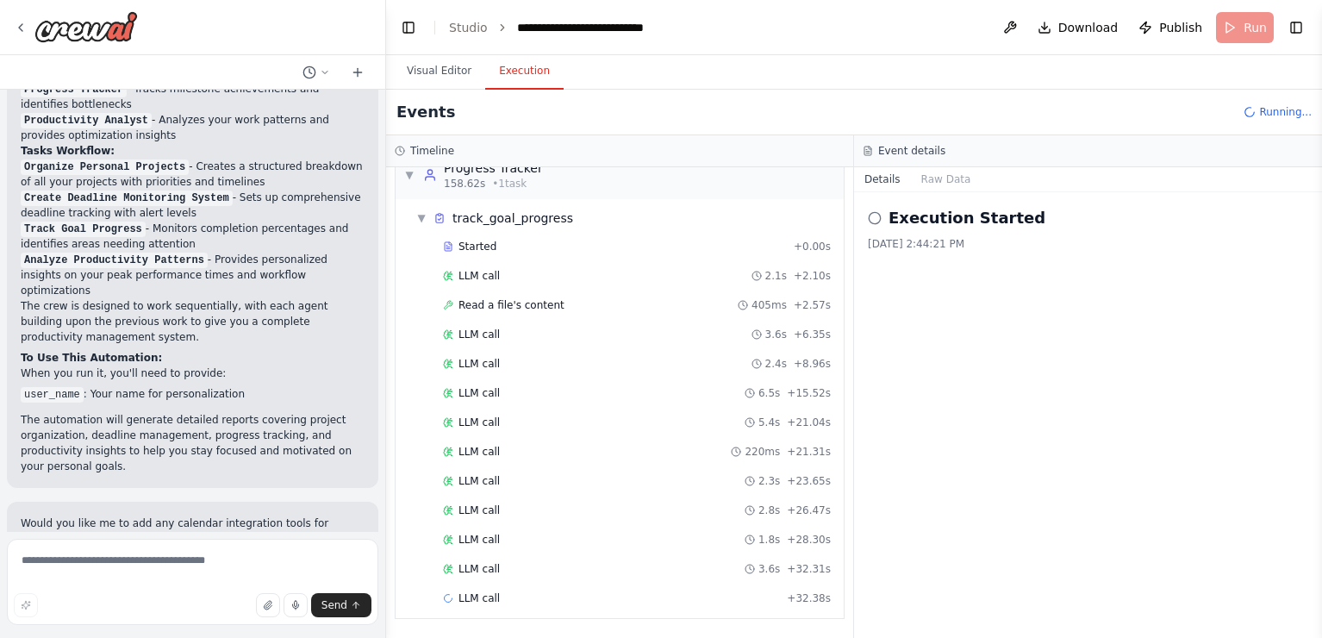
scroll to position [3943, 0]
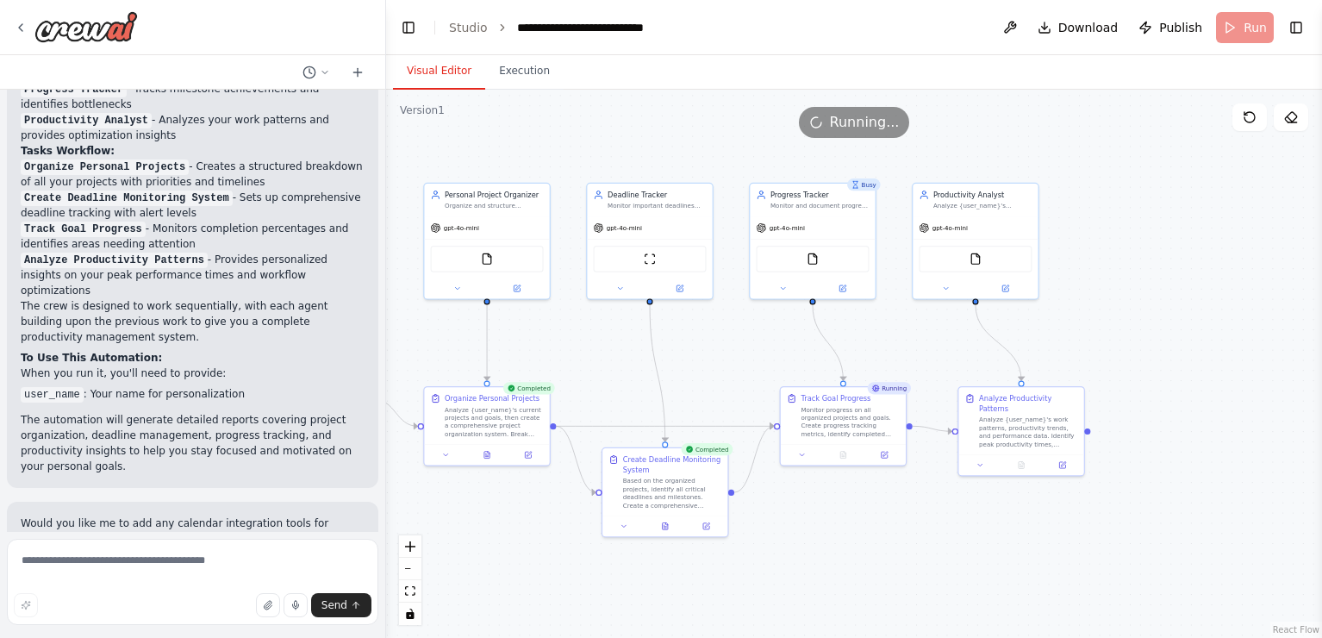
click at [446, 73] on button "Visual Editor" at bounding box center [439, 71] width 92 height 36
drag, startPoint x: 601, startPoint y: 120, endPoint x: 823, endPoint y: 128, distance: 221.6
click at [823, 128] on div "Running..." at bounding box center [854, 122] width 936 height 31
drag, startPoint x: 736, startPoint y: 128, endPoint x: 839, endPoint y: 127, distance: 103.4
click at [839, 127] on div "Running..." at bounding box center [854, 122] width 936 height 31
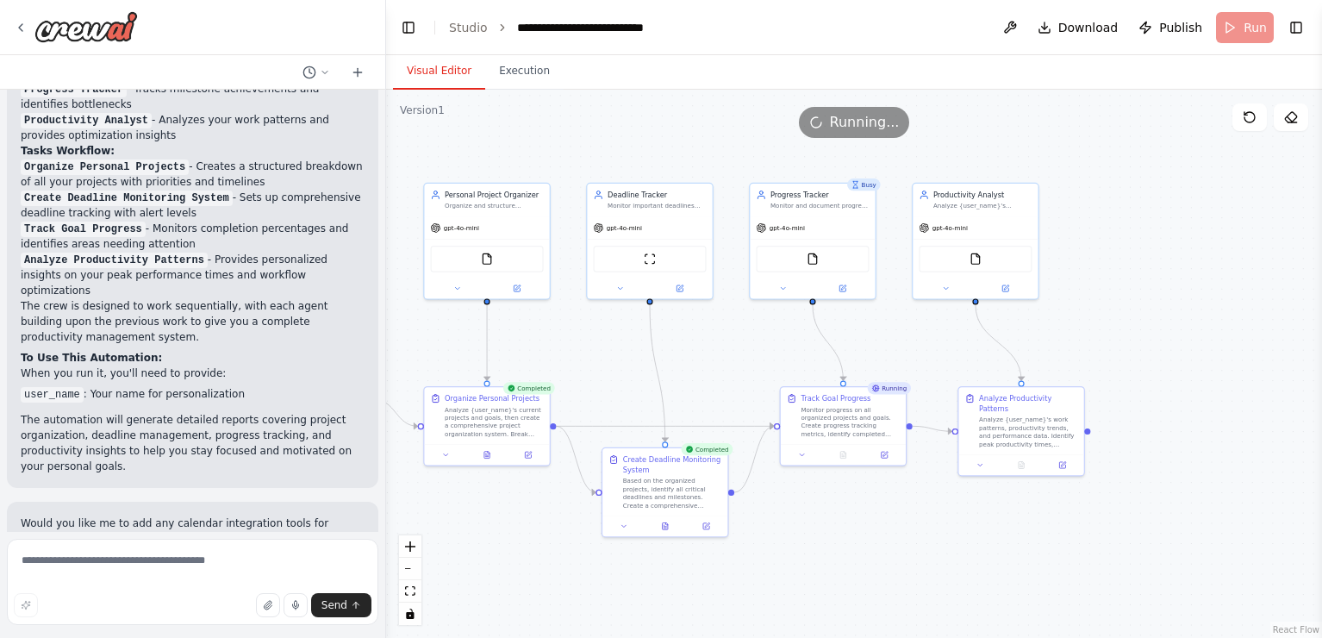
click at [1060, 76] on div "Visual Editor Execution" at bounding box center [854, 72] width 936 height 34
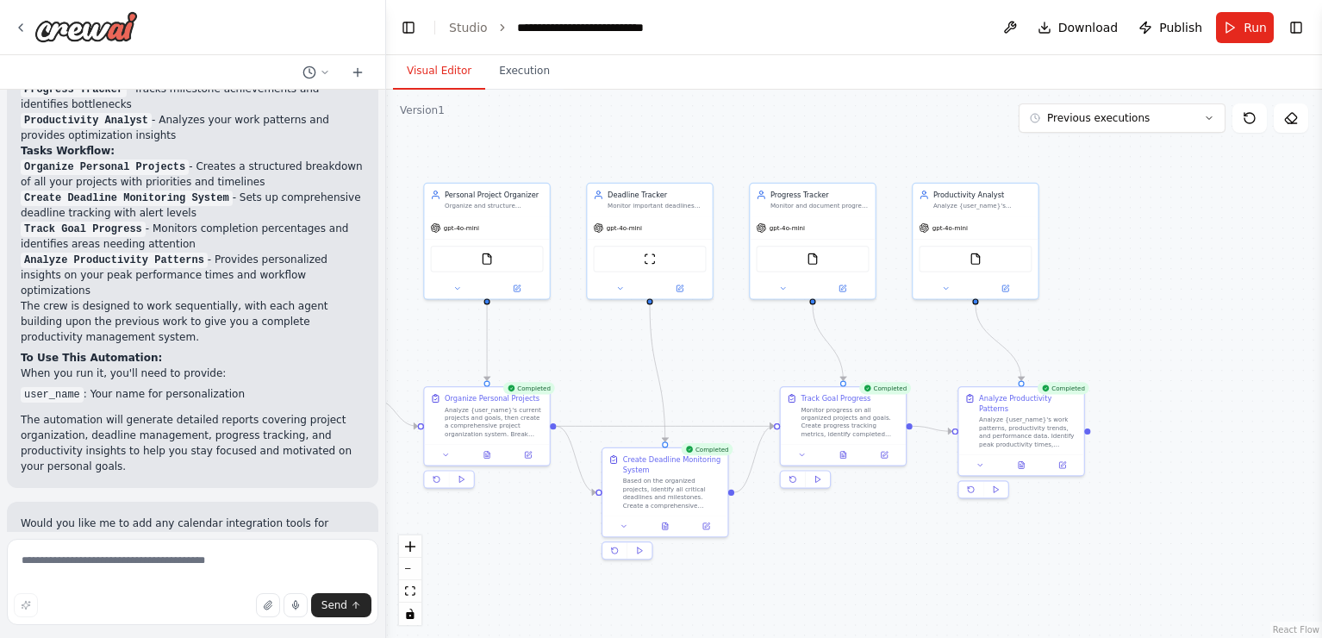
scroll to position [1520, 0]
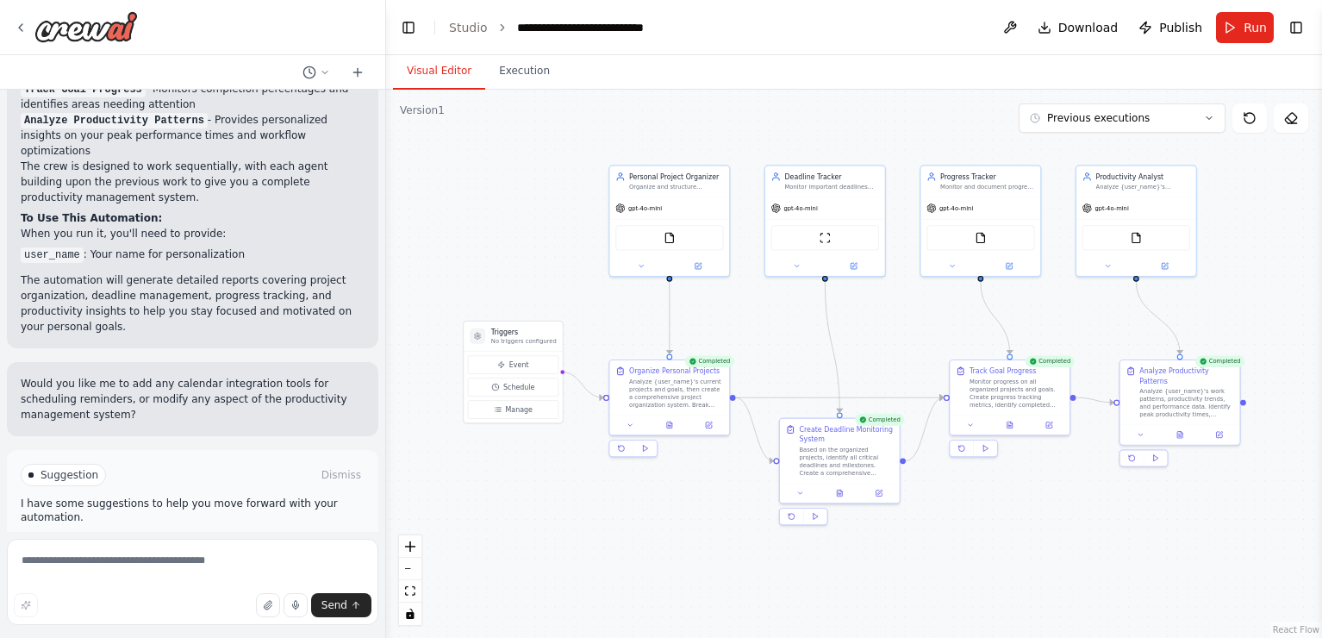
drag, startPoint x: 822, startPoint y: 150, endPoint x: 1025, endPoint y: 153, distance: 203.4
click at [1025, 153] on div ".deletable-edge-delete-btn { width: 20px; height: 20px; border: 0px solid #ffff…" at bounding box center [854, 364] width 936 height 548
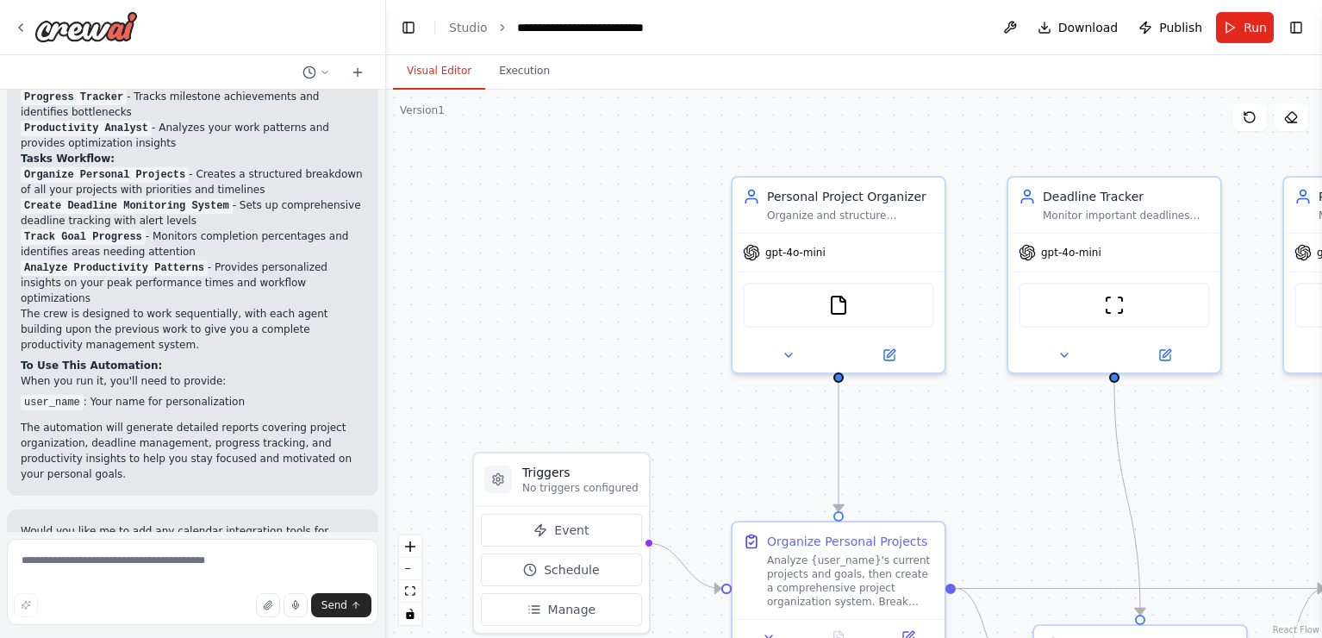
scroll to position [1380, 0]
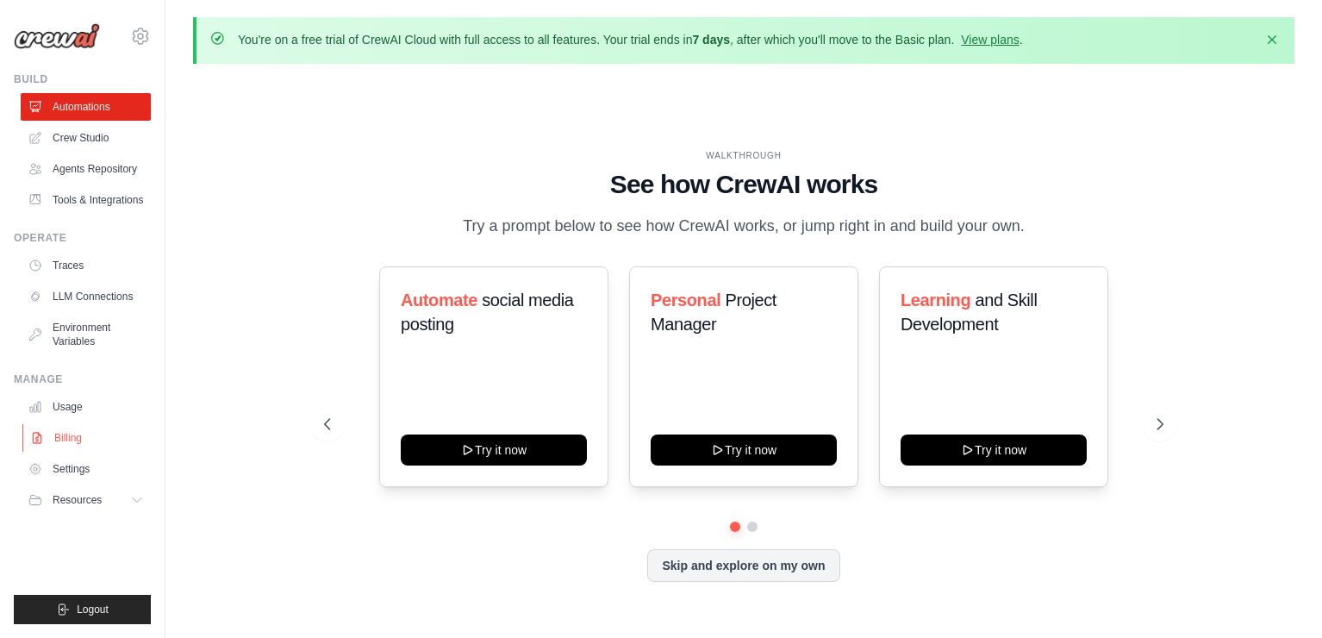
click at [71, 434] on link "Billing" at bounding box center [87, 438] width 130 height 28
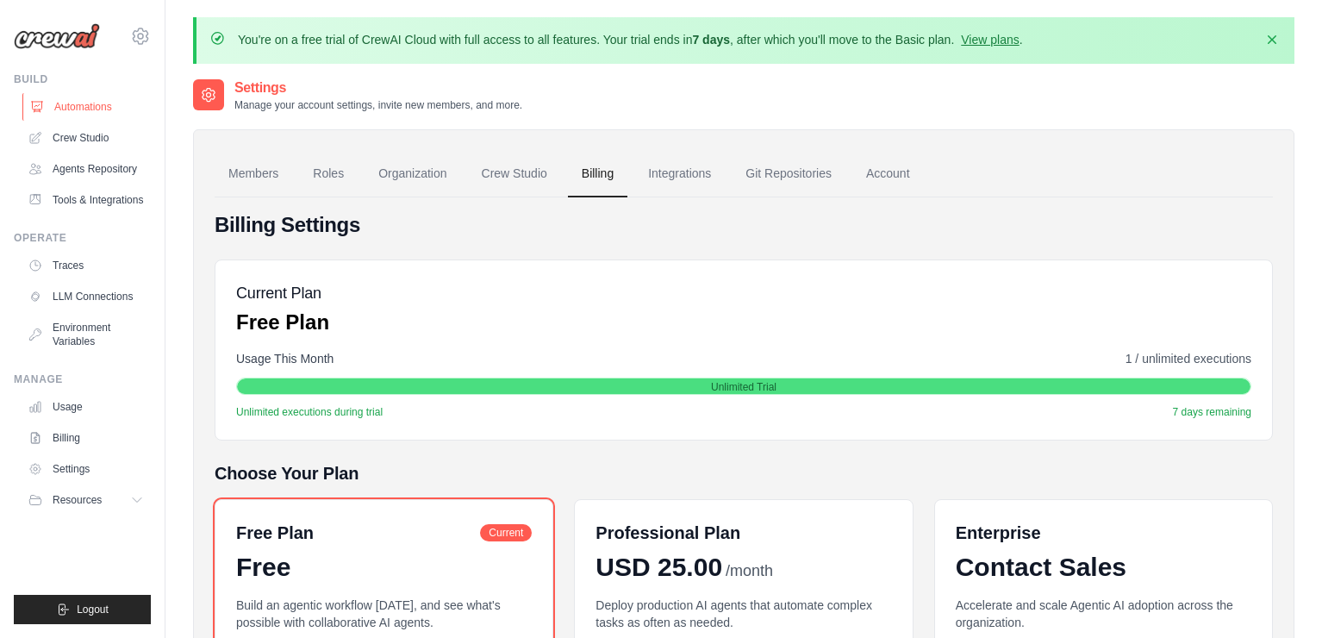
click at [92, 109] on link "Automations" at bounding box center [87, 107] width 130 height 28
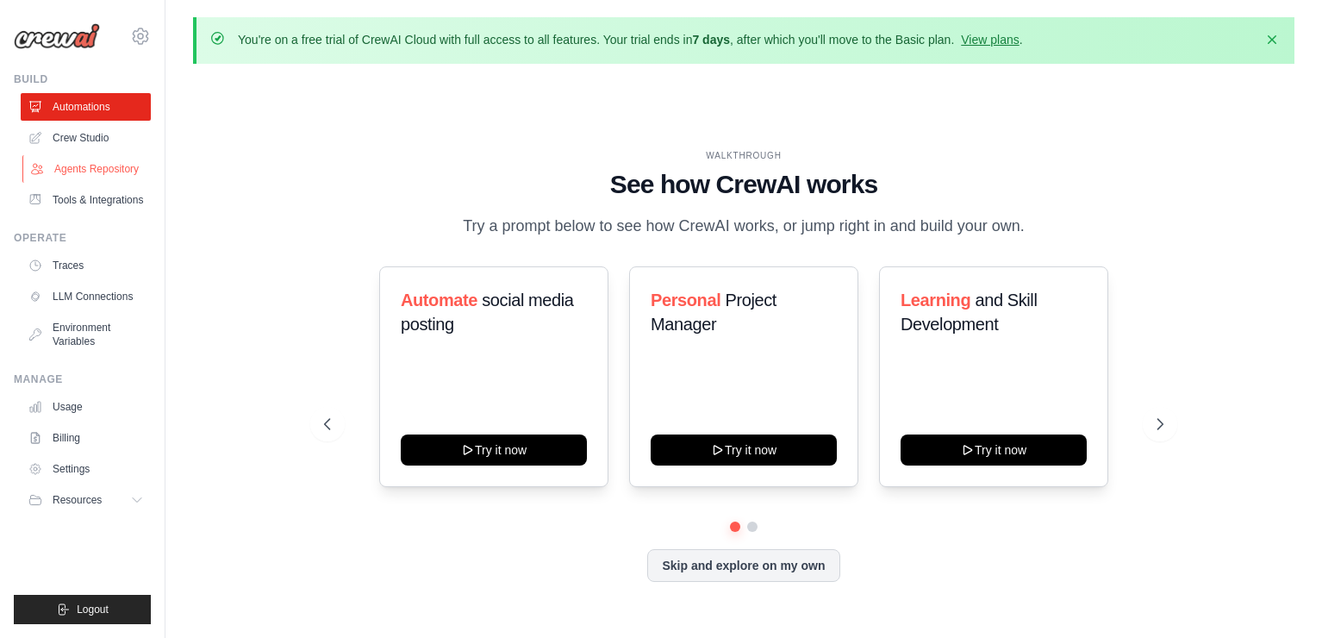
click at [107, 175] on link "Agents Repository" at bounding box center [87, 169] width 130 height 28
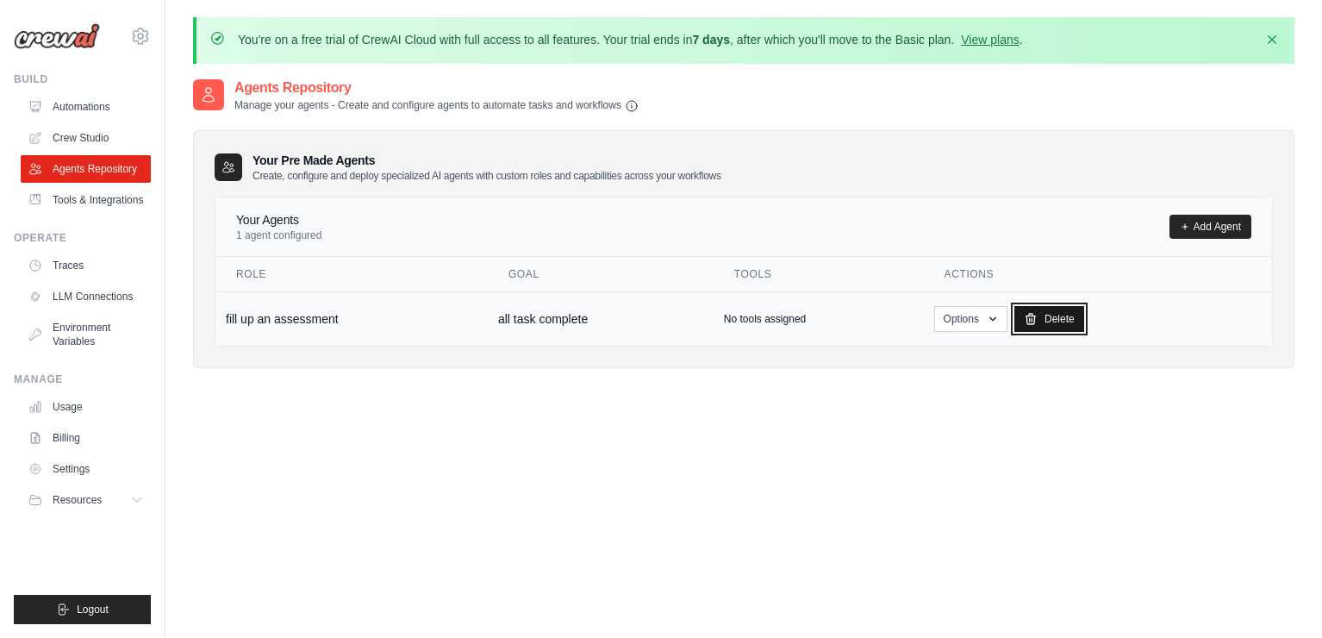
click at [1059, 316] on link "Delete" at bounding box center [1049, 319] width 70 height 26
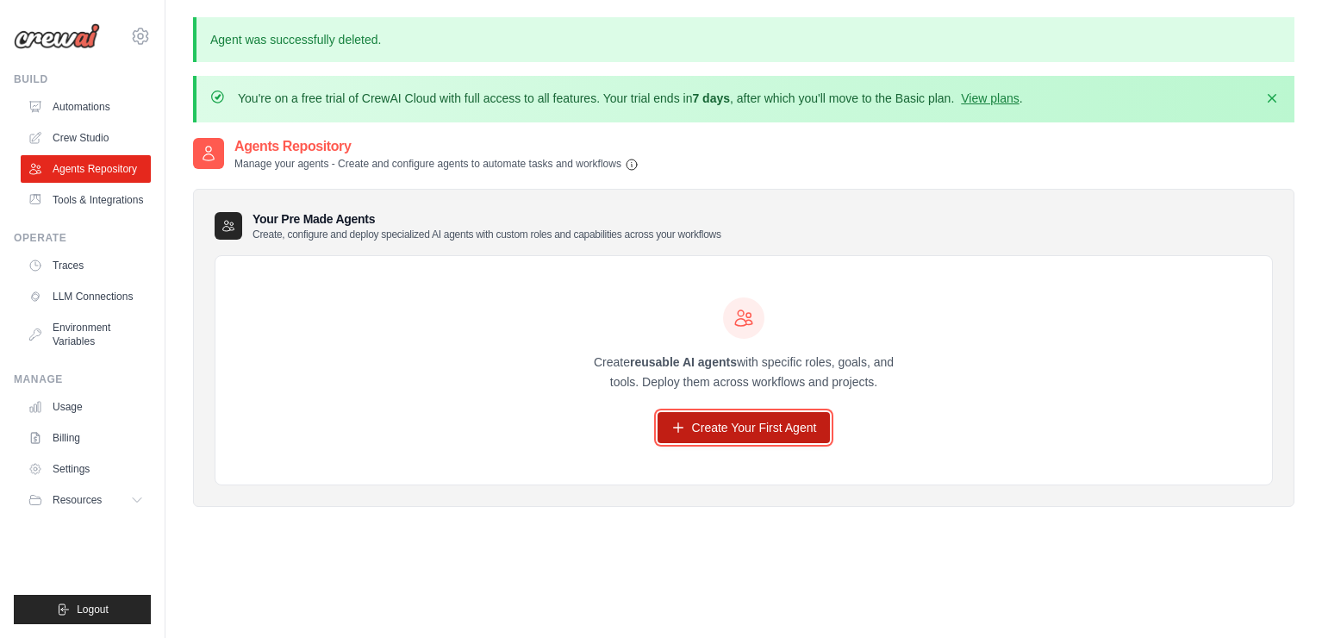
click at [784, 439] on link "Create Your First Agent" at bounding box center [743, 427] width 173 height 31
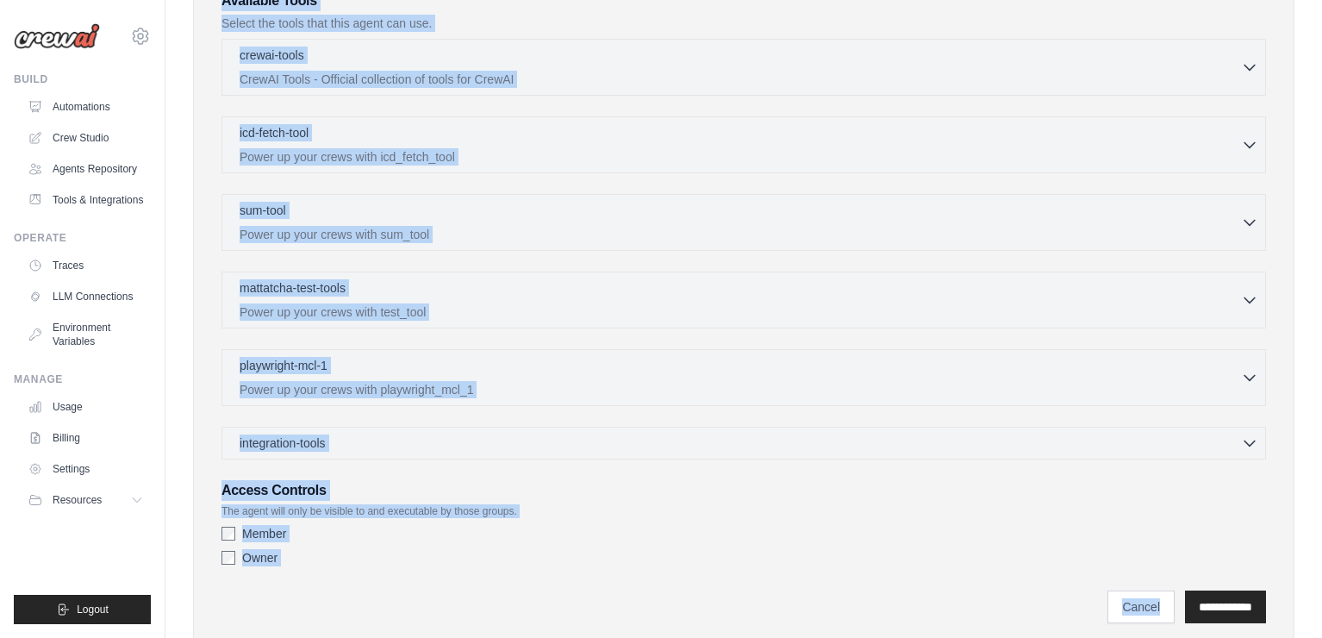
scroll to position [555, 0]
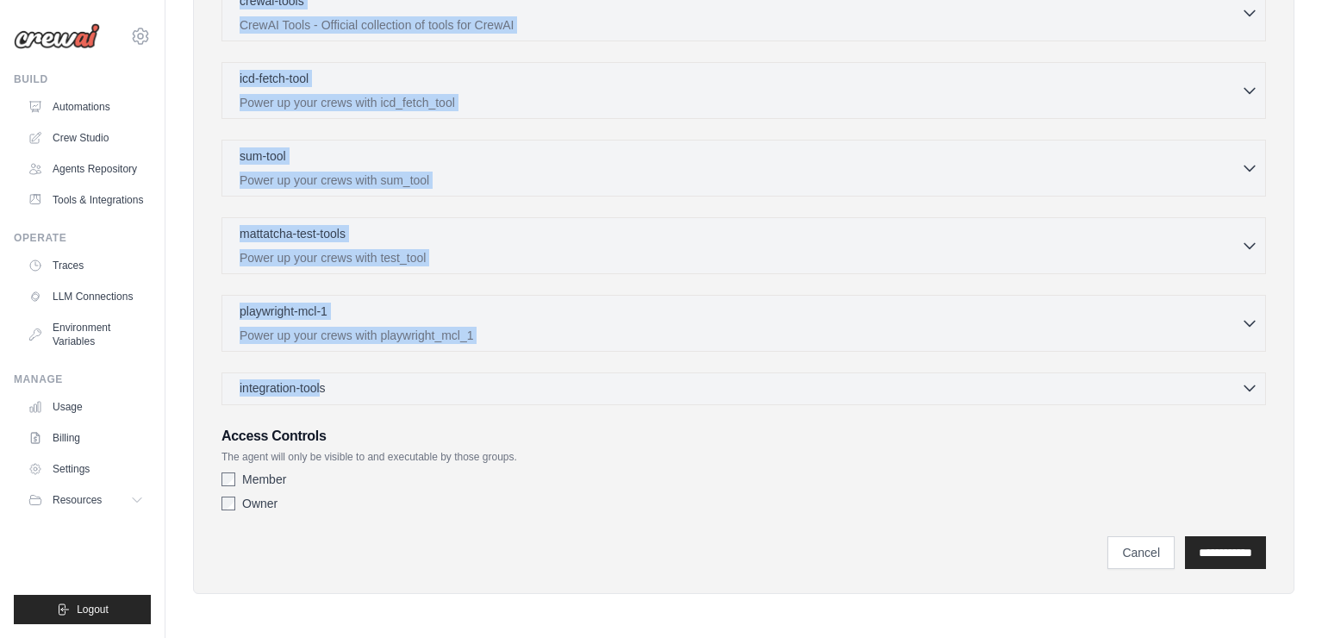
drag, startPoint x: 227, startPoint y: 202, endPoint x: 321, endPoint y: 393, distance: 211.9
click at [321, 393] on div "Role Goal [GEOGRAPHIC_DATA] Advanced Configuration They can also be set in the …" at bounding box center [744, 107] width 1058 height 931
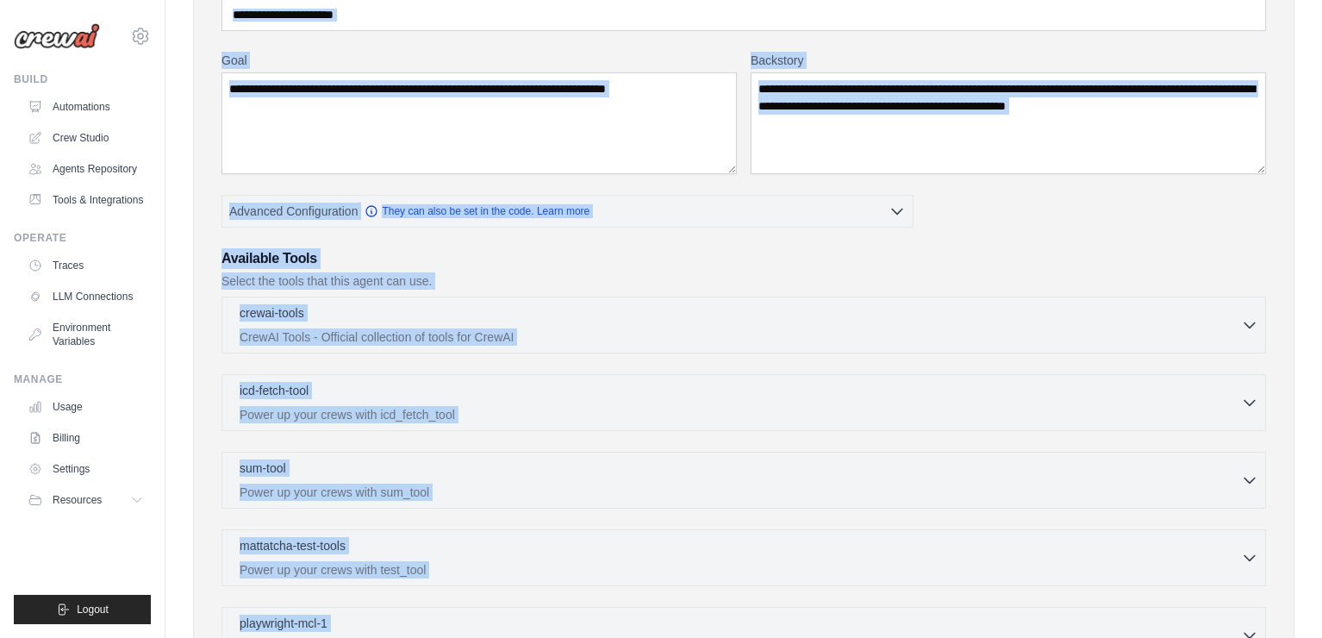
scroll to position [241, 0]
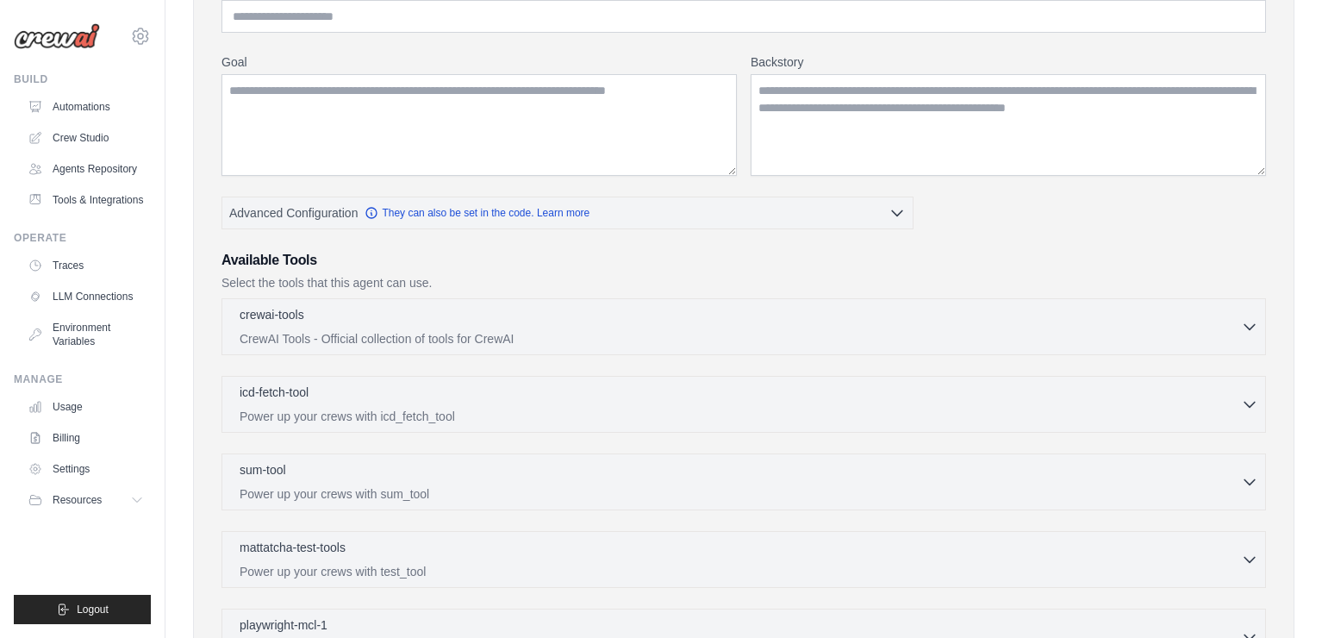
click at [470, 244] on div "Role Goal Backstory Advanced Configuration They can also be set in the code. Le…" at bounding box center [743, 405] width 1044 height 853
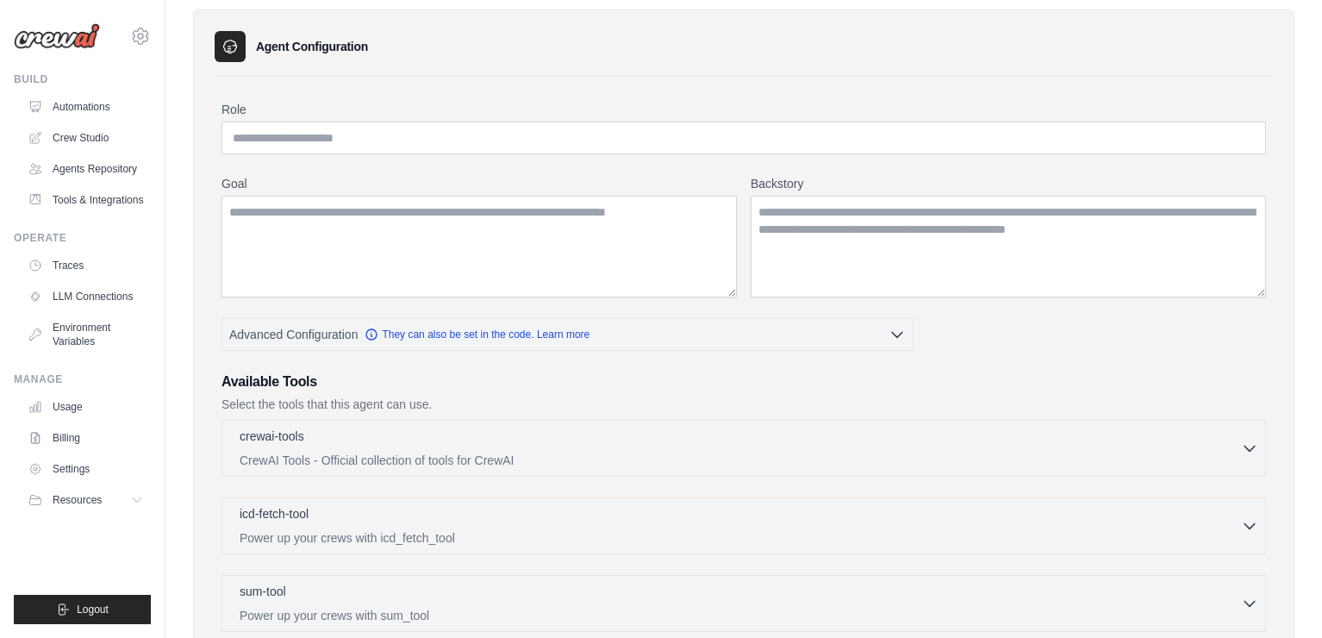
scroll to position [115, 0]
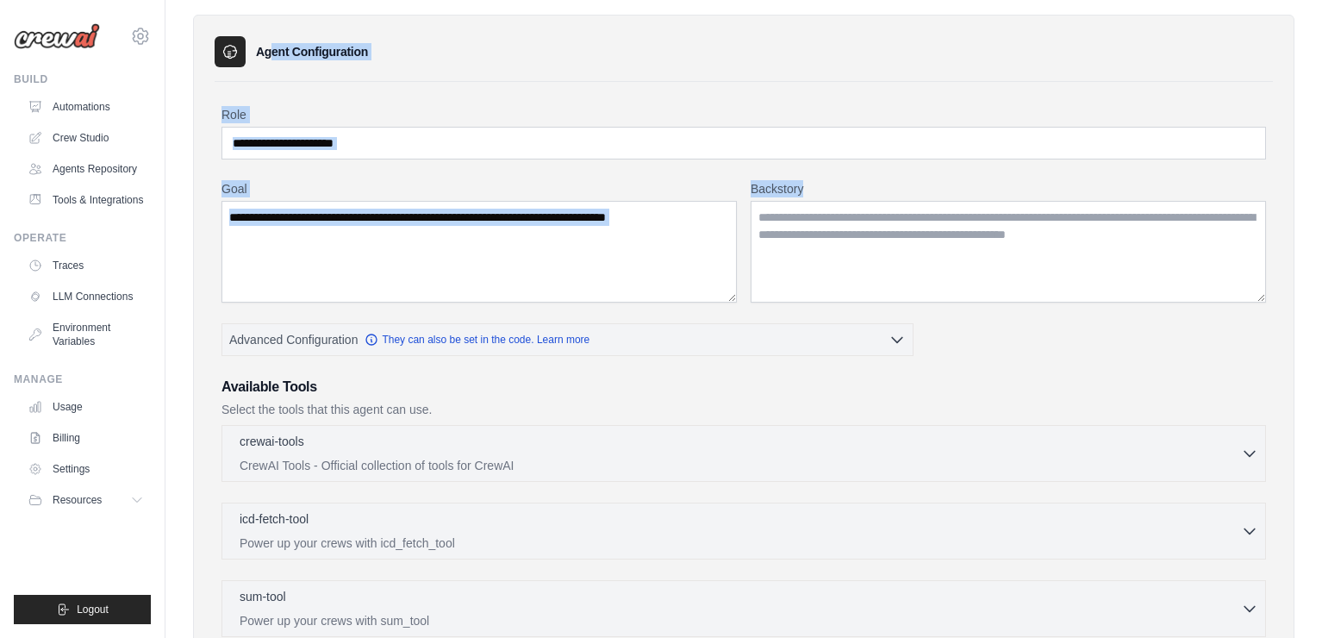
copy div "Agent Configuration Role Goal Backstory"
drag, startPoint x: 255, startPoint y: 38, endPoint x: 826, endPoint y: 205, distance: 595.2
click at [826, 205] on div "Agent Configuration Role Goal Backstory Advanced Configuration" at bounding box center [743, 524] width 1101 height 1019
click at [590, 165] on div "Role Goal Backstory Advanced Configuration They can also be set in the code. Le…" at bounding box center [743, 532] width 1044 height 853
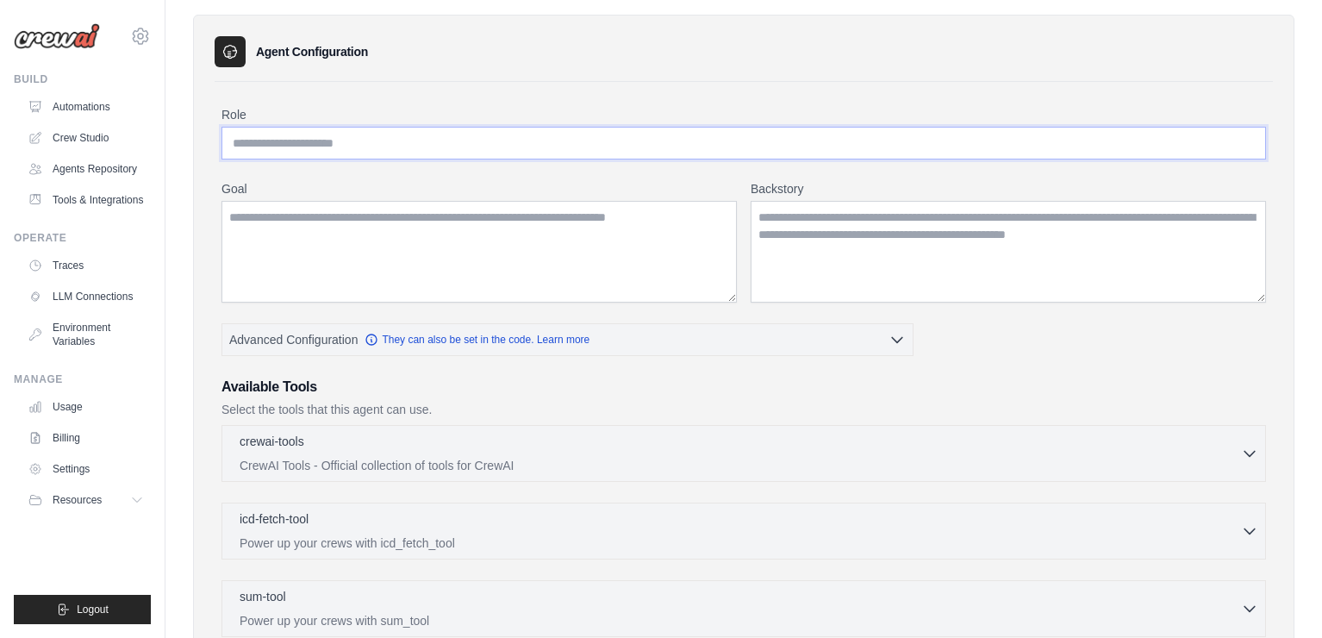
click at [591, 135] on input "Role" at bounding box center [743, 143] width 1044 height 33
paste input "**********"
type input "**********"
click at [663, 252] on textarea "Goal" at bounding box center [478, 252] width 515 height 102
paste textarea "**********"
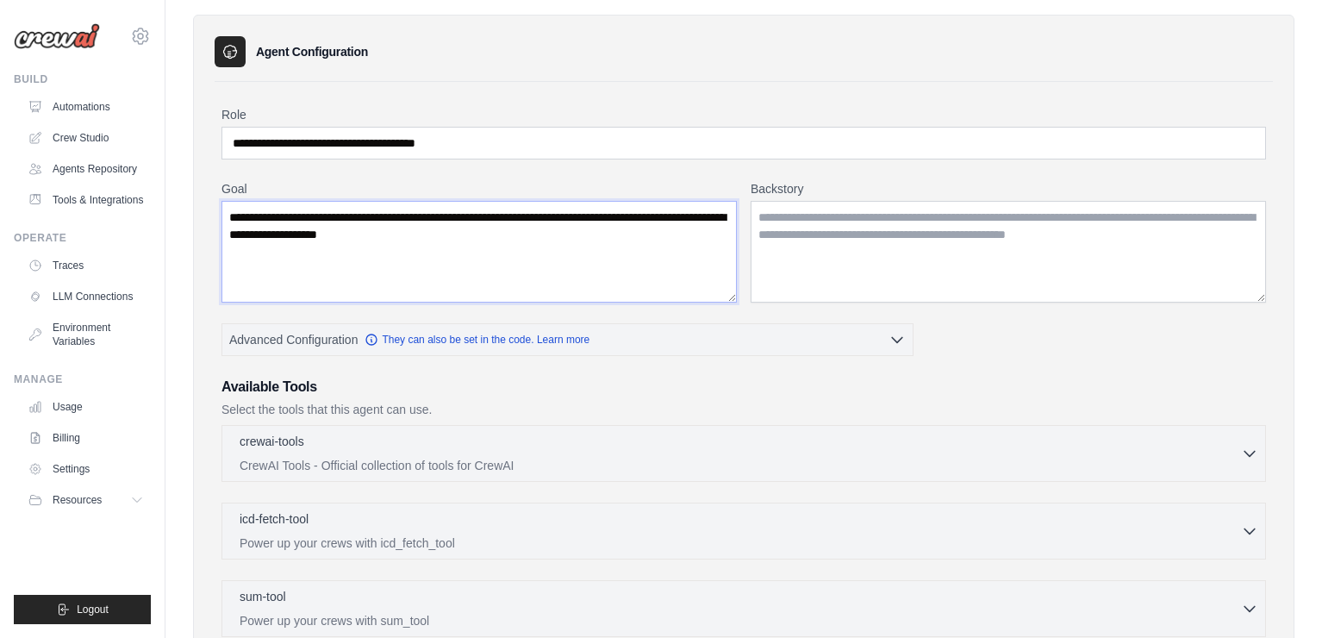
type textarea "**********"
click at [943, 272] on textarea "Backstory" at bounding box center [1007, 252] width 515 height 102
paste textarea "**********"
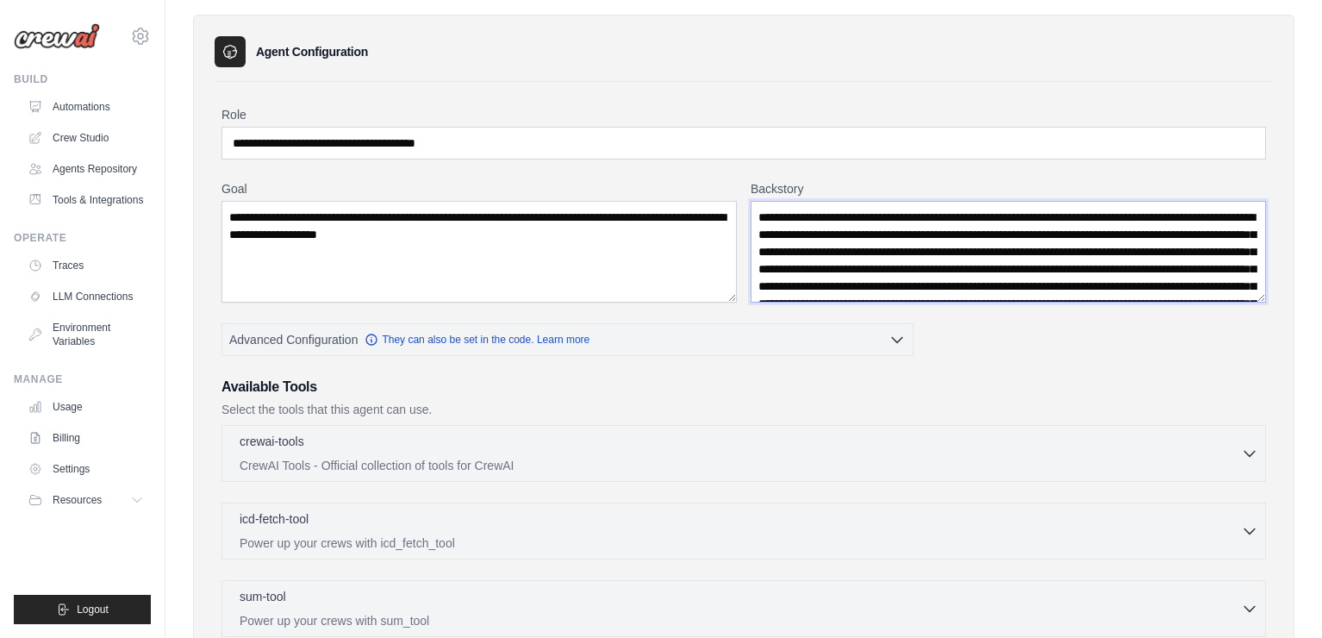
scroll to position [43, 0]
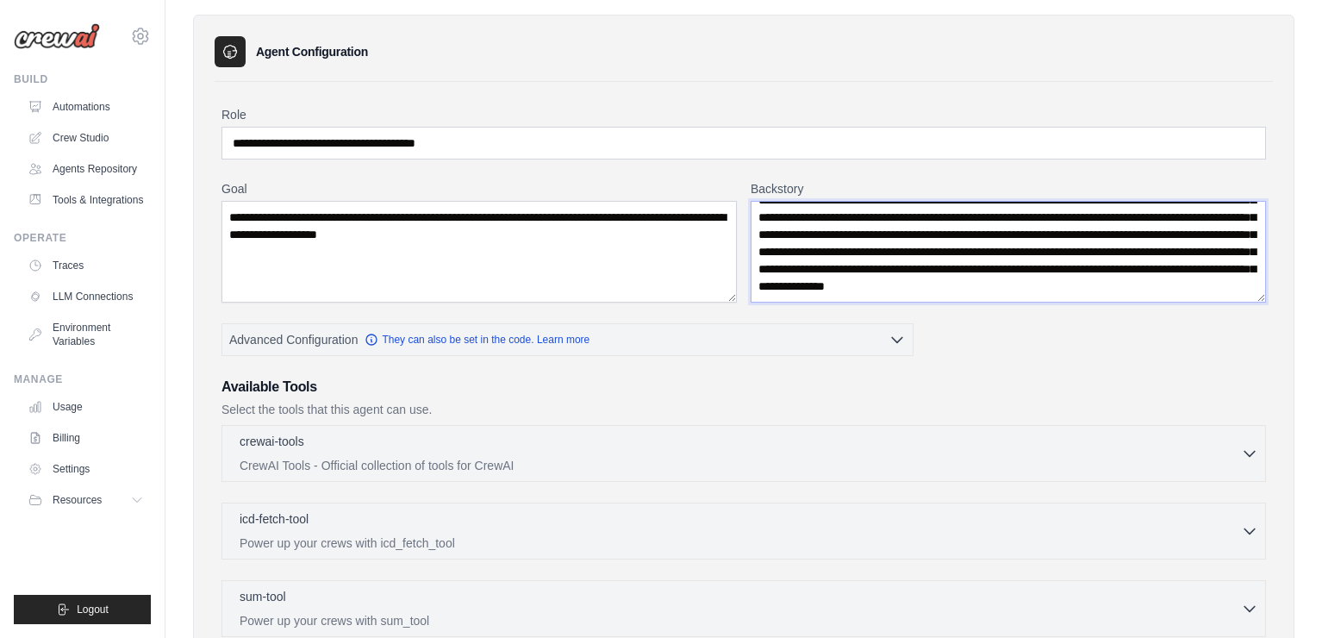
type textarea "**********"
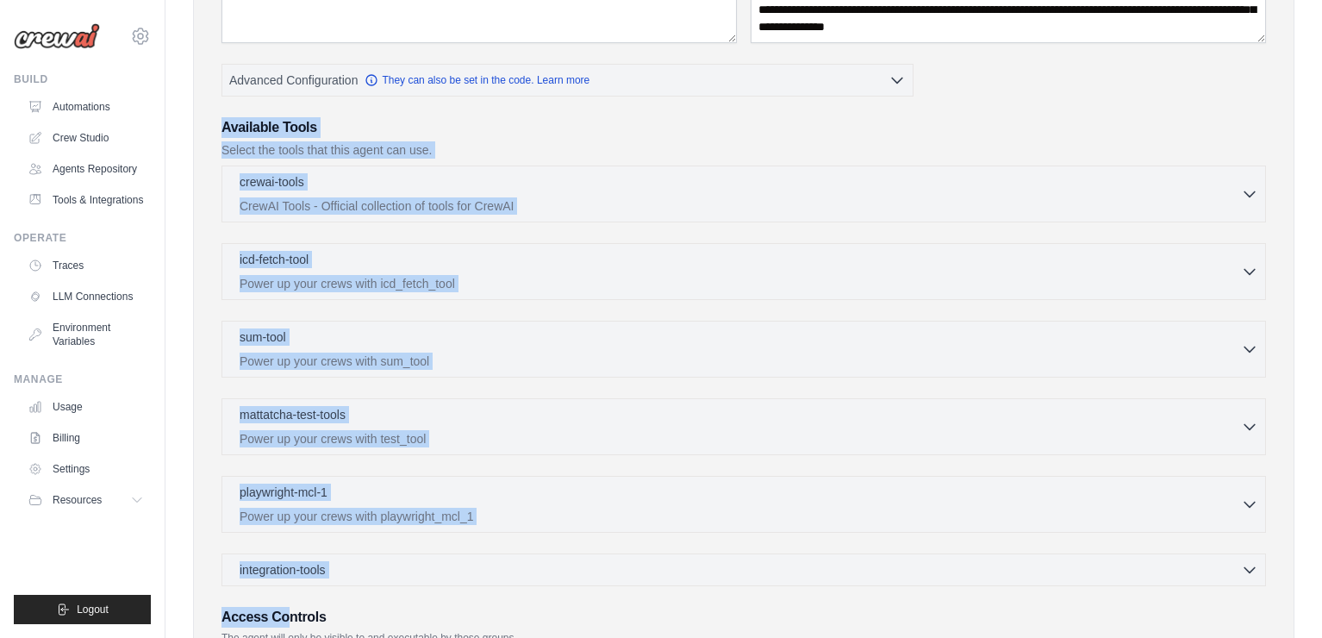
scroll to position [555, 0]
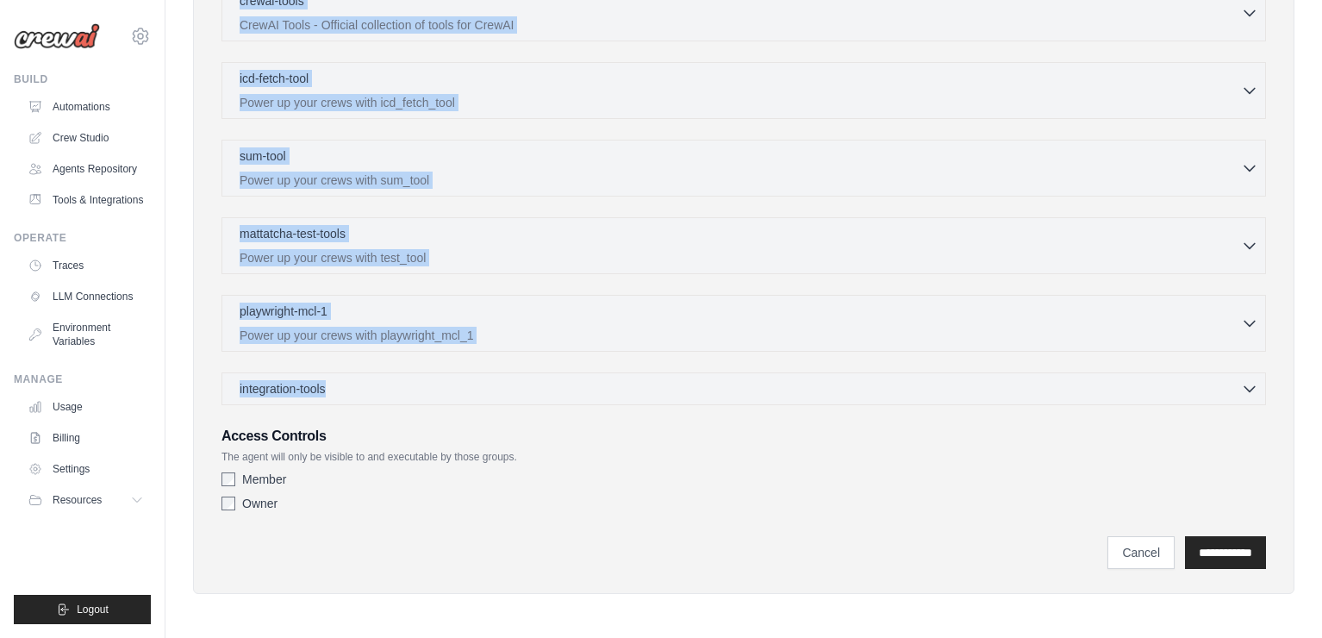
copy div "Available Tools Select the tools that this agent can use. crewai-tools 0 select…"
drag, startPoint x: 207, startPoint y: 380, endPoint x: 360, endPoint y: 389, distance: 153.7
click at [361, 391] on div "**********" at bounding box center [743, 83] width 1101 height 1019
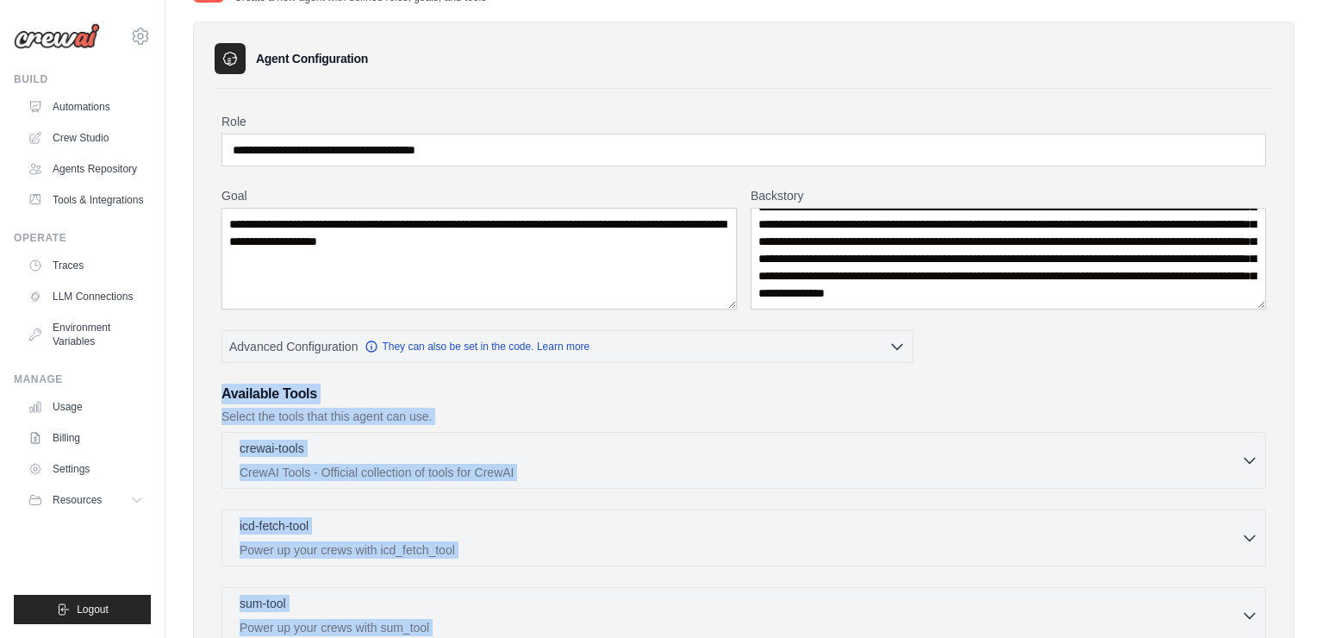
scroll to position [52, 0]
click at [965, 364] on div "**********" at bounding box center [743, 539] width 1044 height 853
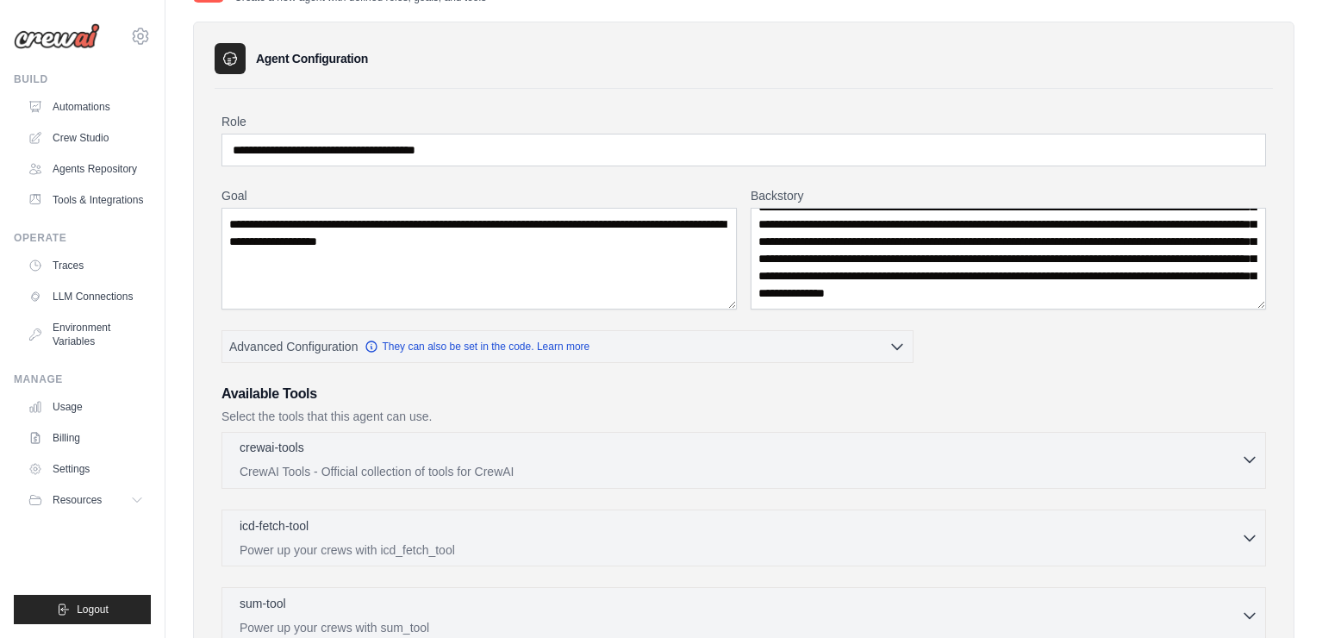
click at [1244, 471] on button "crewai-tools 0 selected CrewAI Tools - Official collection of tools for CrewAI" at bounding box center [743, 459] width 1029 height 41
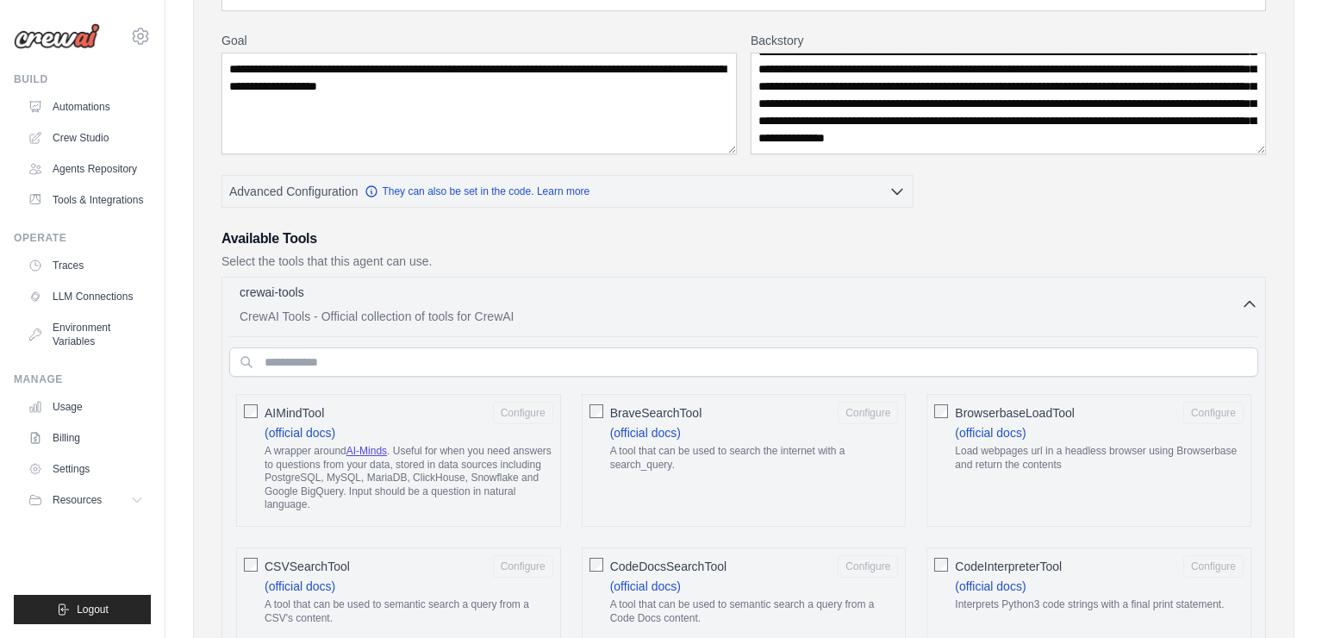
scroll to position [267, 0]
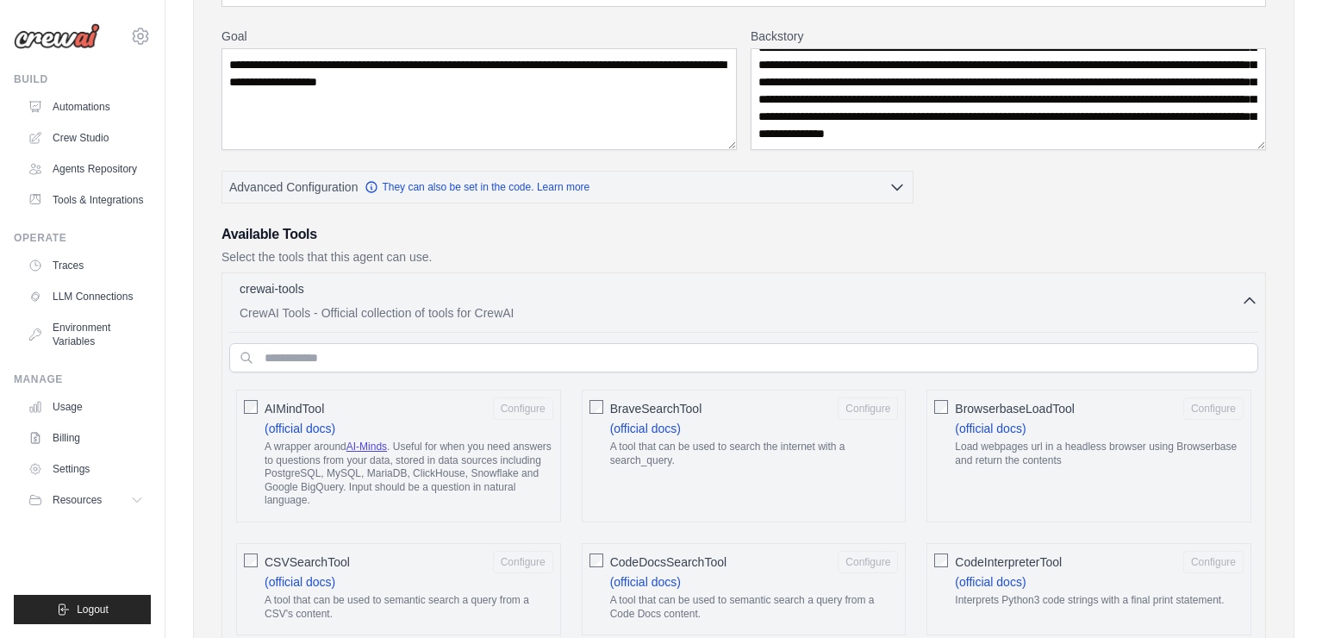
click at [605, 407] on div "BraveSearchTool Configure (official docs) A tool that can be used to search the…" at bounding box center [744, 455] width 325 height 133
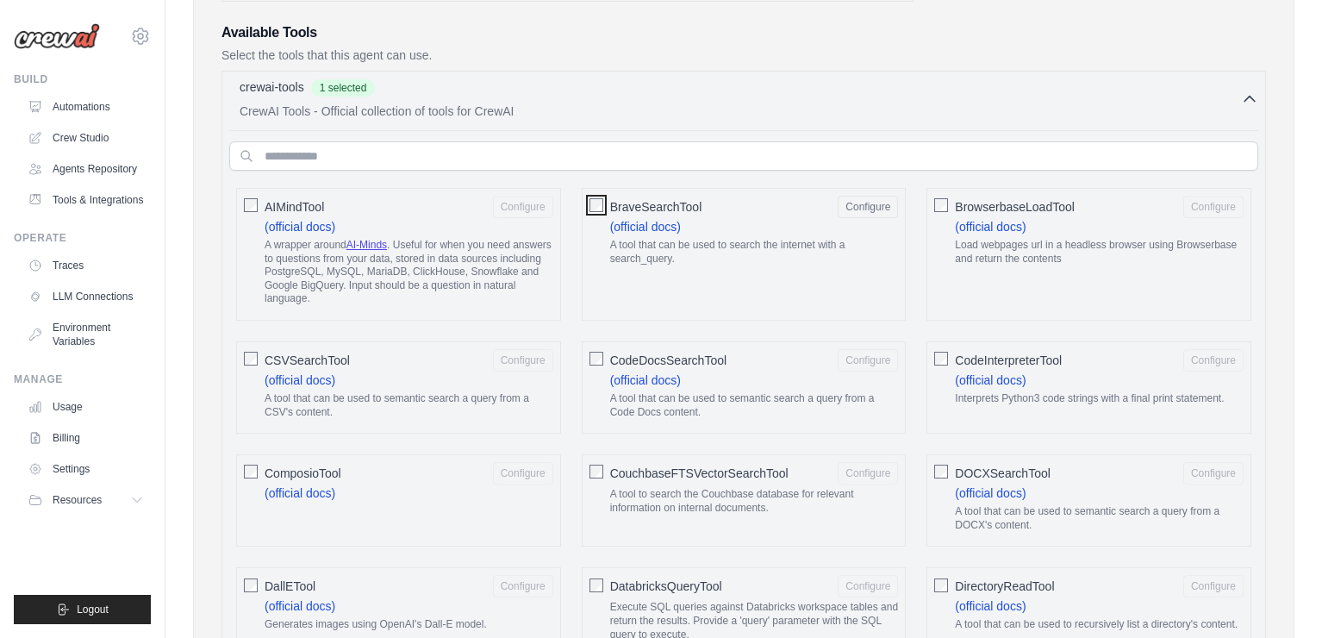
scroll to position [470, 0]
click at [694, 160] on input "text" at bounding box center [743, 154] width 1029 height 29
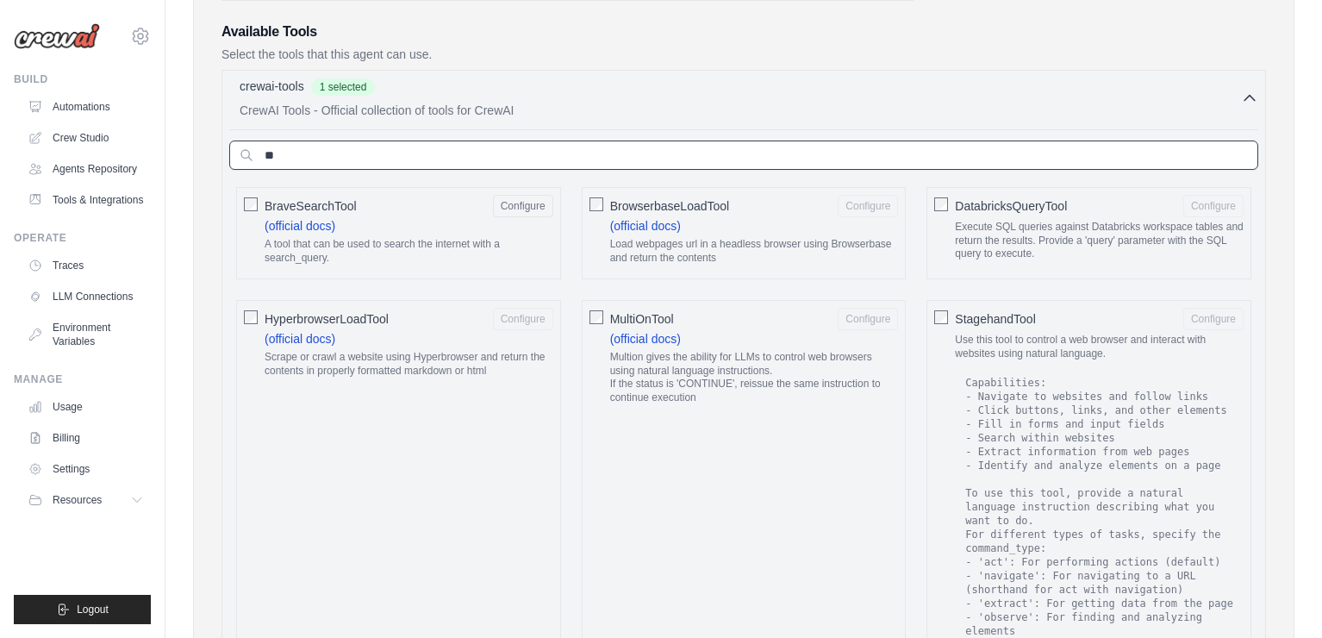
type input "*"
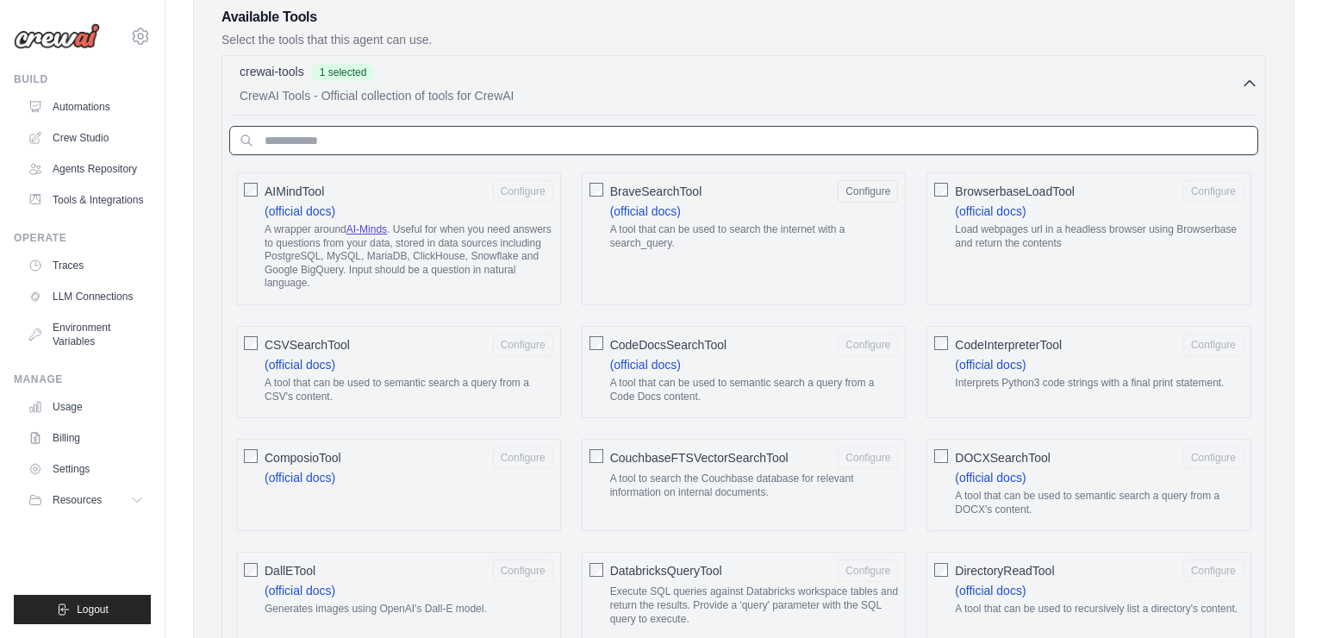
scroll to position [492, 0]
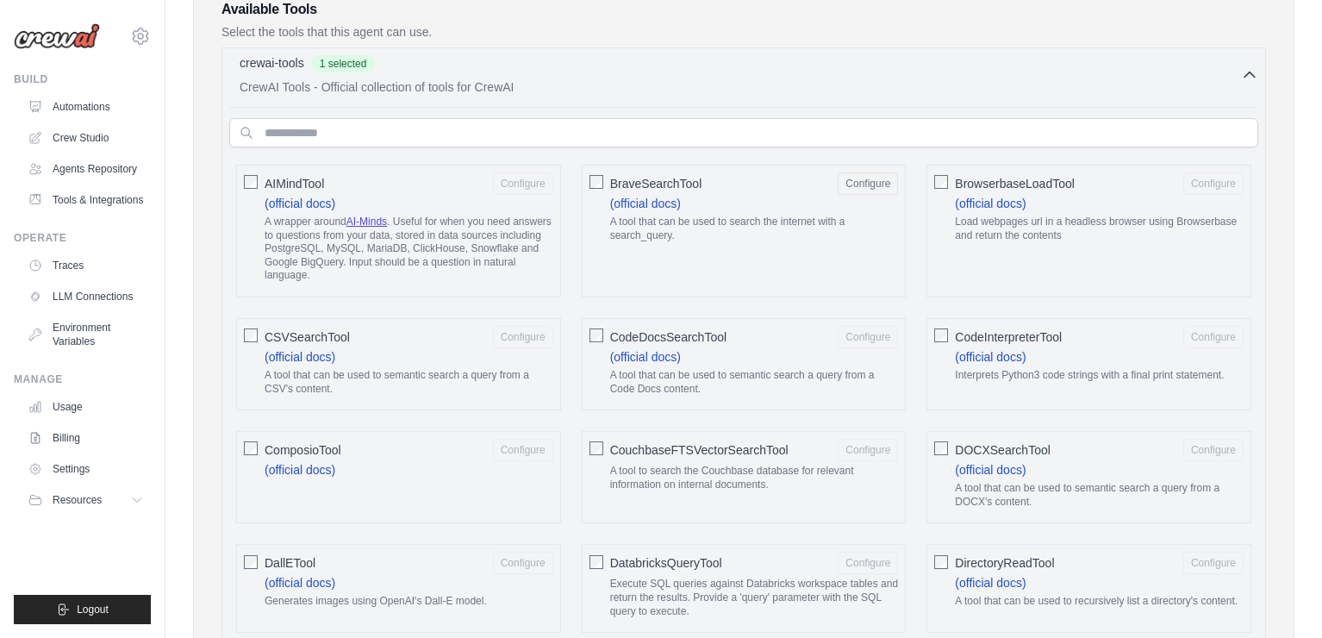
click at [1245, 67] on icon "button" at bounding box center [1249, 74] width 17 height 17
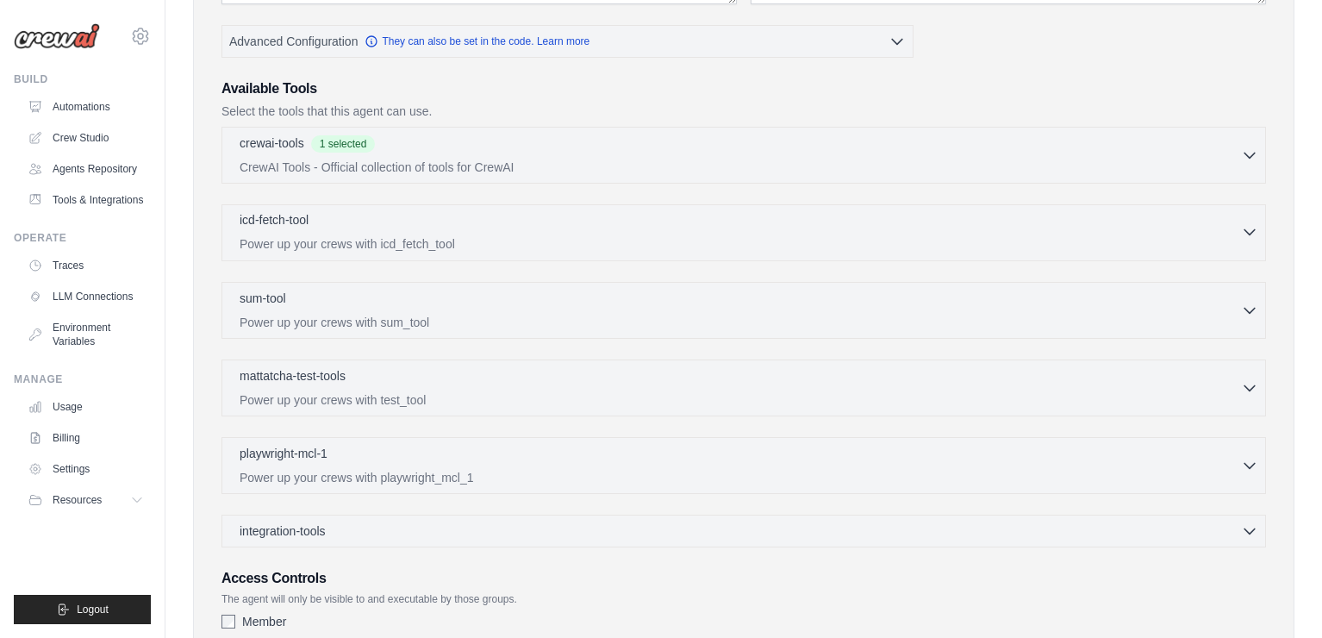
scroll to position [404, 0]
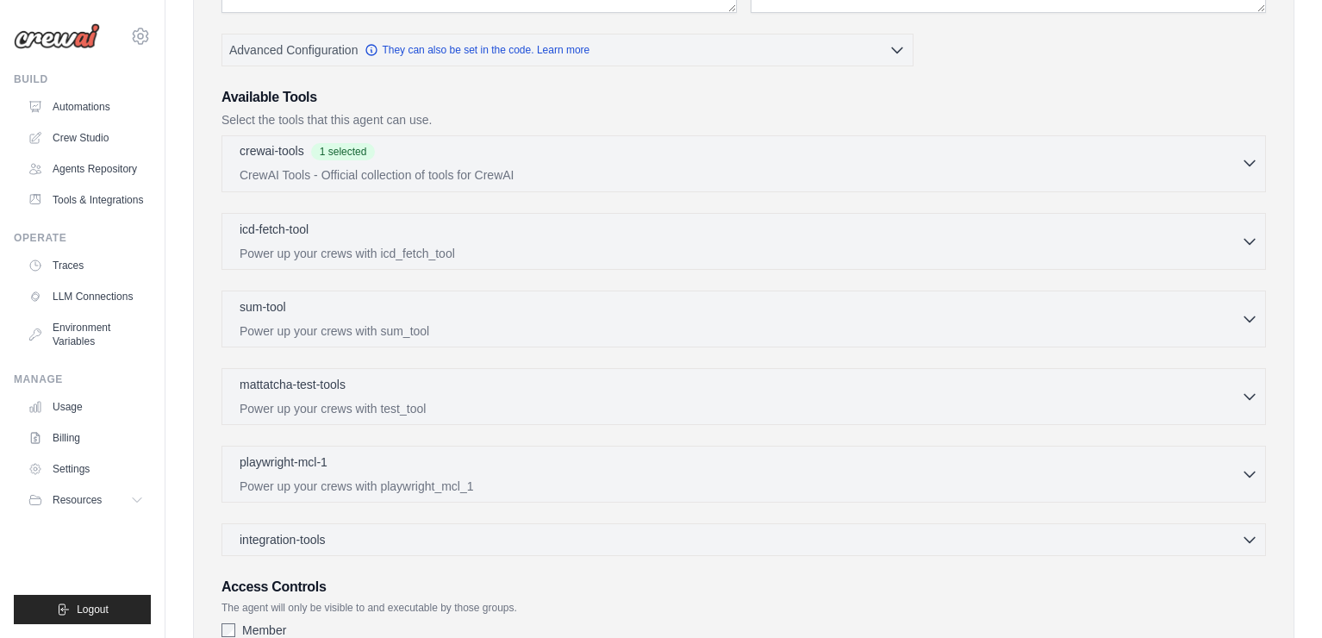
click at [649, 166] on p "CrewAI Tools - Official collection of tools for CrewAI" at bounding box center [740, 174] width 1001 height 17
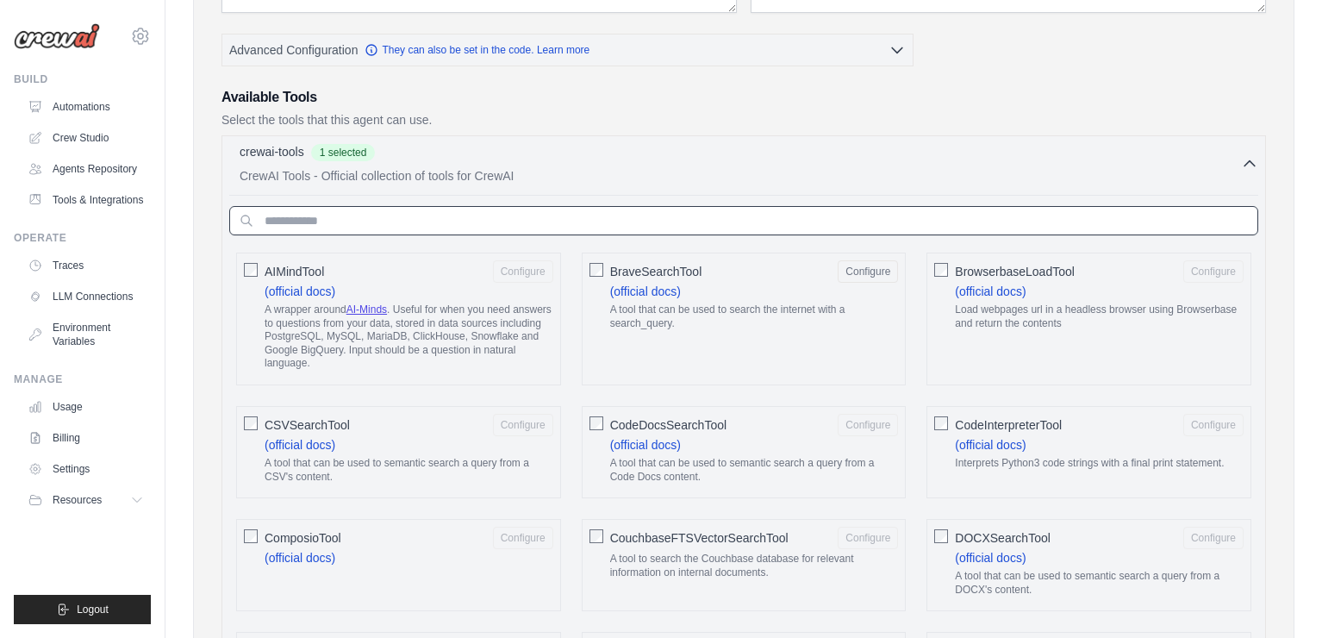
click at [574, 226] on input "text" at bounding box center [743, 220] width 1029 height 29
paste input "**********"
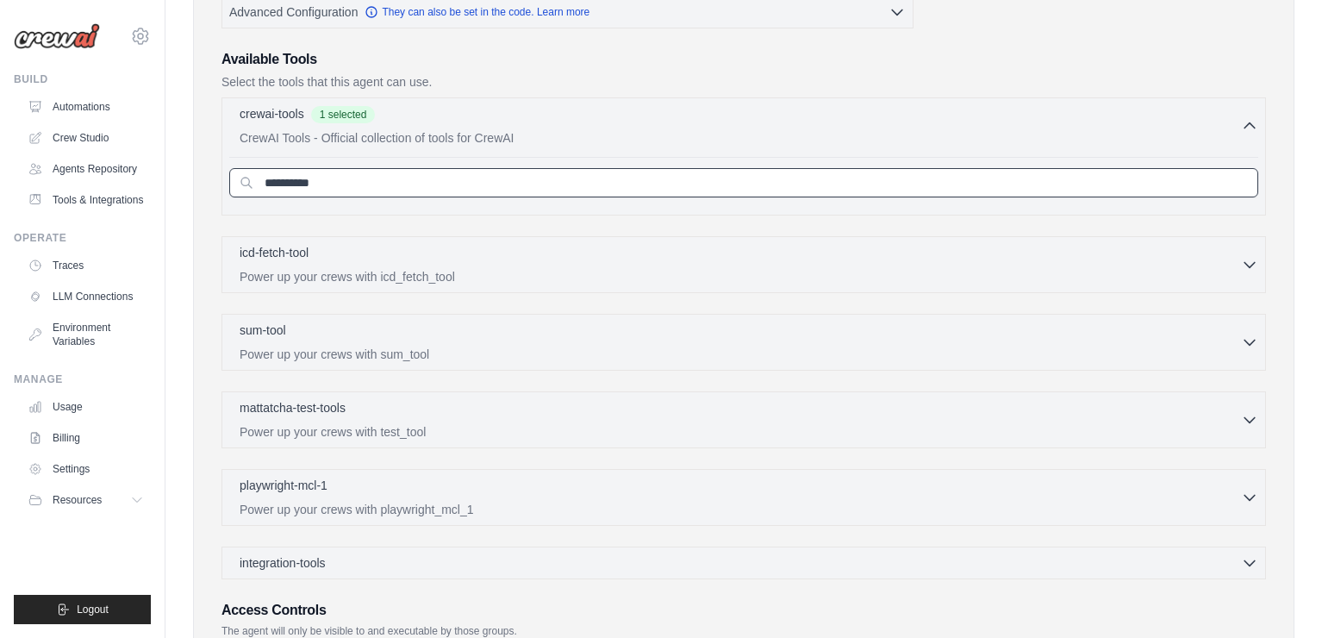
scroll to position [431, 0]
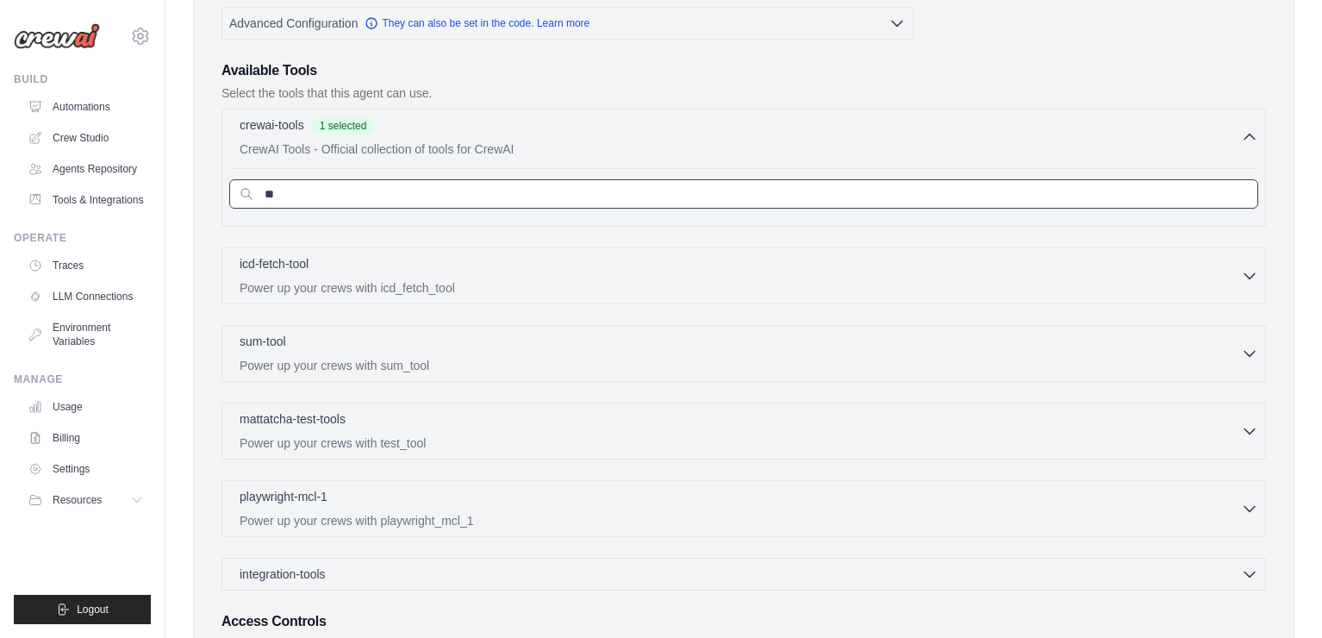
type input "*"
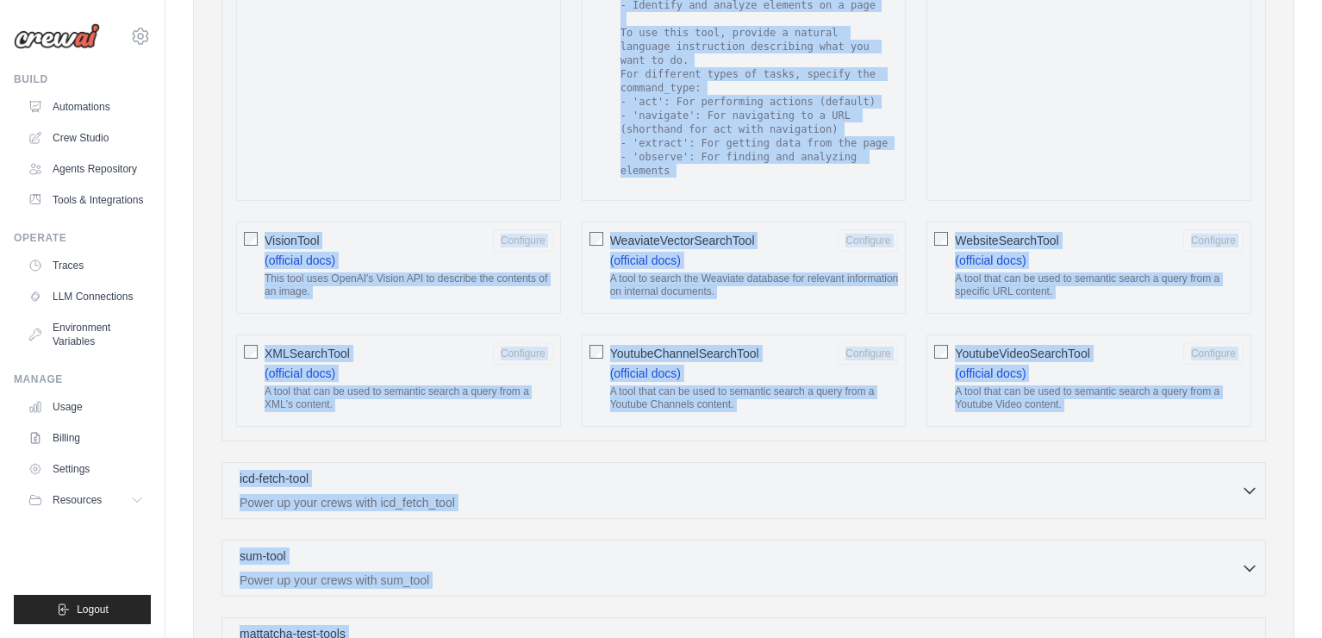
scroll to position [3334, 0]
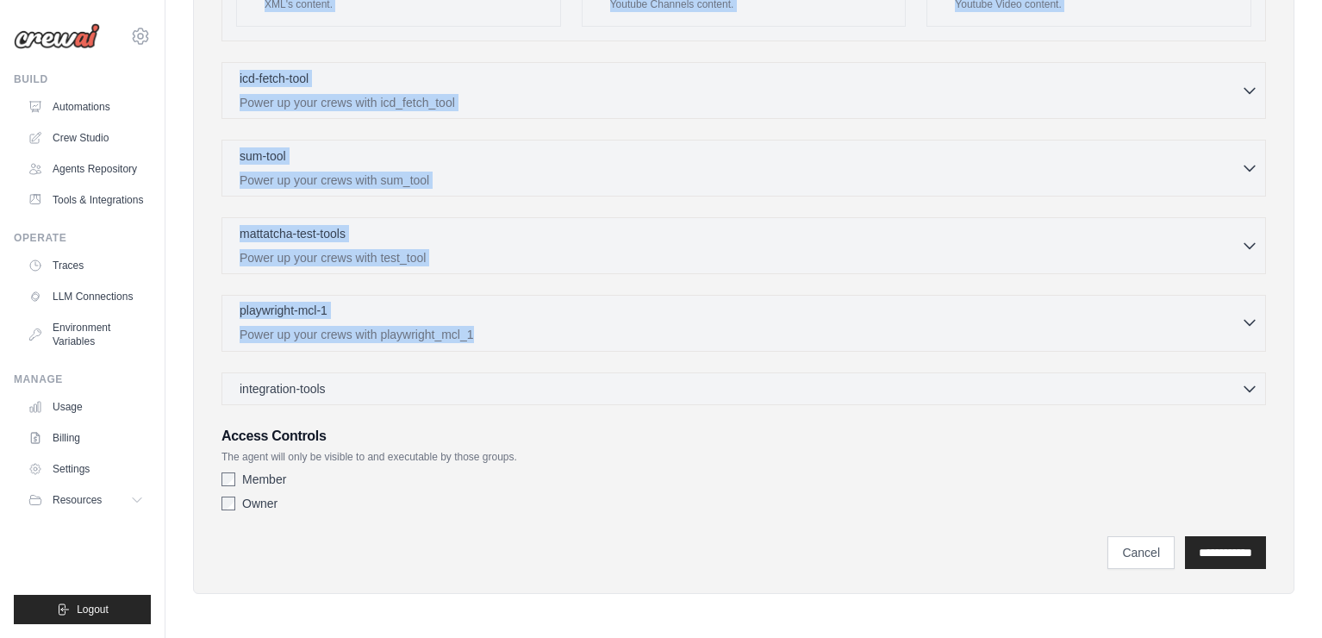
drag, startPoint x: 248, startPoint y: 52, endPoint x: 534, endPoint y: 335, distance: 402.7
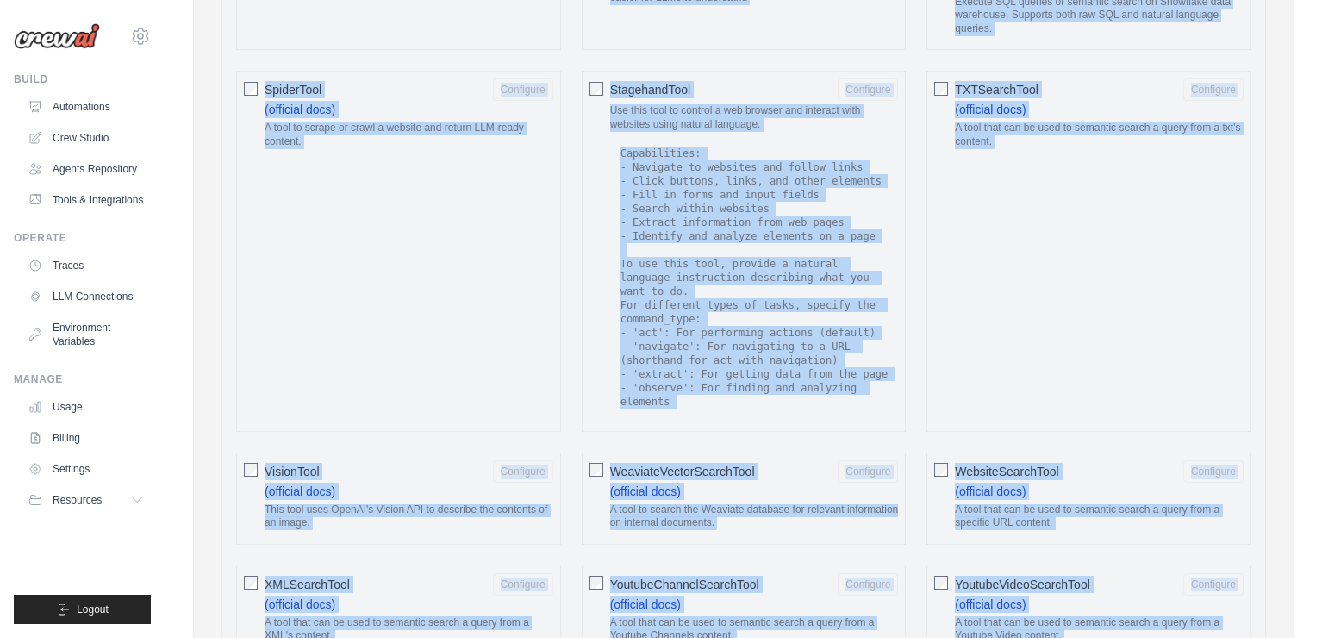
scroll to position [2701, 0]
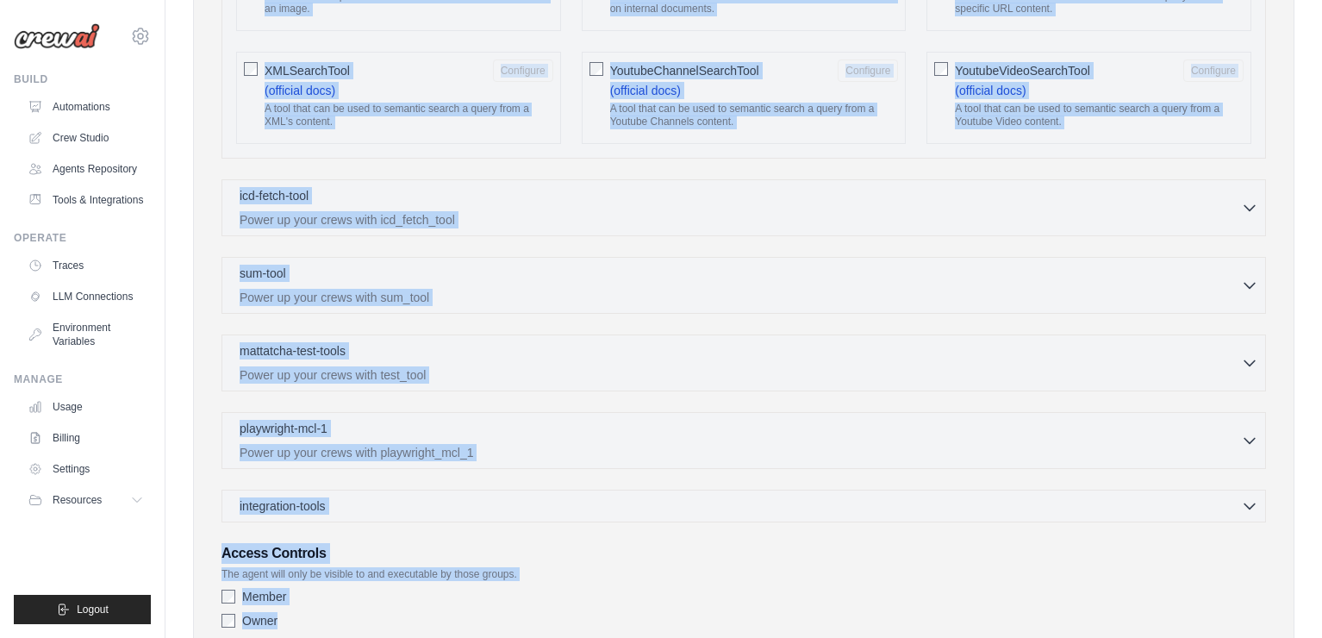
scroll to position [3334, 0]
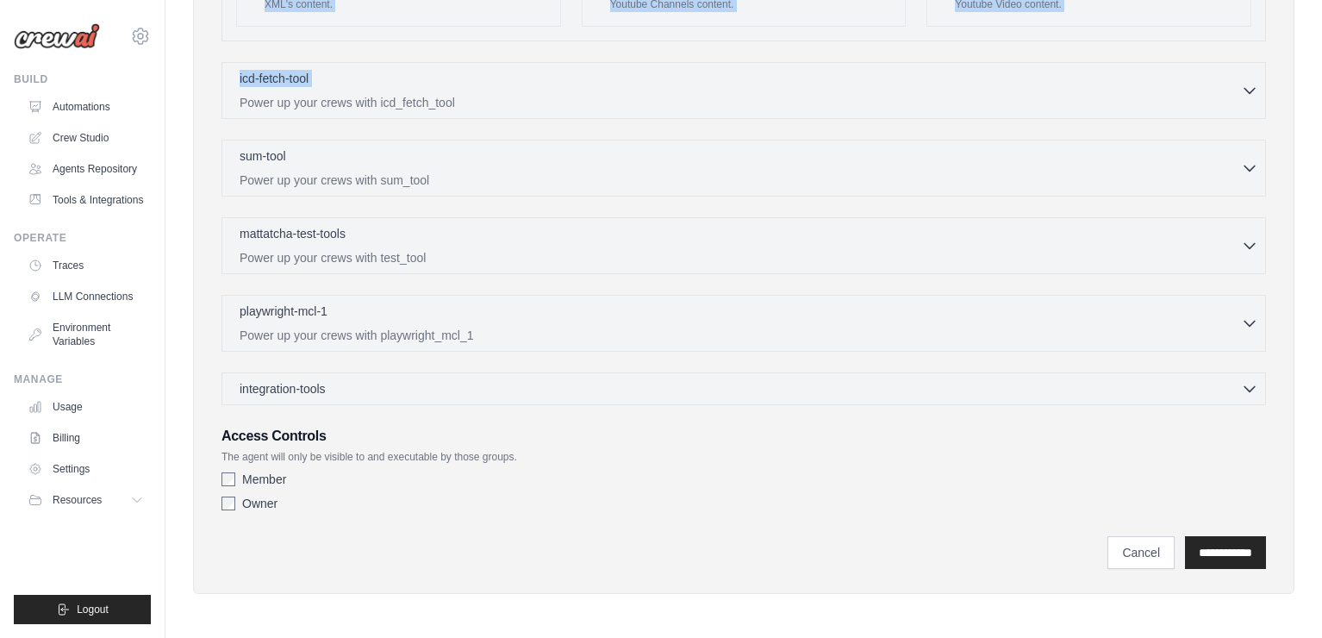
drag, startPoint x: 227, startPoint y: 255, endPoint x: 175, endPoint y: 100, distance: 163.8
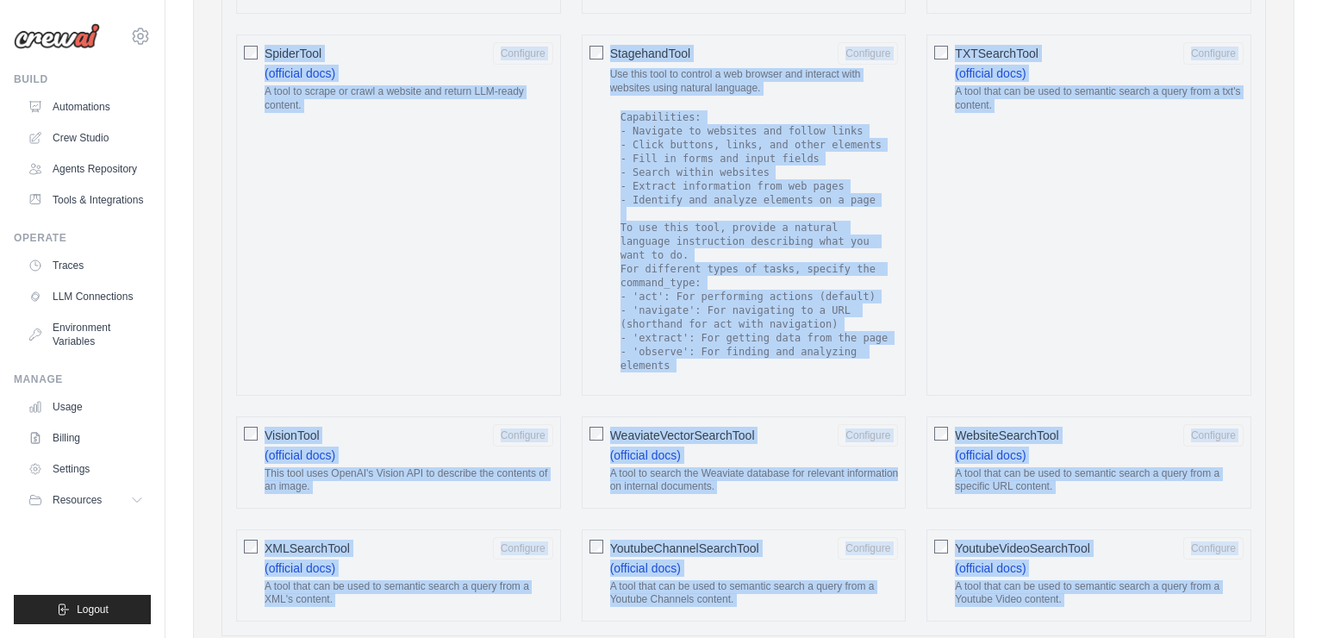
scroll to position [2735, 0]
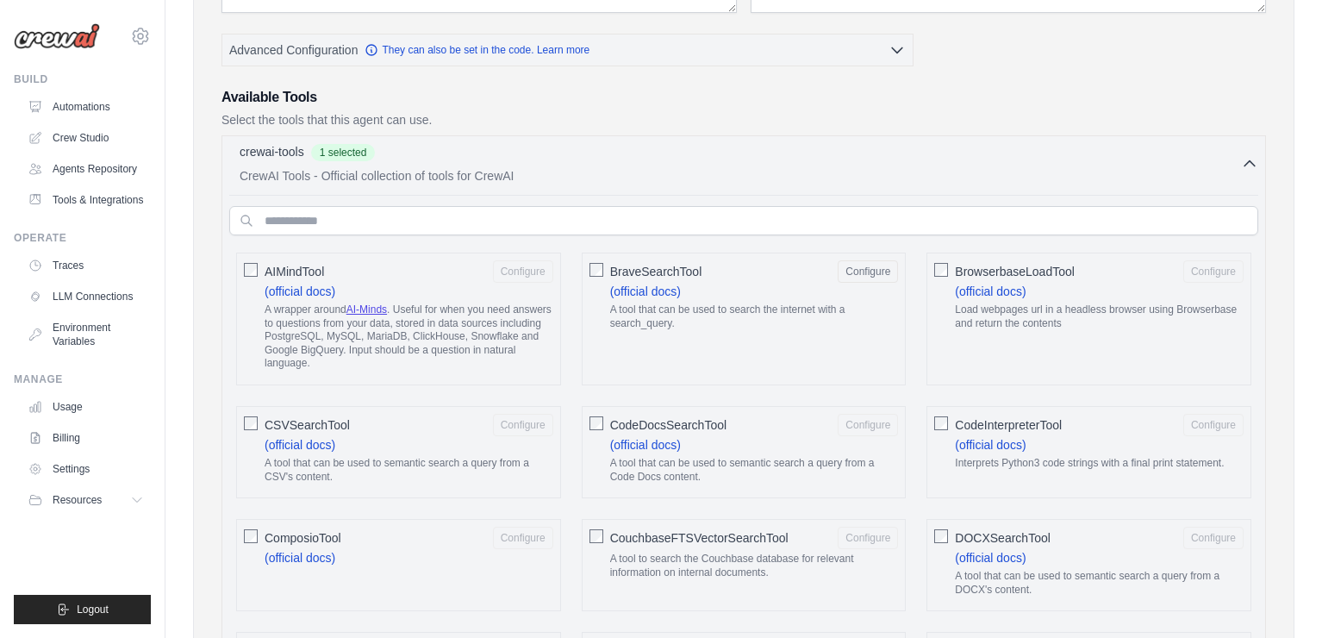
scroll to position [376, 0]
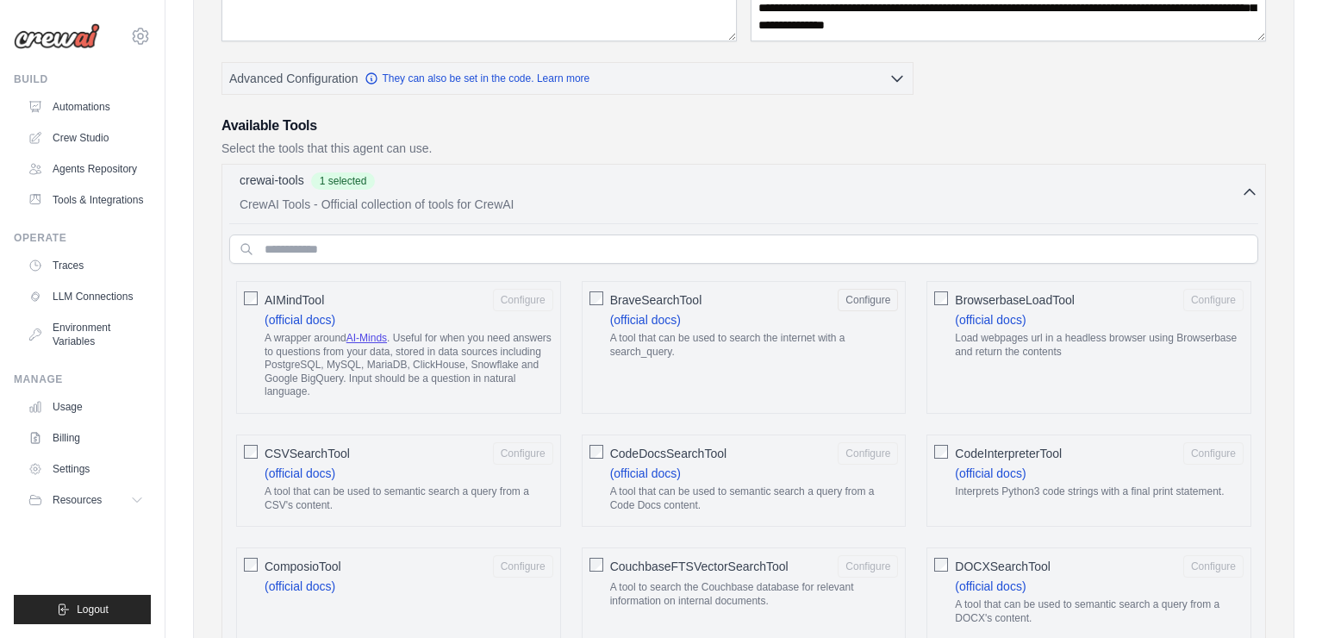
drag, startPoint x: 212, startPoint y: 235, endPoint x: 458, endPoint y: 514, distance: 371.2
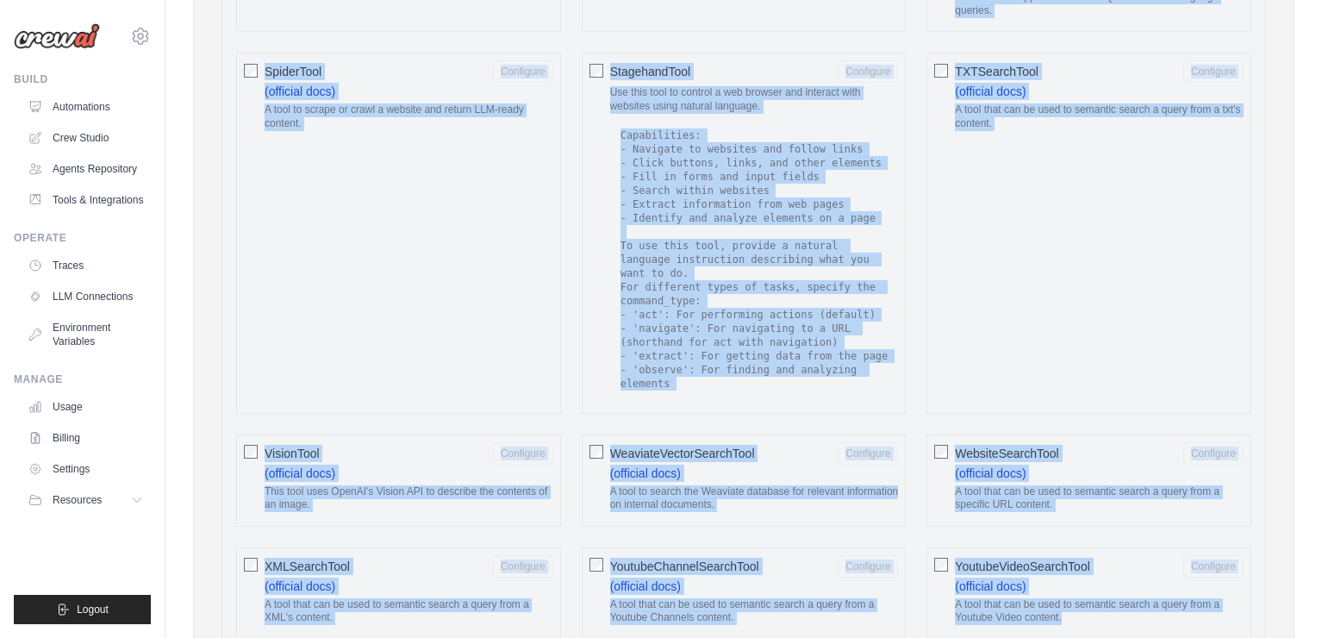
scroll to position [2915, 0]
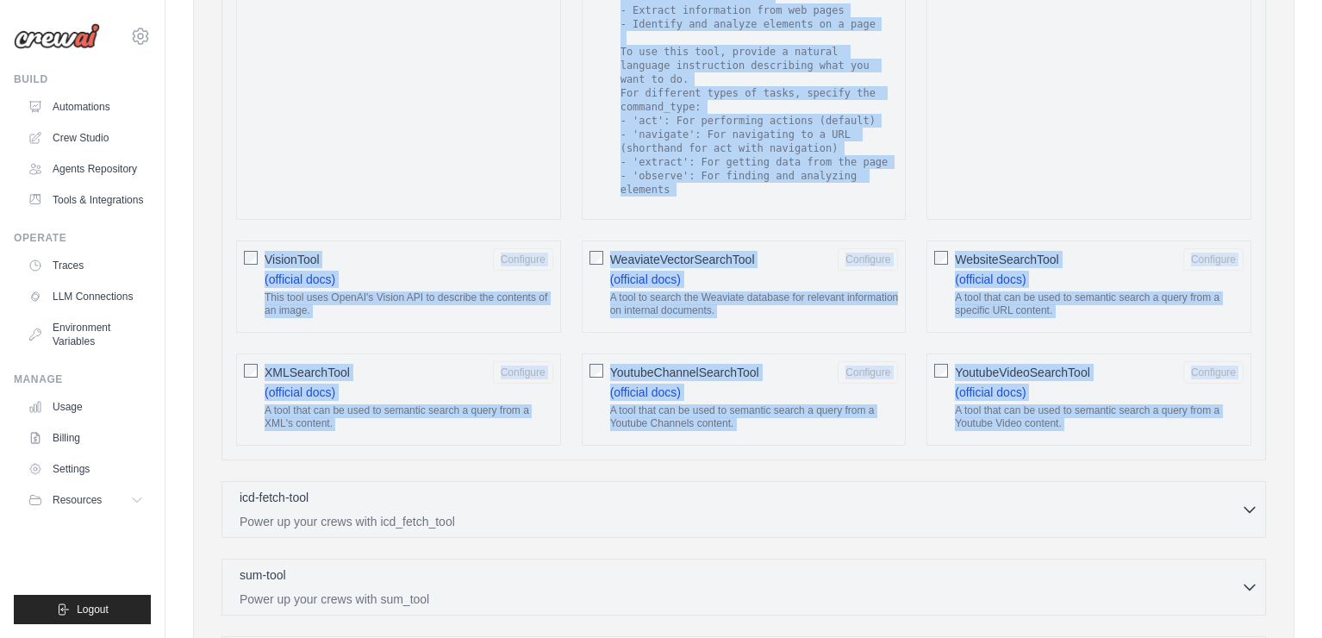
copy div "AIMindTool Configure (official docs) A wrapper around AI-Minds . Useful for whe…"
drag, startPoint x: 225, startPoint y: 273, endPoint x: 895, endPoint y: 475, distance: 700.0
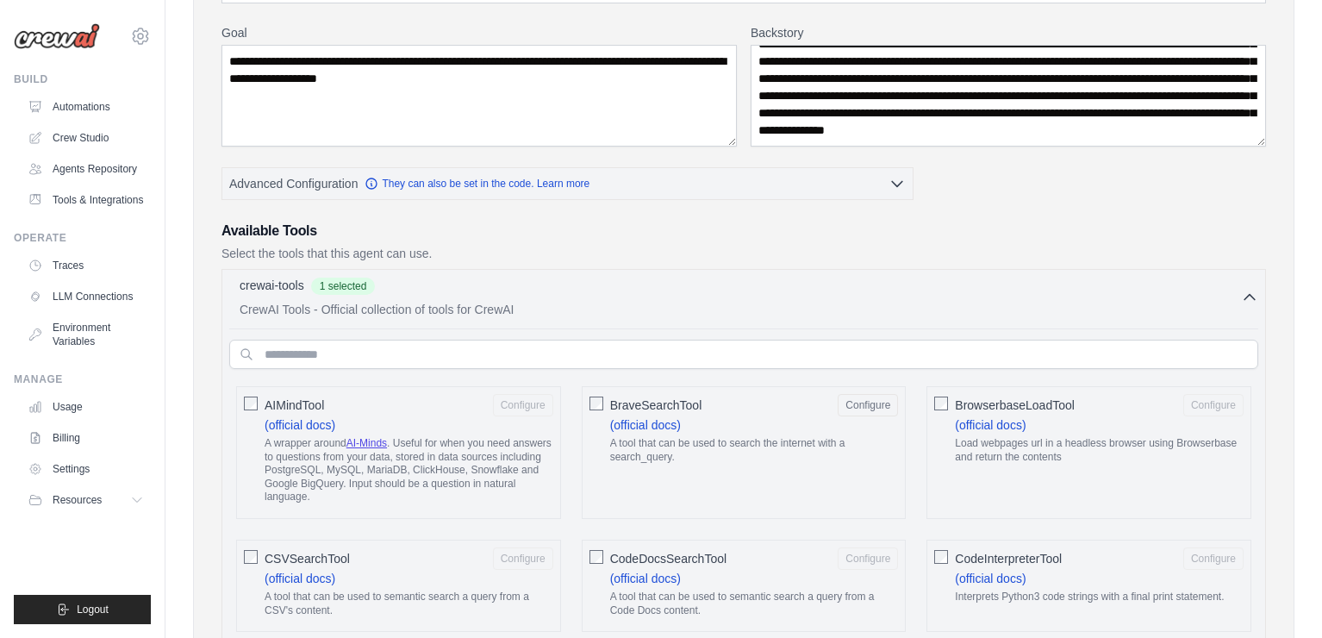
scroll to position [267, 0]
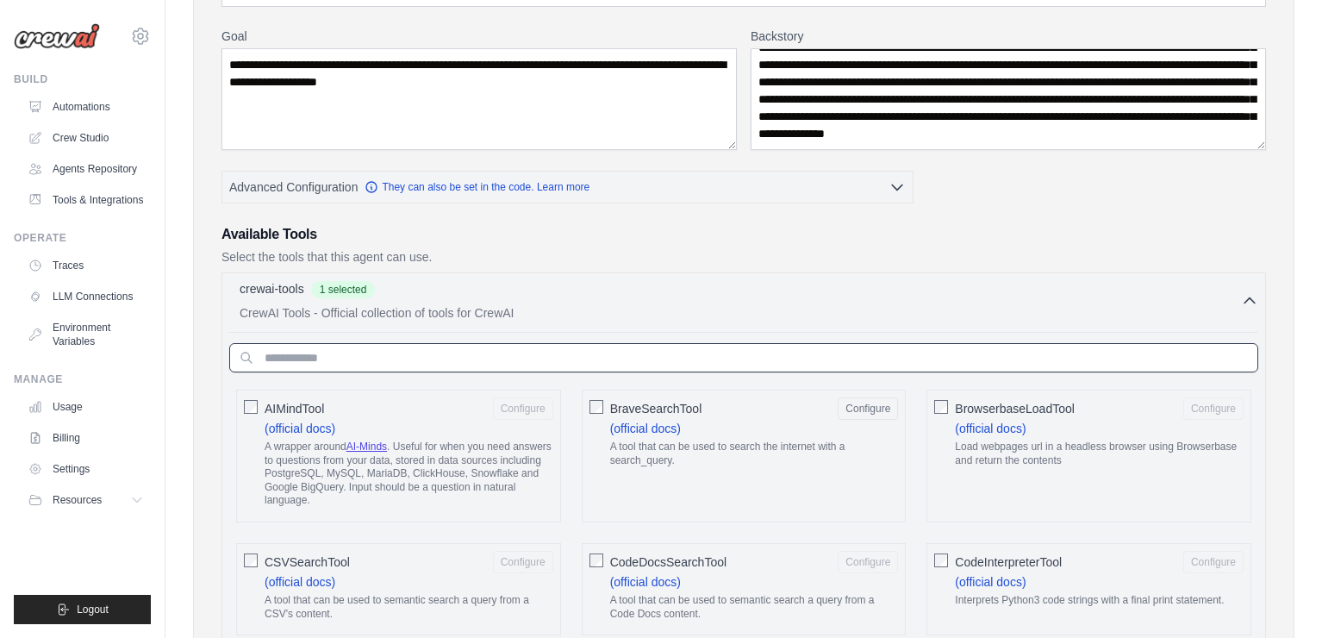
click at [545, 352] on input "text" at bounding box center [743, 357] width 1029 height 29
paste input "**********"
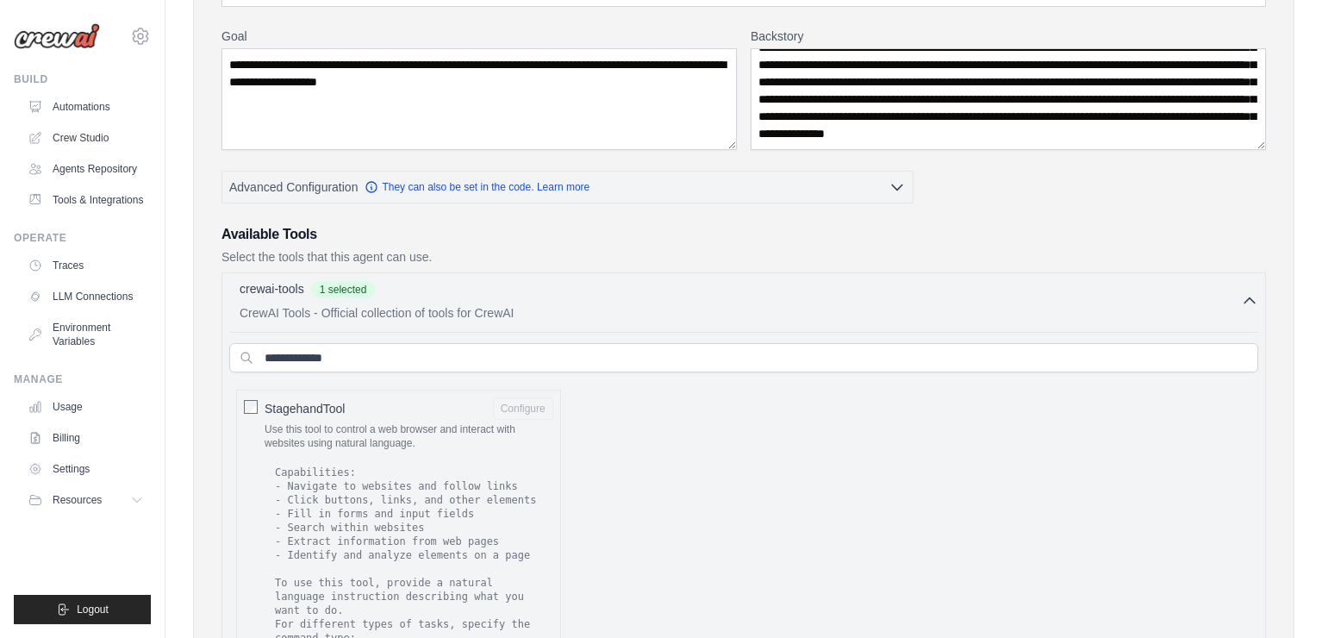
click at [258, 398] on div "StagehandTool Configure Use this tool to control a web browser and interact wit…" at bounding box center [398, 569] width 325 height 360
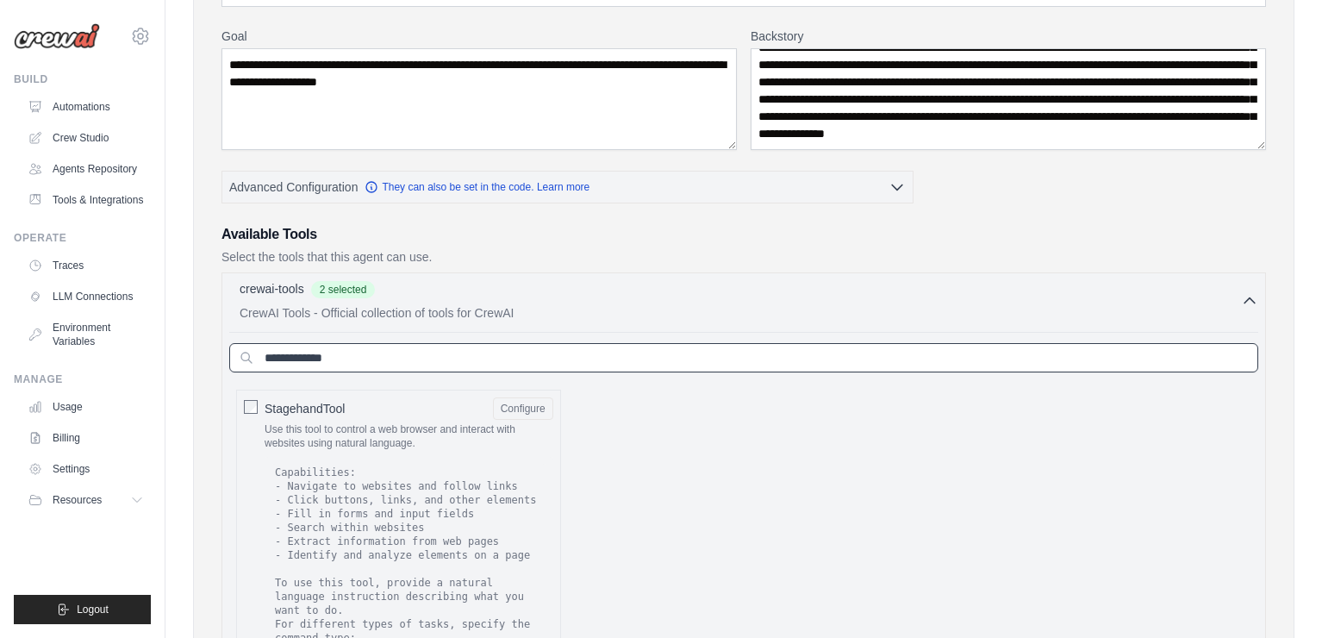
click at [367, 348] on input "**********" at bounding box center [743, 357] width 1029 height 29
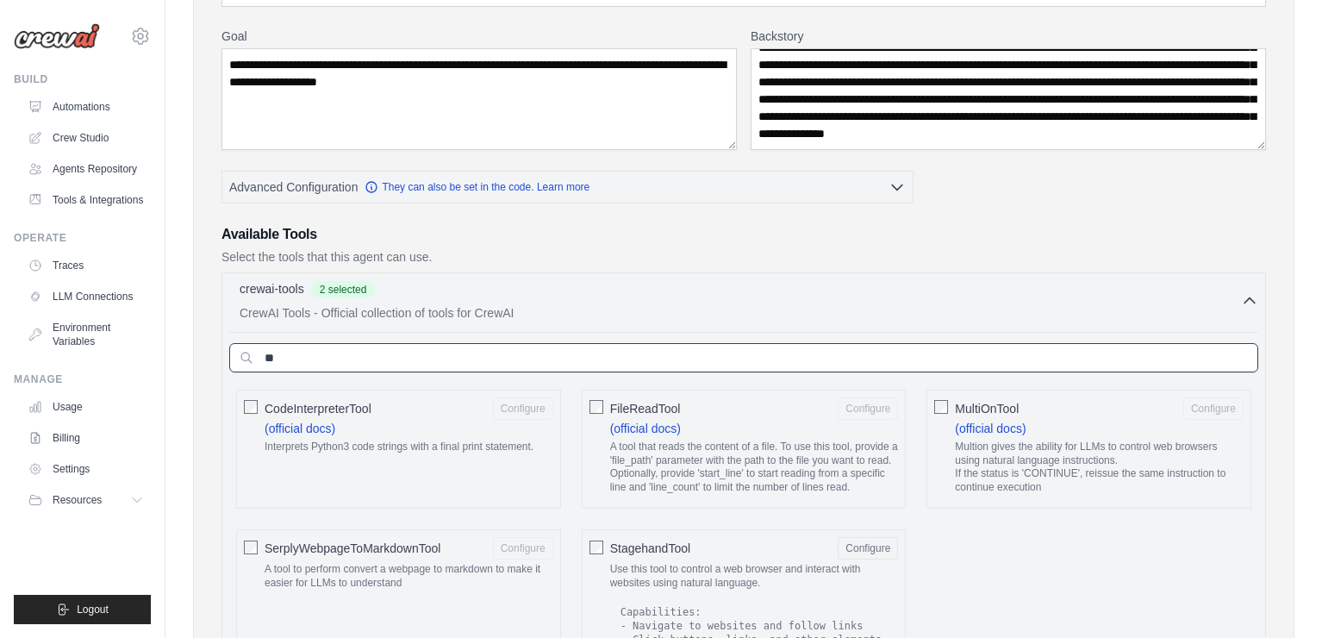
type input "*"
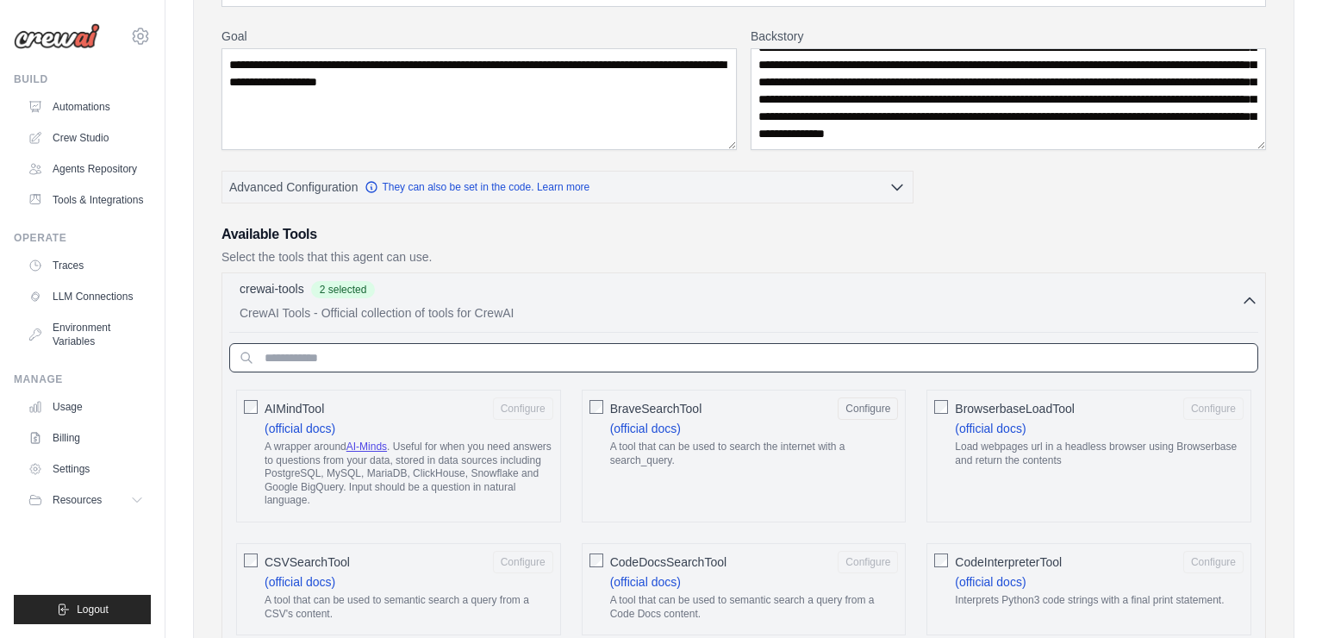
paste input "**********"
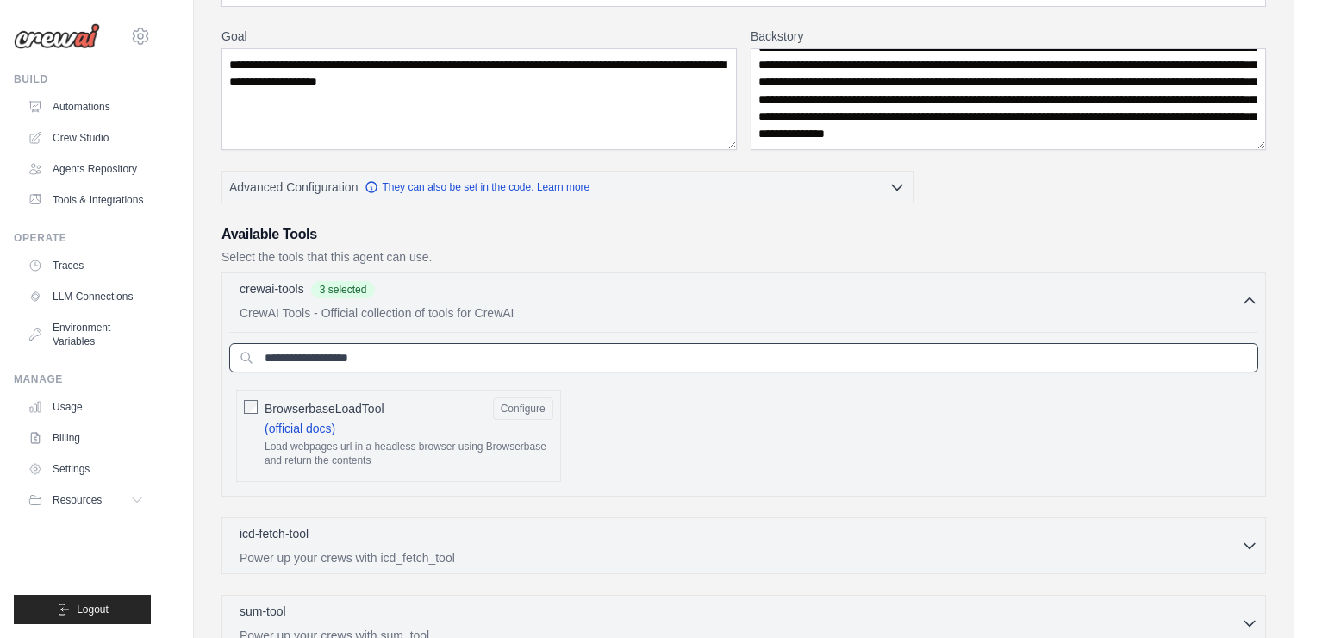
click at [364, 360] on input "**********" at bounding box center [743, 357] width 1029 height 29
paste input "**********"
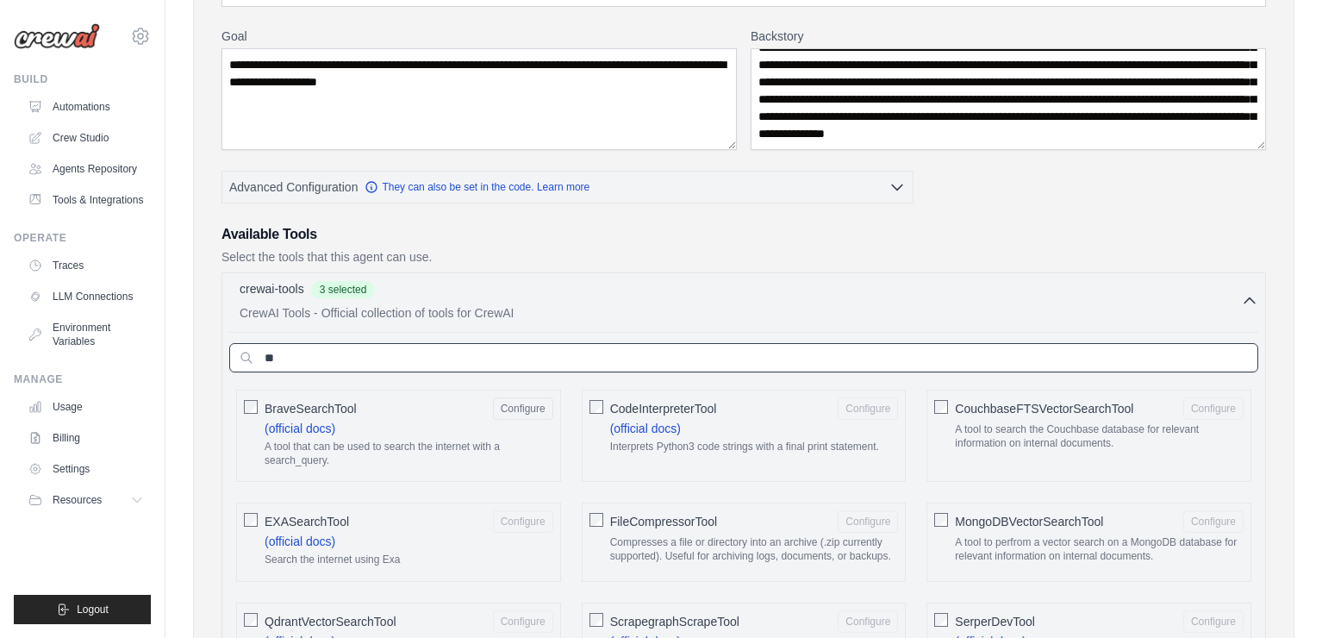
type input "*"
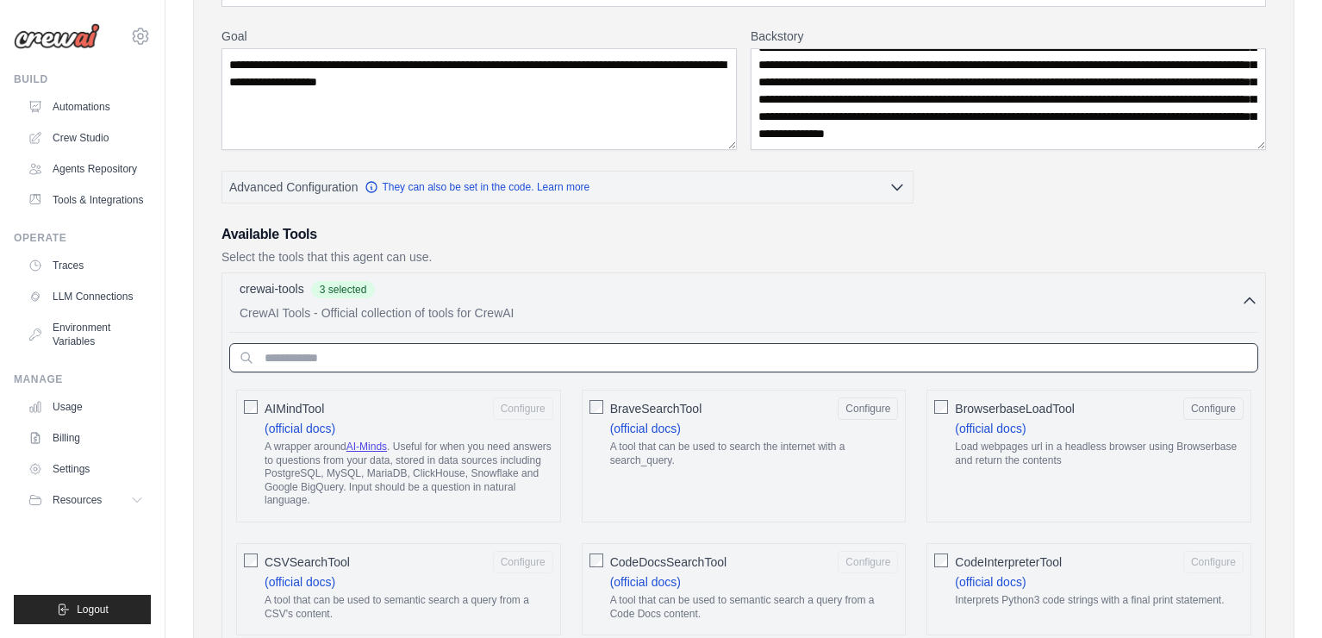
click at [458, 347] on input "text" at bounding box center [743, 357] width 1029 height 29
paste input "**********"
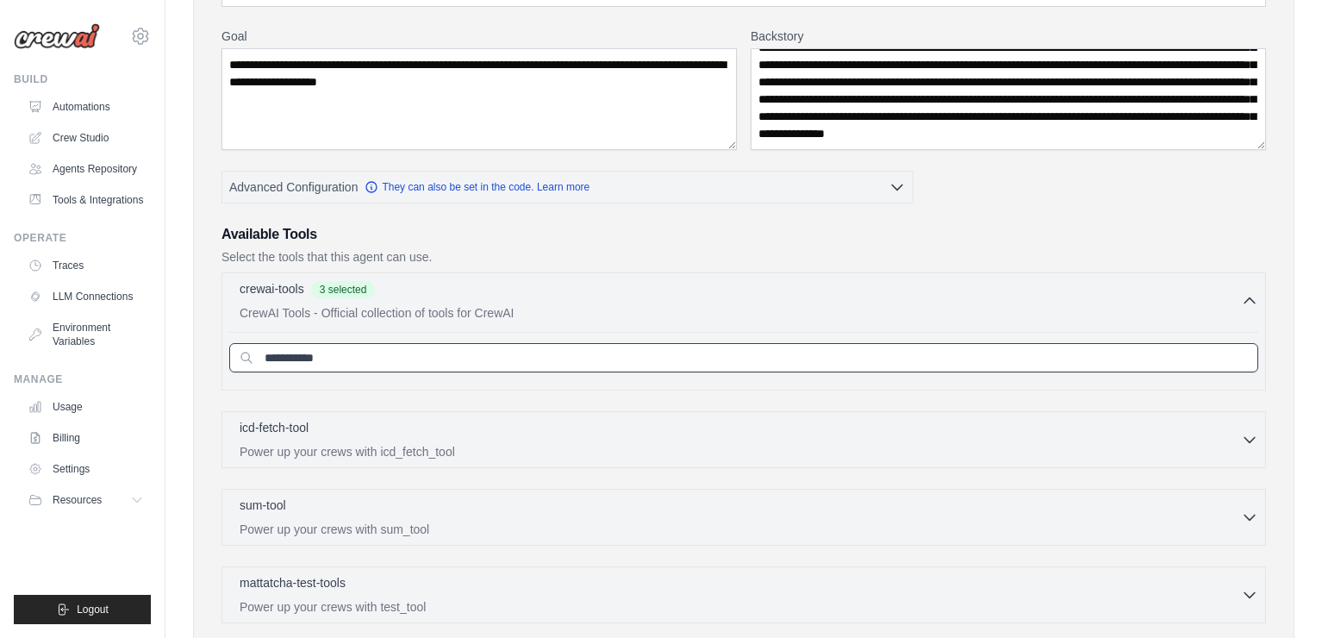
click at [294, 359] on input "**********" at bounding box center [743, 357] width 1029 height 29
paste input "text"
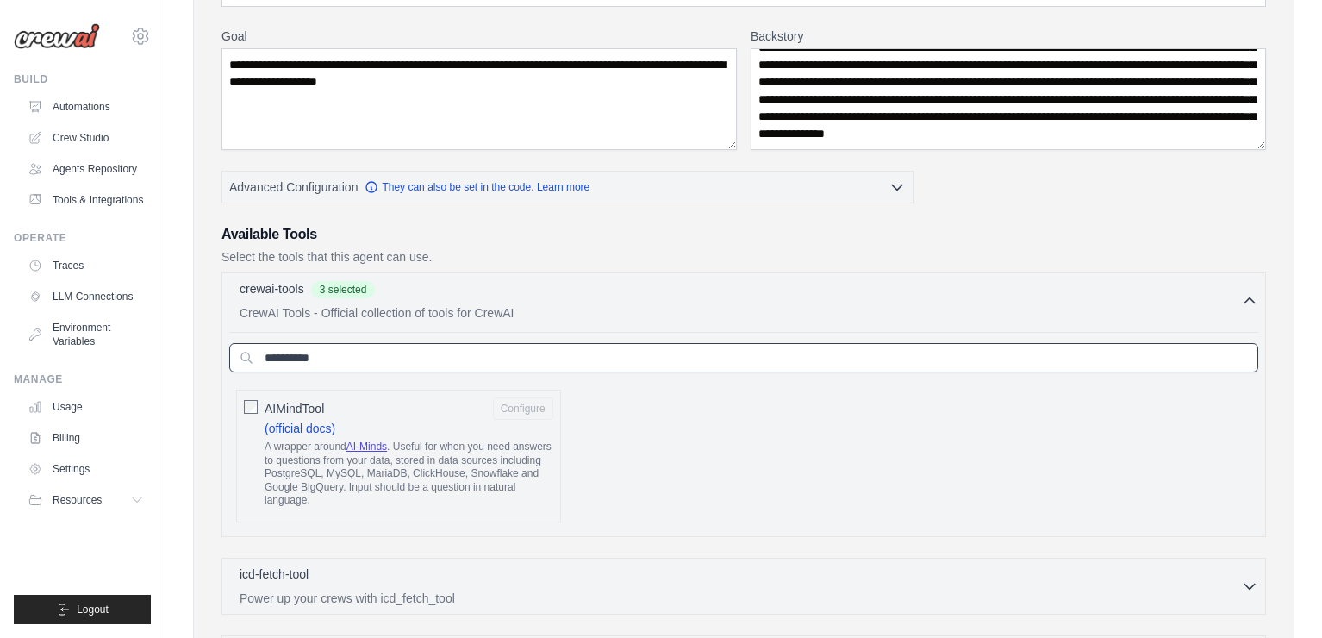
type input "**********"
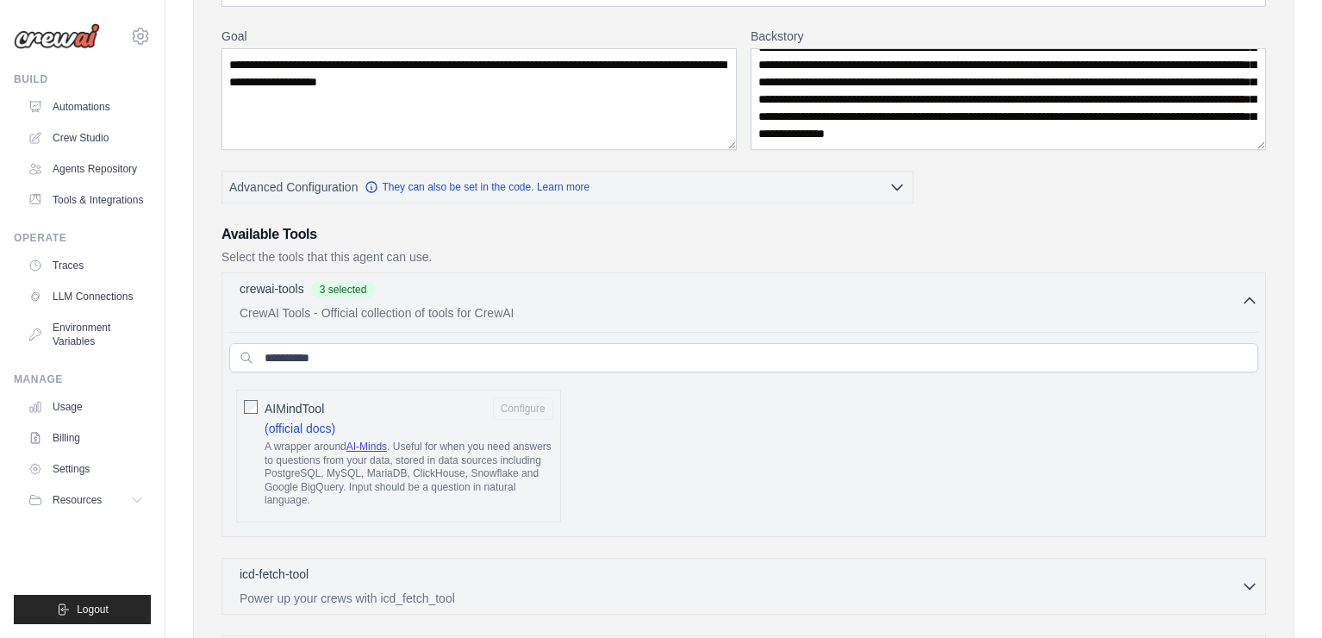
click at [240, 396] on div "AIMindTool Configure (official docs) A wrapper around AI-Minds . Useful for whe…" at bounding box center [398, 455] width 325 height 133
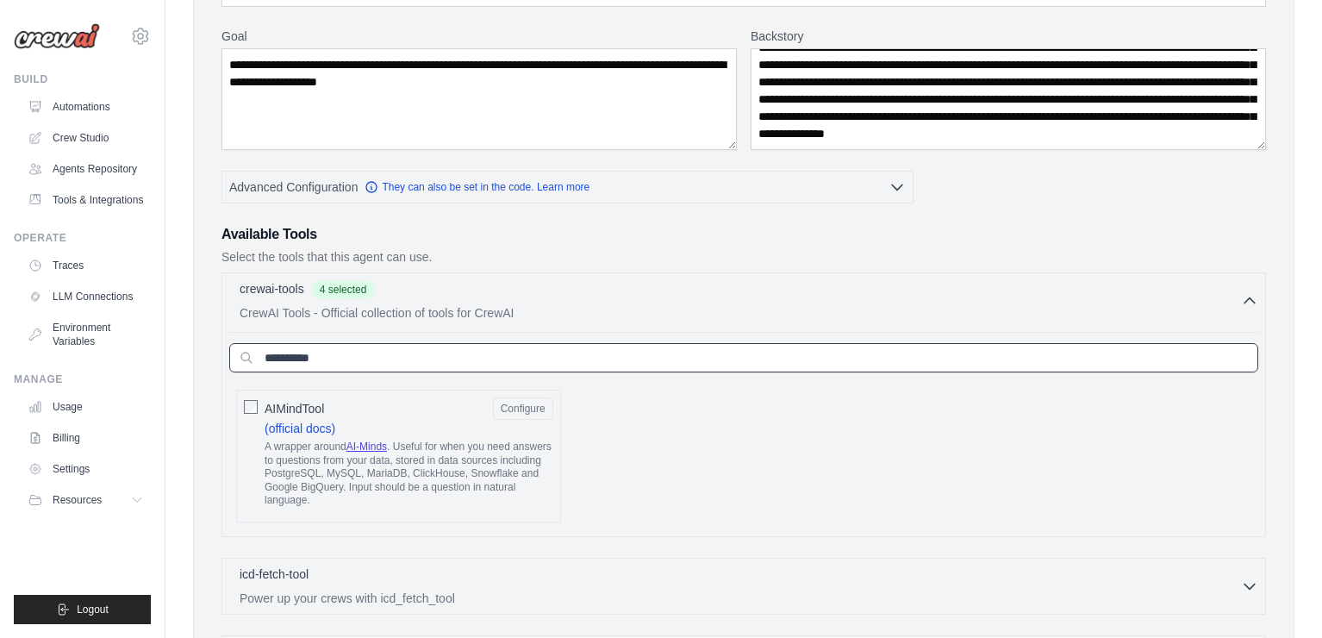
click at [428, 349] on input "**********" at bounding box center [743, 357] width 1029 height 29
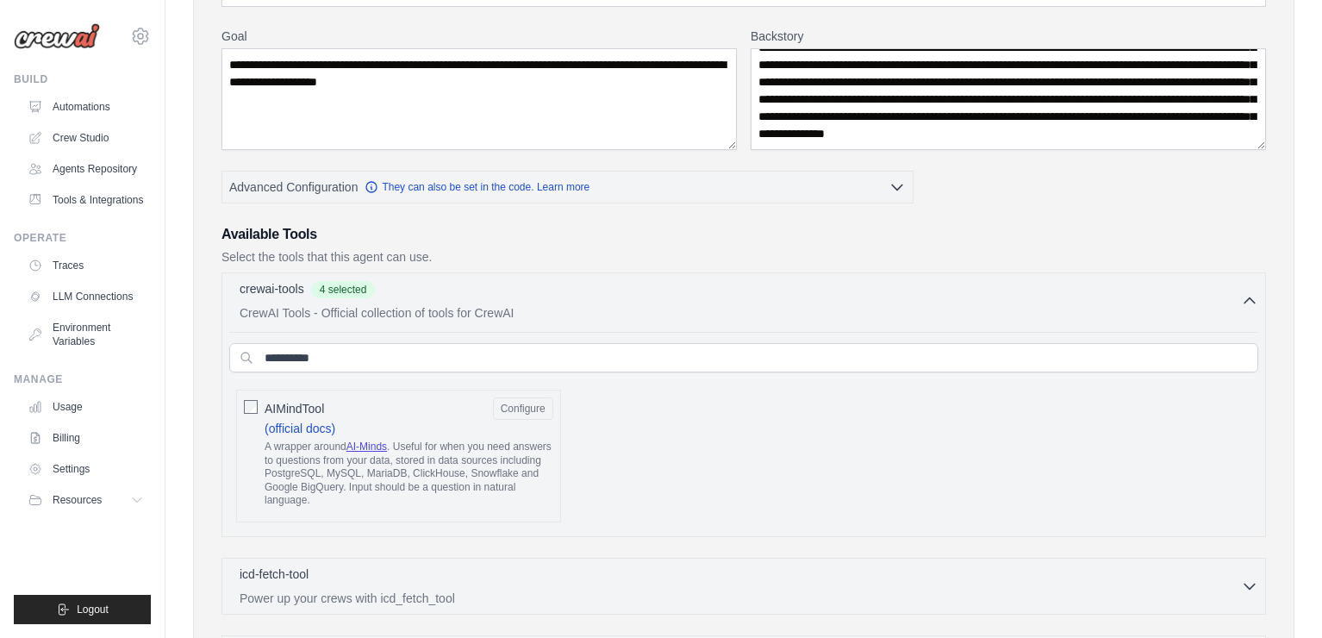
click at [846, 277] on div "**********" at bounding box center [743, 404] width 1044 height 265
click at [1252, 293] on icon "button" at bounding box center [1249, 299] width 17 height 17
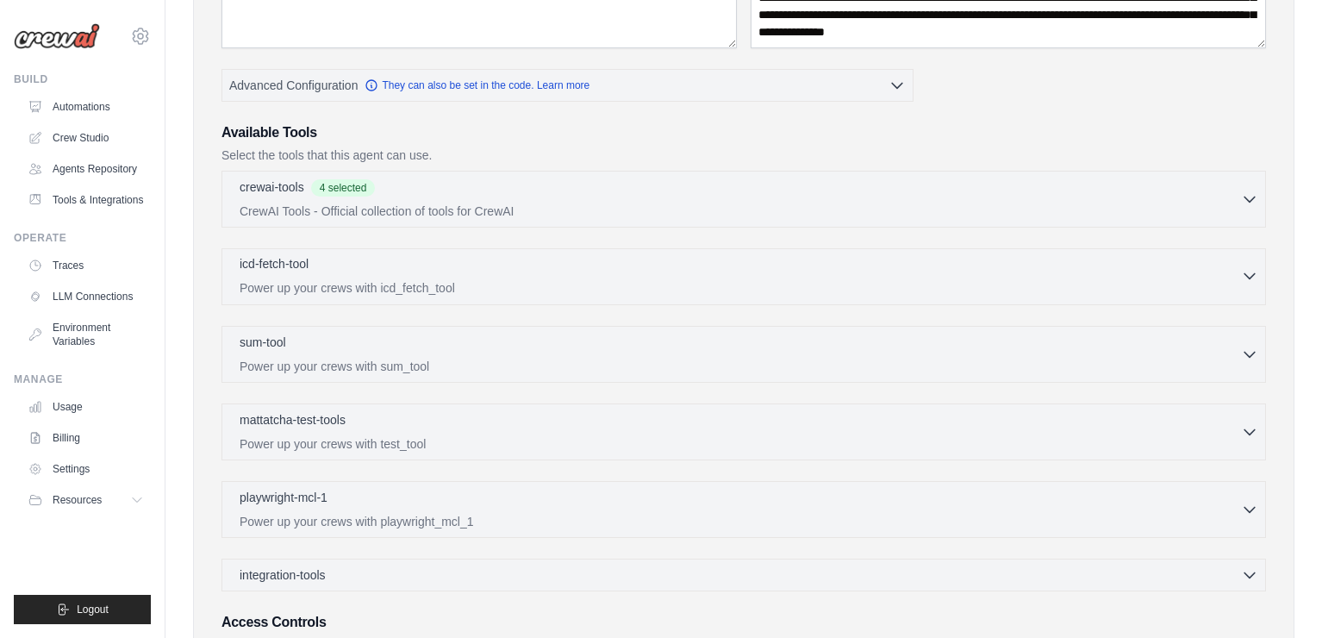
scroll to position [401, 0]
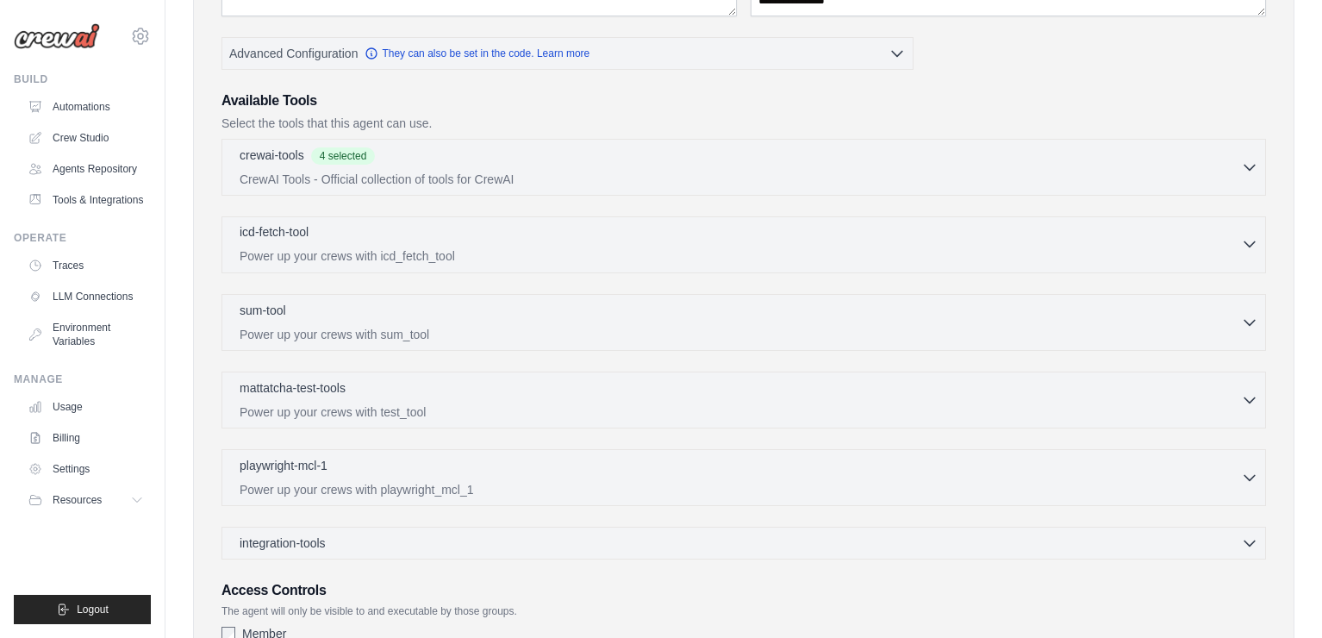
click at [903, 258] on p "Power up your crews with icd_fetch_tool" at bounding box center [740, 255] width 1001 height 17
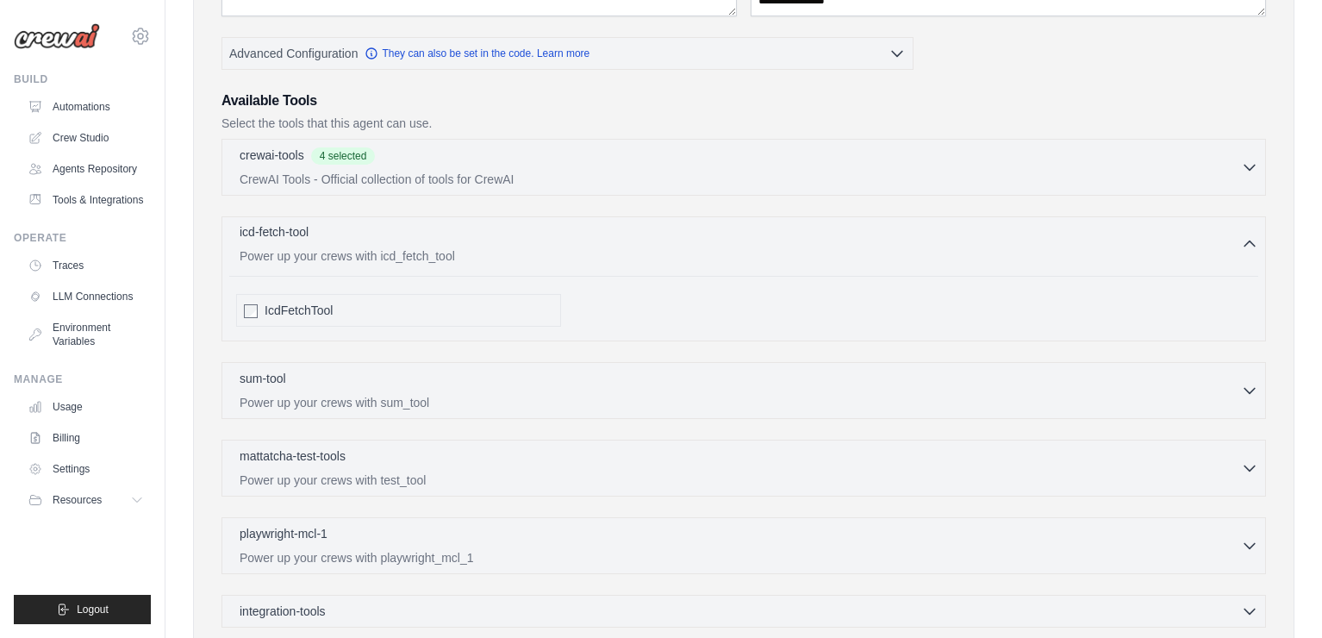
drag, startPoint x: 233, startPoint y: 230, endPoint x: 439, endPoint y: 250, distance: 207.7
click at [439, 250] on button "icd-fetch-tool 0 selected Power up your crews with icd_fetch_tool" at bounding box center [743, 243] width 1029 height 41
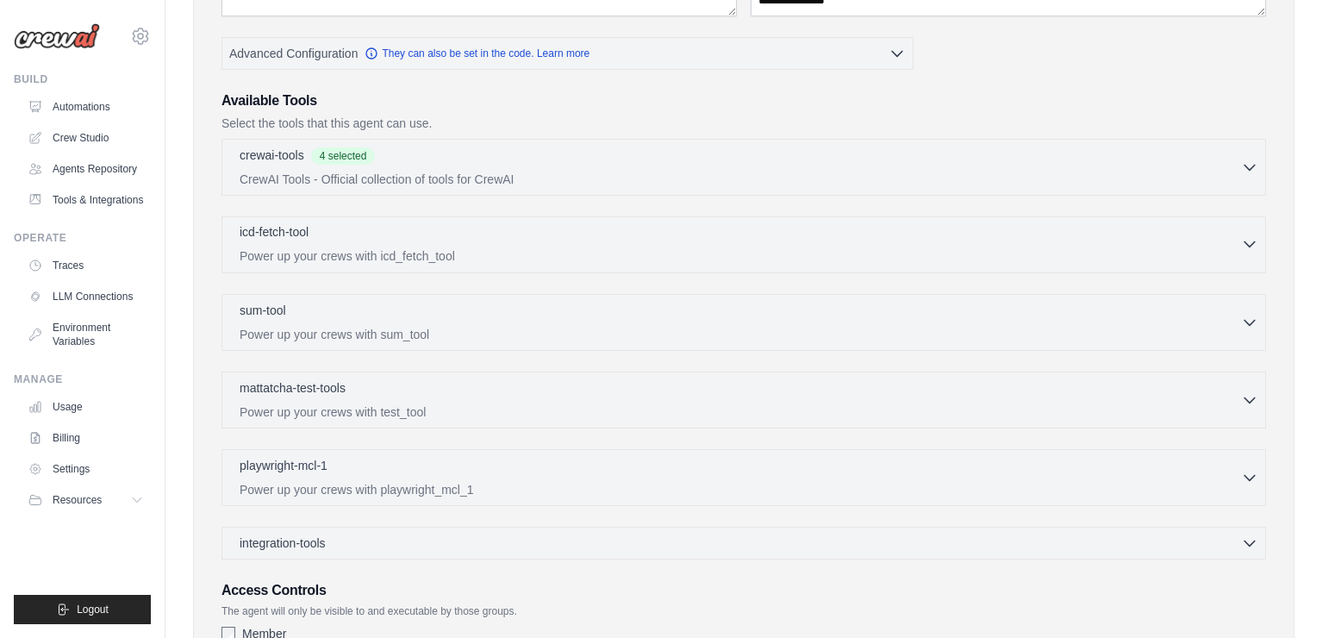
drag, startPoint x: 327, startPoint y: 236, endPoint x: 235, endPoint y: 232, distance: 92.3
click at [234, 232] on button "icd-fetch-tool 0 selected Power up your crews with icd_fetch_tool" at bounding box center [743, 243] width 1029 height 41
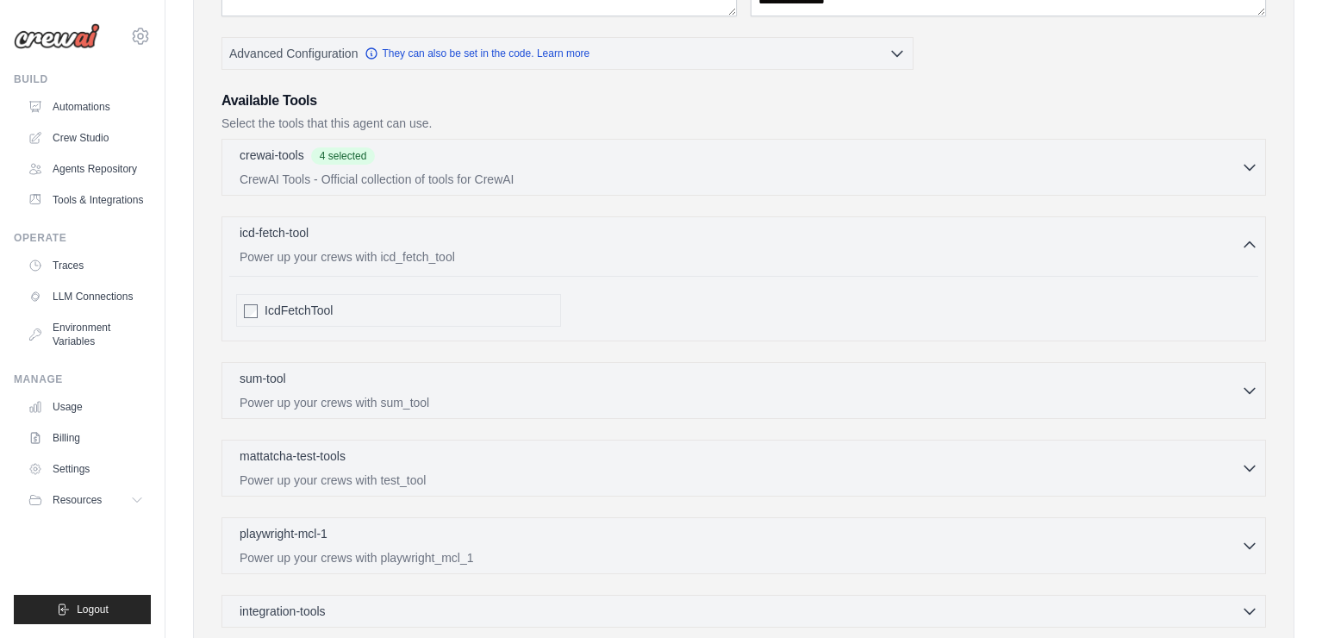
click at [207, 227] on div "**********" at bounding box center [743, 272] width 1101 height 1087
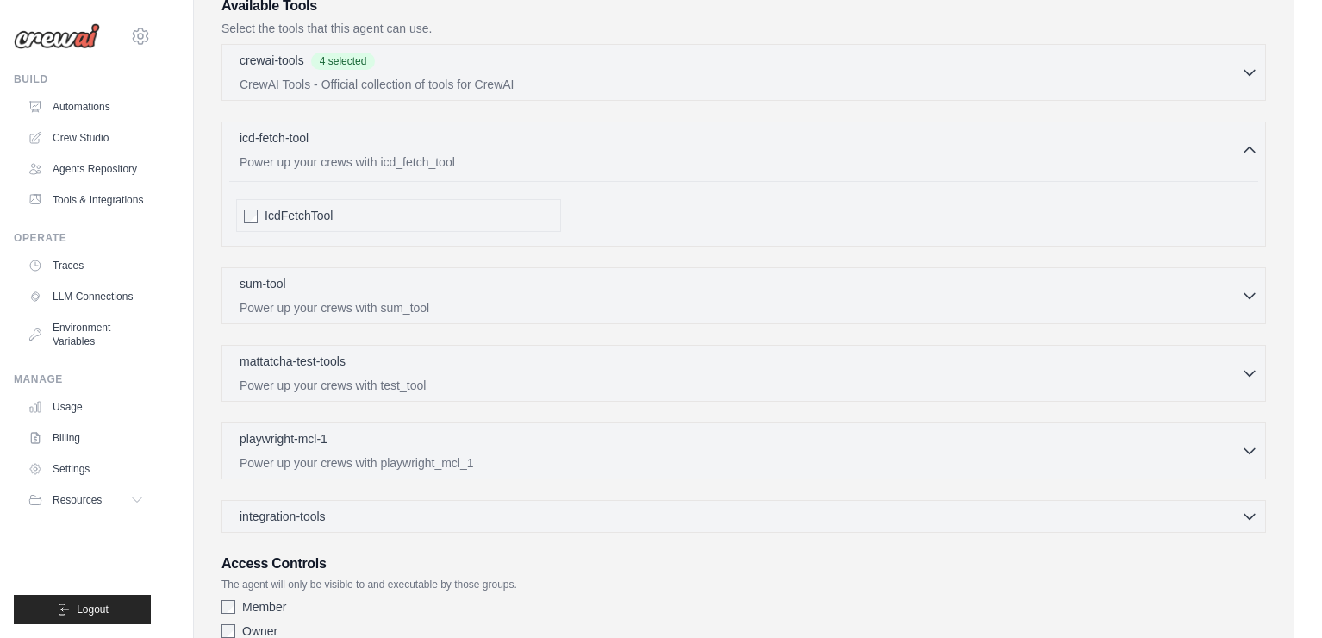
scroll to position [498, 0]
click at [461, 288] on div "sum-tool 0 selected" at bounding box center [740, 281] width 1001 height 21
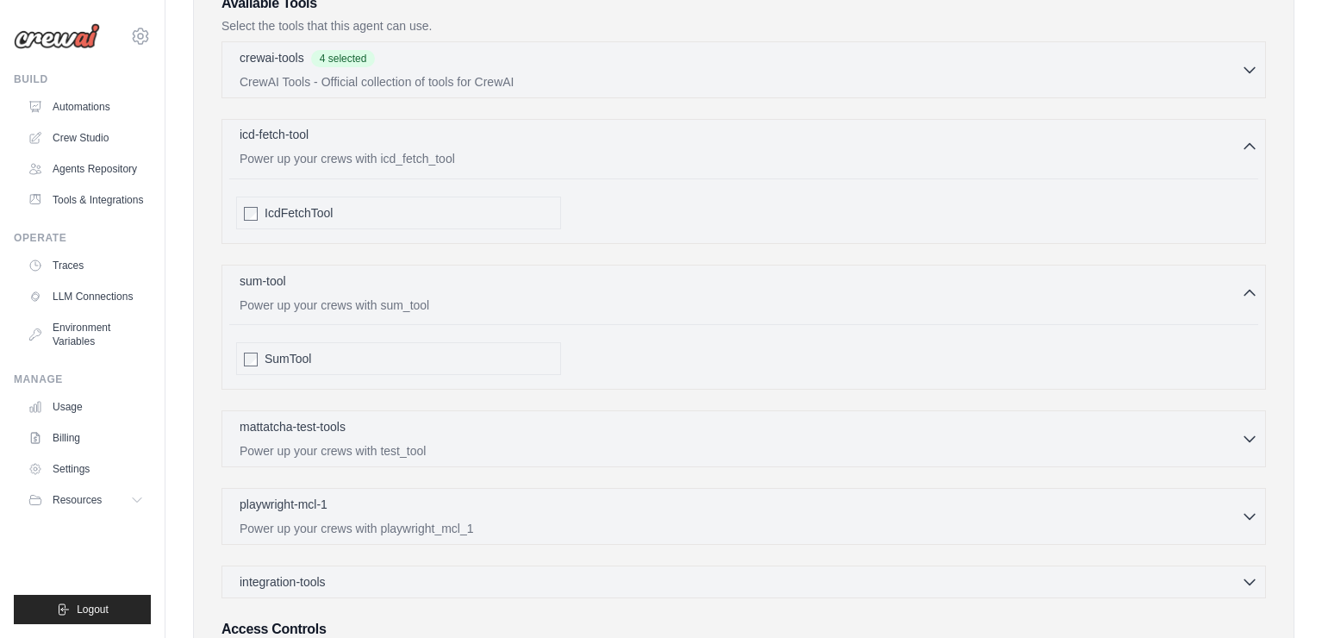
click at [1252, 138] on icon "button" at bounding box center [1249, 146] width 17 height 17
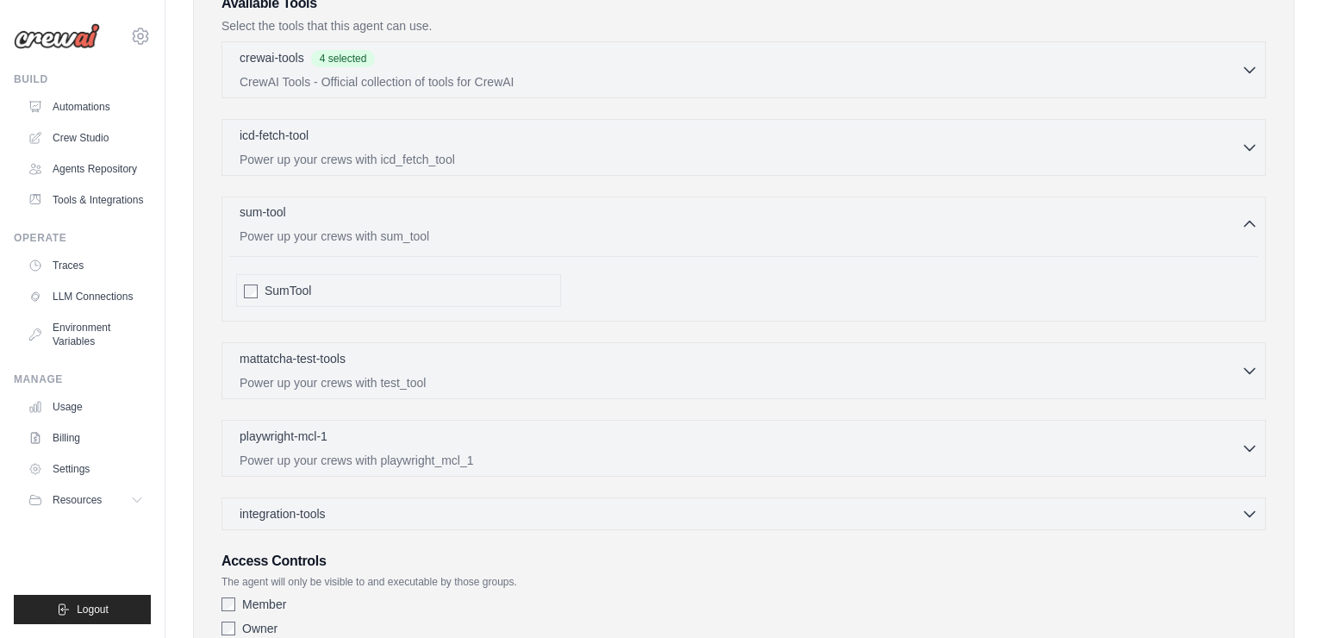
click at [1255, 226] on icon "button" at bounding box center [1249, 223] width 17 height 17
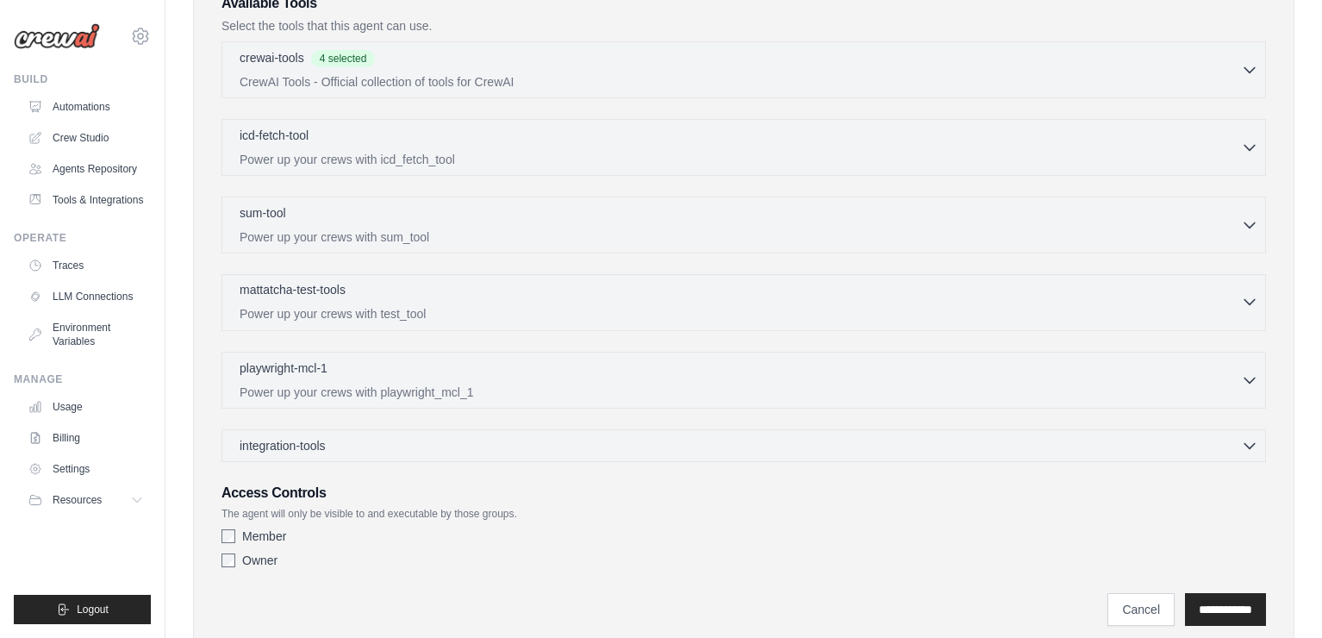
click at [995, 301] on div "mattatcha-test-tools 0 selected Power up your crews with test_tool" at bounding box center [740, 301] width 1001 height 41
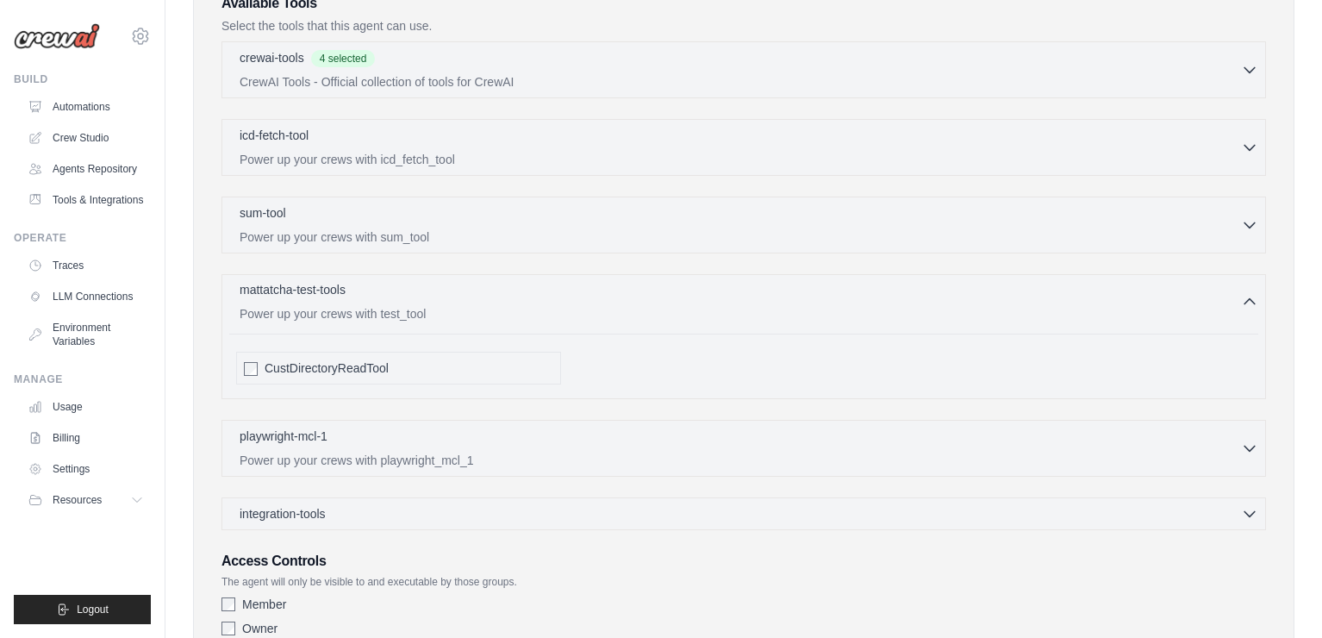
click at [1245, 299] on icon "button" at bounding box center [1249, 301] width 17 height 17
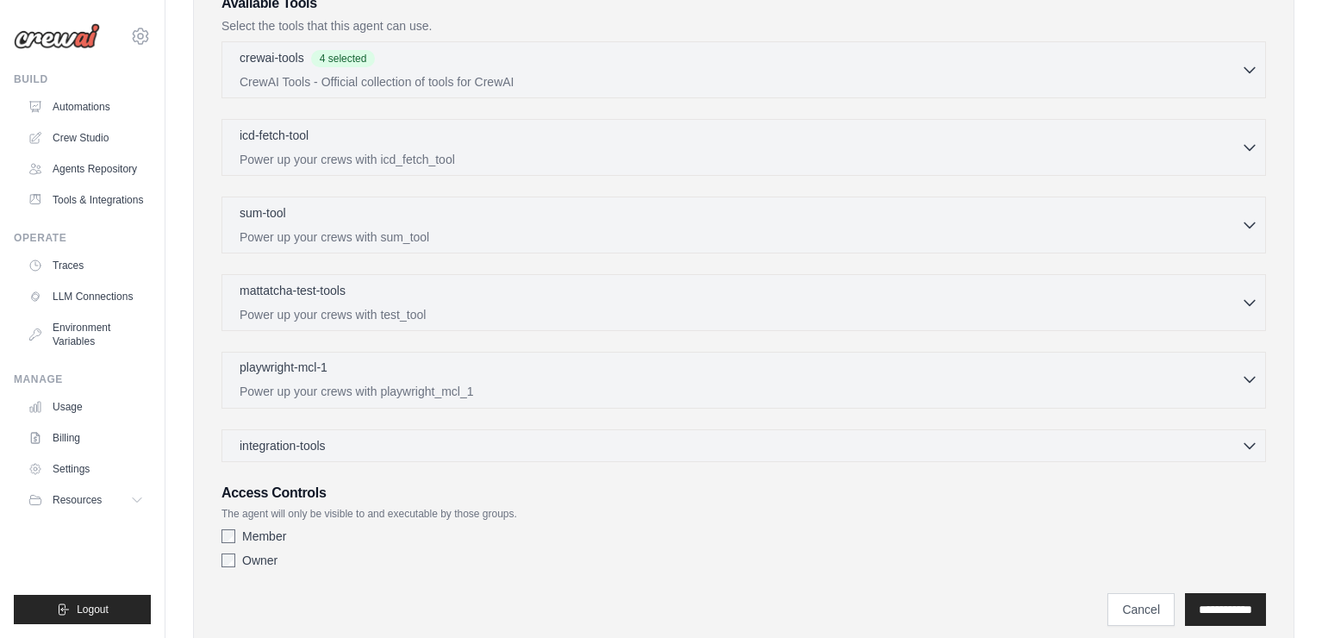
click at [1253, 375] on icon "button" at bounding box center [1249, 378] width 17 height 17
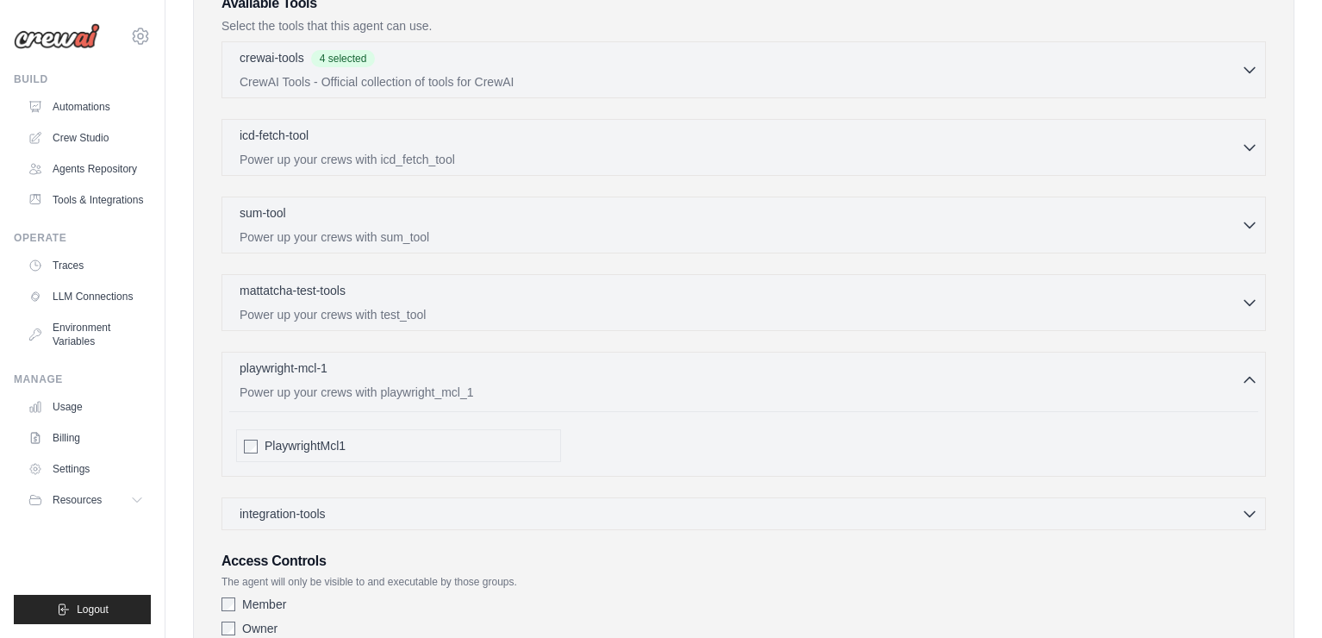
scroll to position [623, 0]
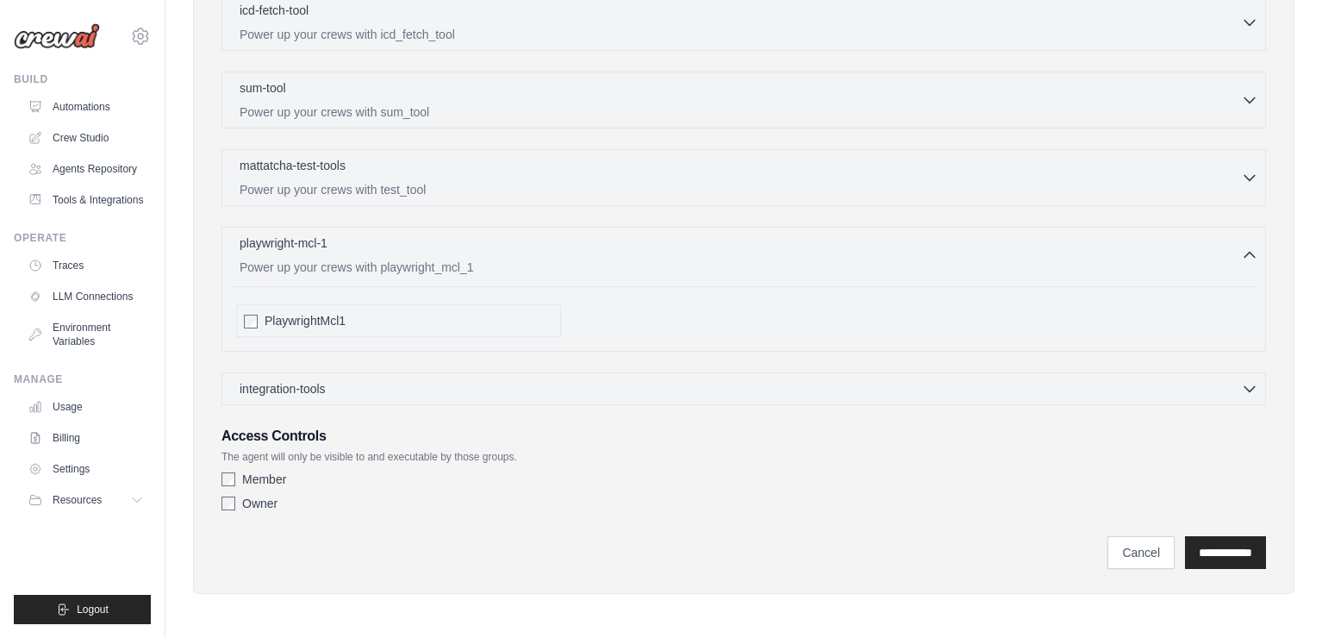
click at [233, 509] on div "Owner" at bounding box center [743, 503] width 1044 height 17
click at [1250, 556] on input "**********" at bounding box center [1225, 552] width 81 height 33
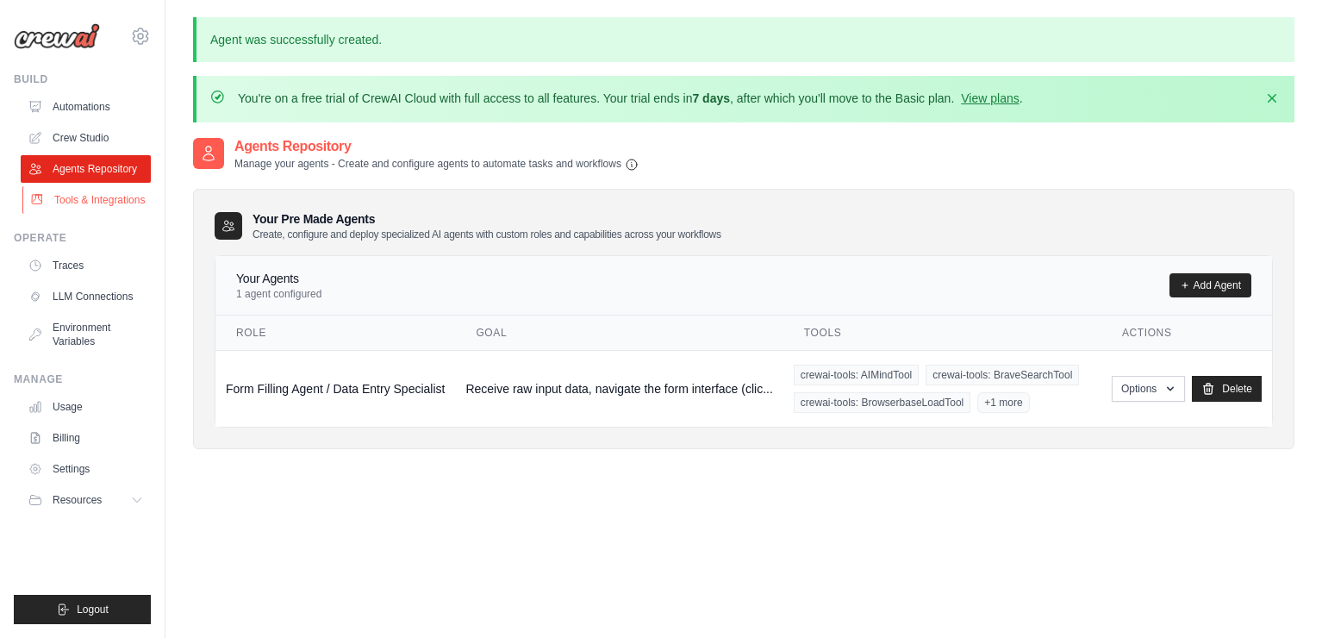
click at [120, 206] on link "Tools & Integrations" at bounding box center [87, 200] width 130 height 28
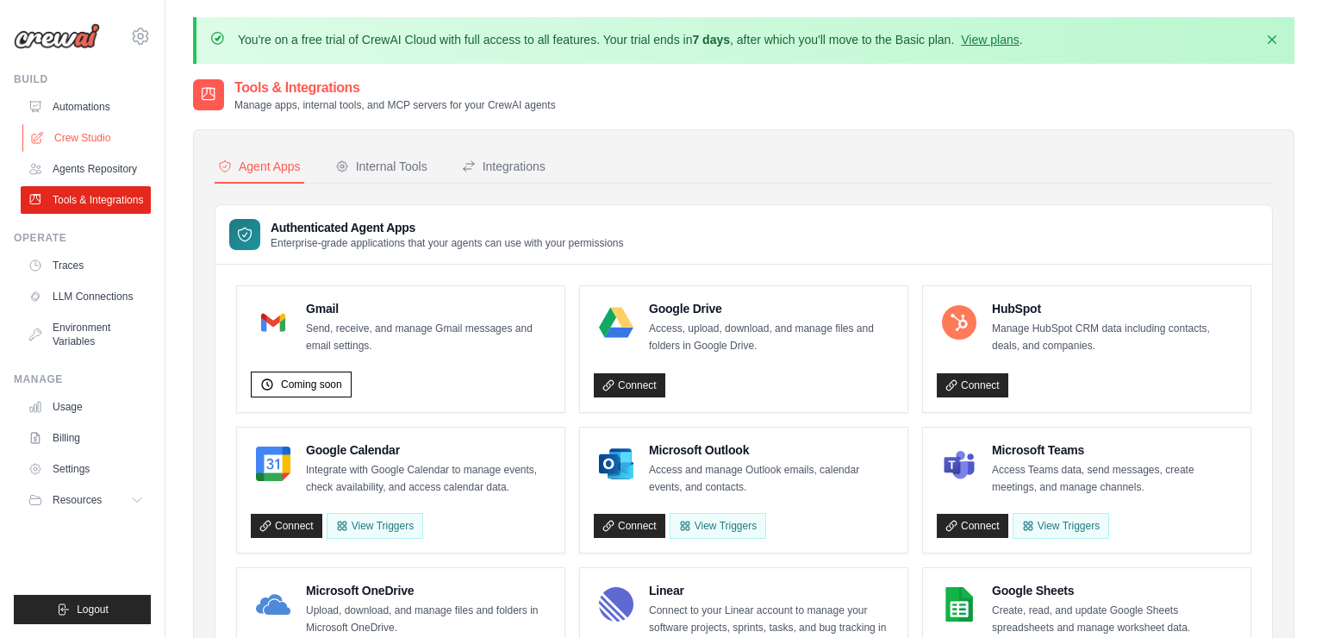
click at [101, 130] on link "Crew Studio" at bounding box center [87, 138] width 130 height 28
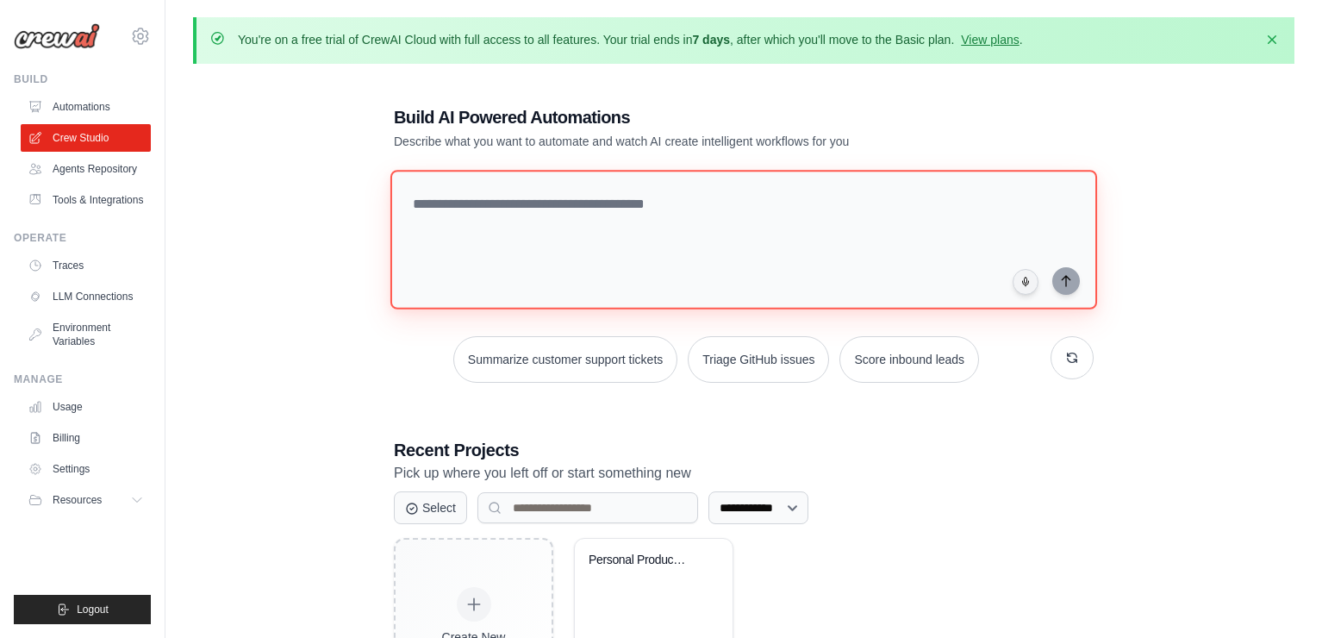
click at [492, 197] on textarea at bounding box center [743, 240] width 707 height 140
drag, startPoint x: 704, startPoint y: 198, endPoint x: 597, endPoint y: 204, distance: 107.0
click at [596, 205] on textarea at bounding box center [743, 240] width 707 height 140
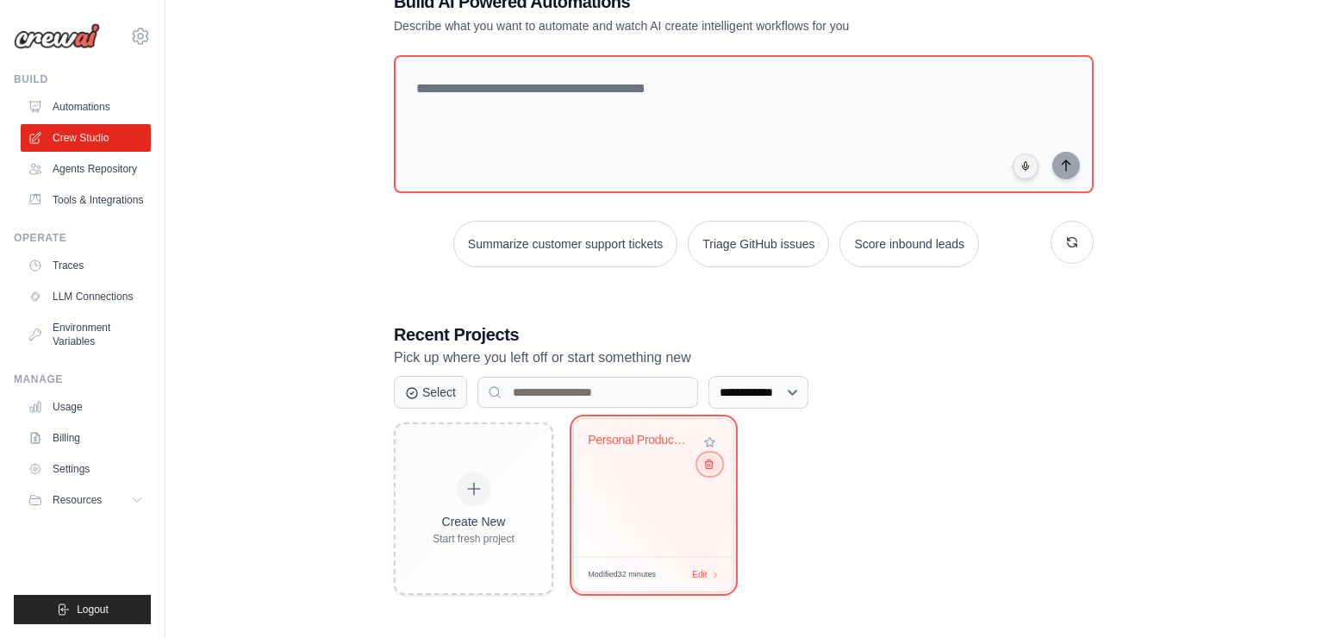
click at [712, 463] on icon at bounding box center [708, 463] width 11 height 11
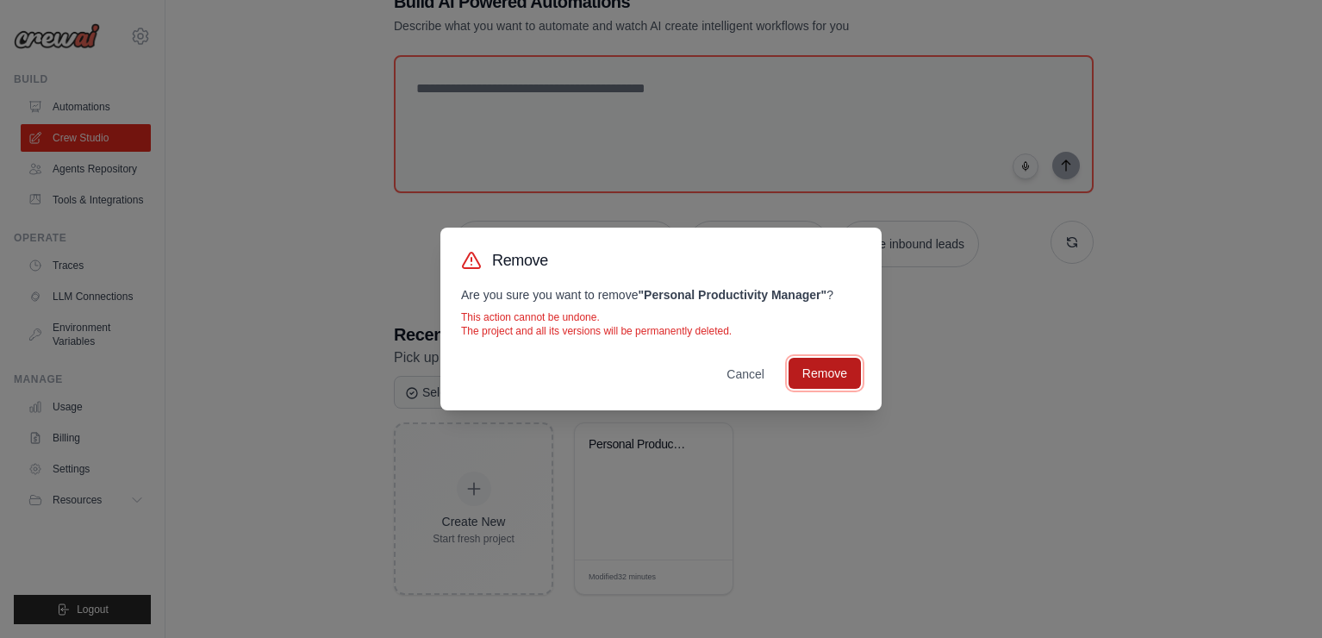
click at [850, 375] on button "Remove" at bounding box center [824, 373] width 72 height 31
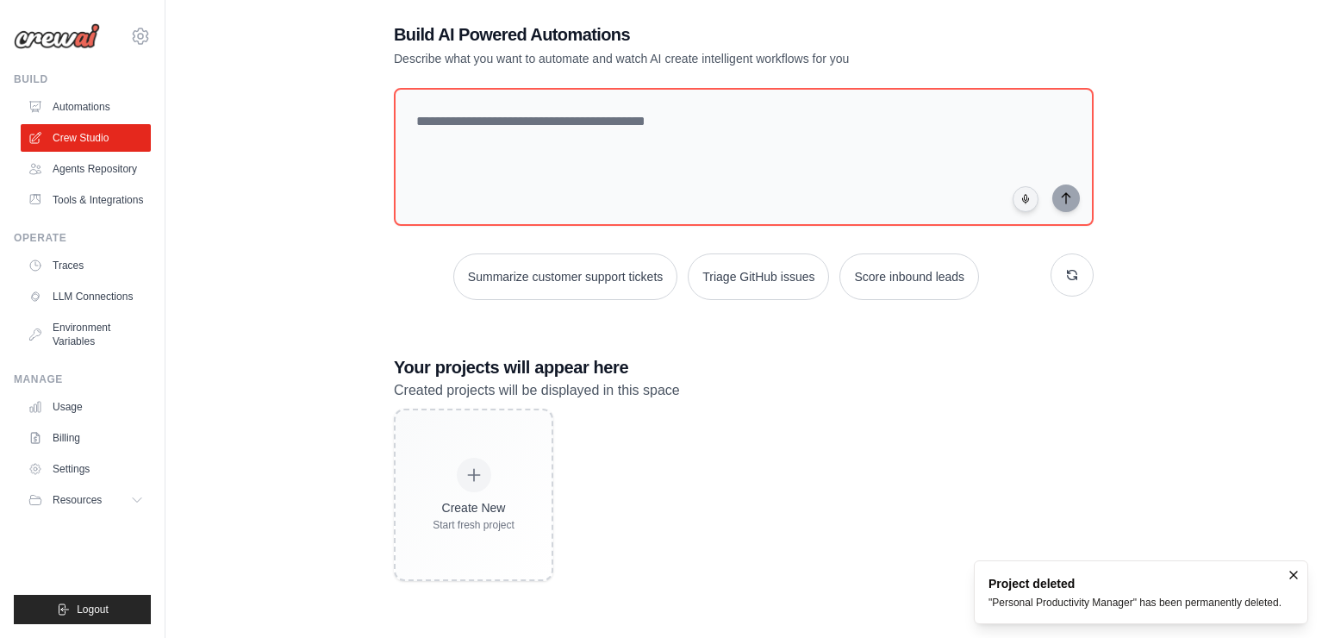
scroll to position [94, 0]
click at [105, 106] on link "Automations" at bounding box center [87, 107] width 130 height 28
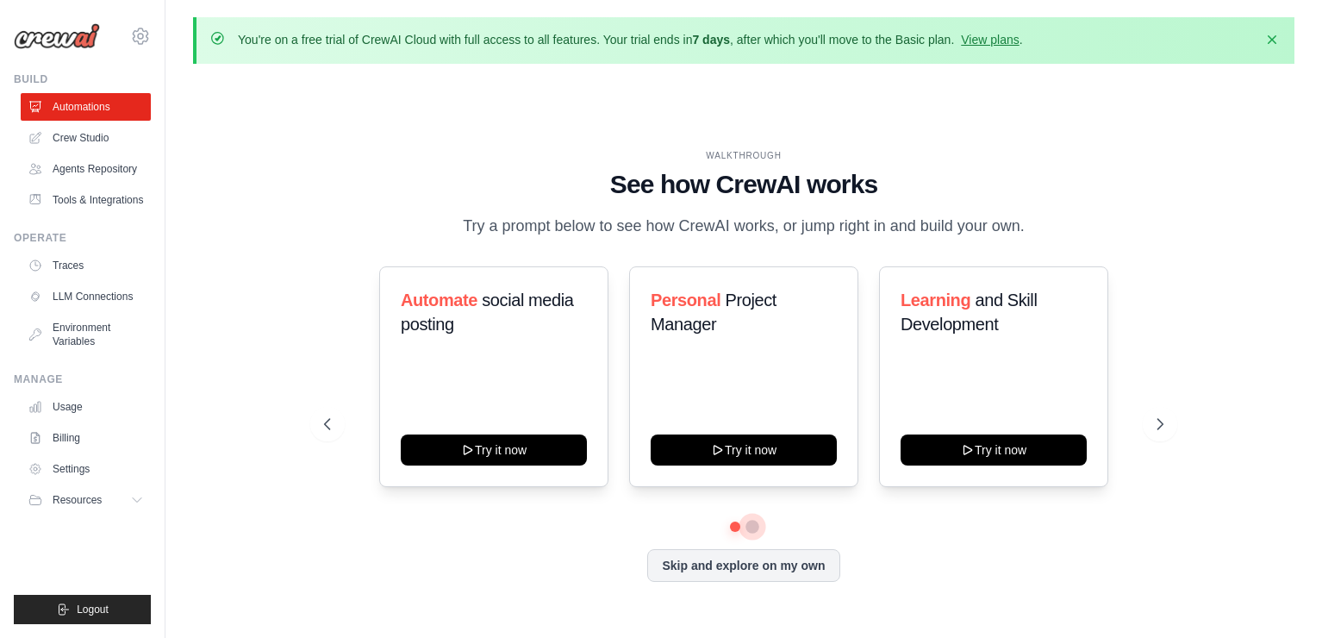
click at [752, 524] on button at bounding box center [752, 527] width 14 height 14
